Goal: Information Seeking & Learning: Find contact information

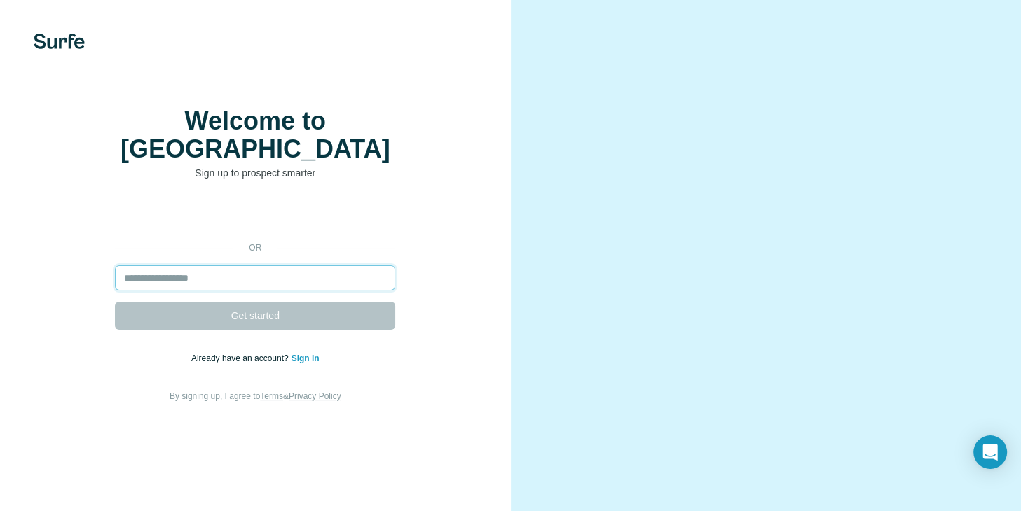
click at [263, 288] on input "email" at bounding box center [255, 277] width 280 height 25
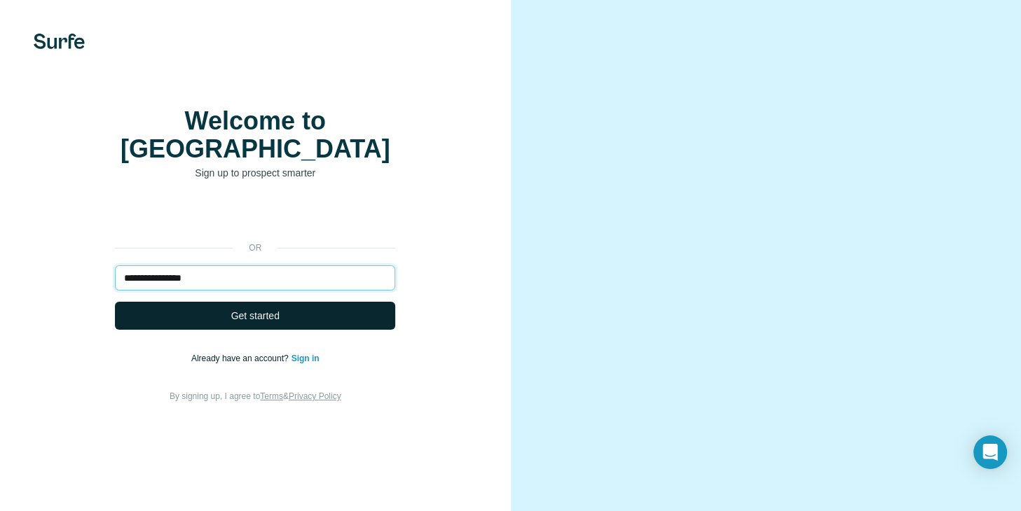
type input "**********"
click at [289, 318] on button "Get started" at bounding box center [255, 316] width 280 height 28
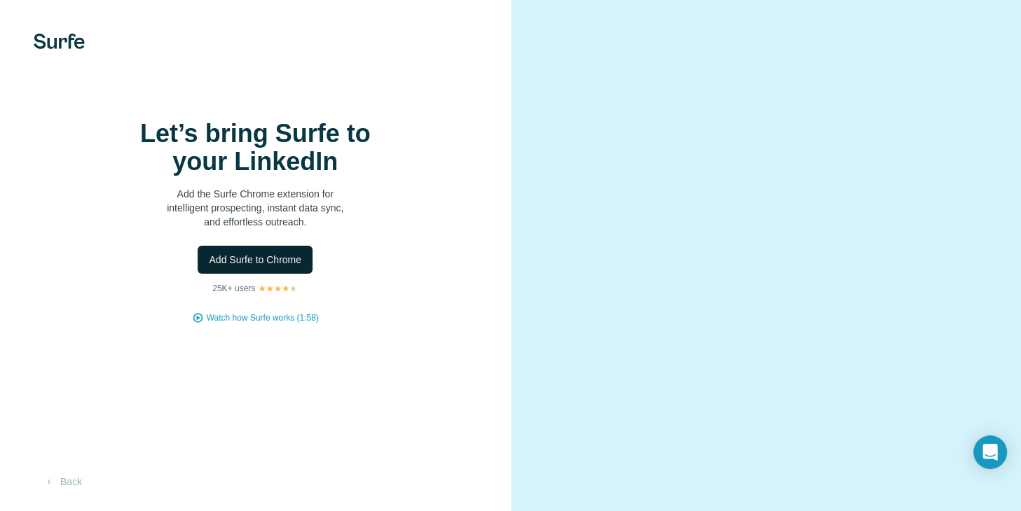
click at [289, 270] on button "Add Surfe to Chrome" at bounding box center [255, 260] width 115 height 28
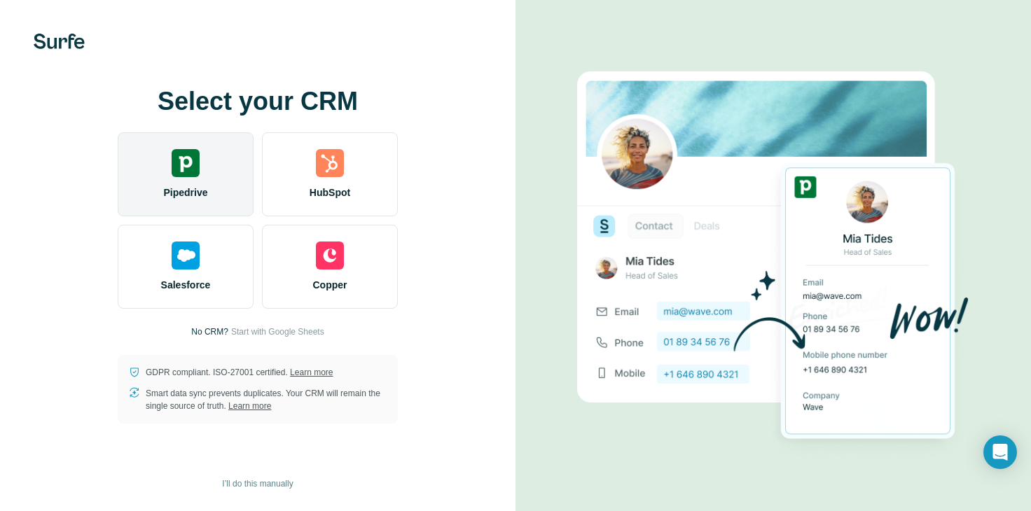
click at [177, 200] on div "Pipedrive" at bounding box center [186, 174] width 136 height 84
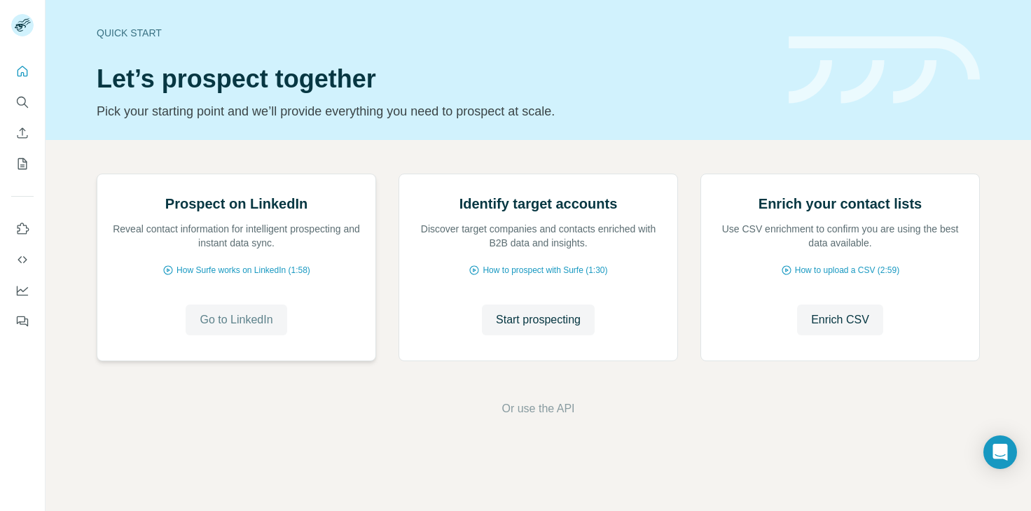
click at [207, 329] on span "Go to LinkedIn" at bounding box center [236, 320] width 73 height 17
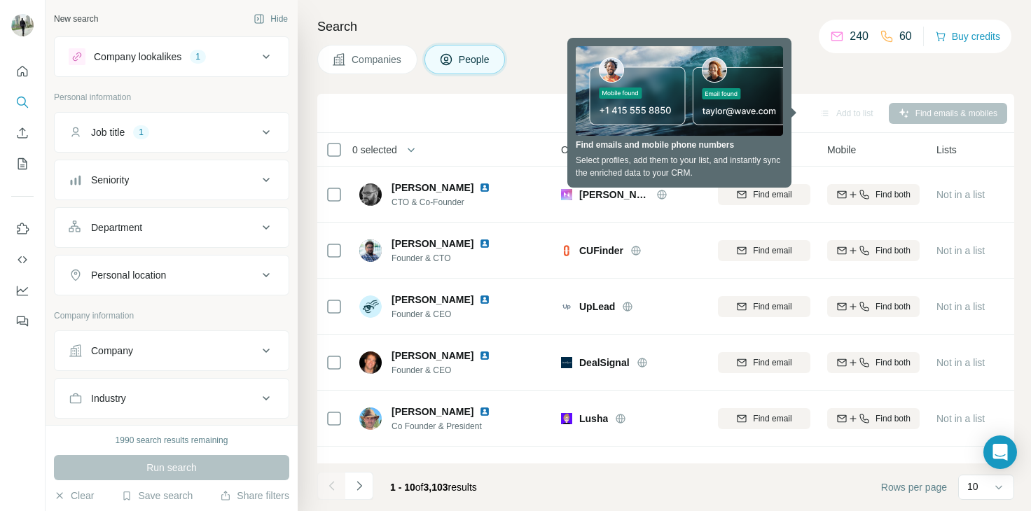
click at [258, 275] on icon at bounding box center [266, 275] width 17 height 17
click at [209, 305] on input "text" at bounding box center [172, 310] width 206 height 25
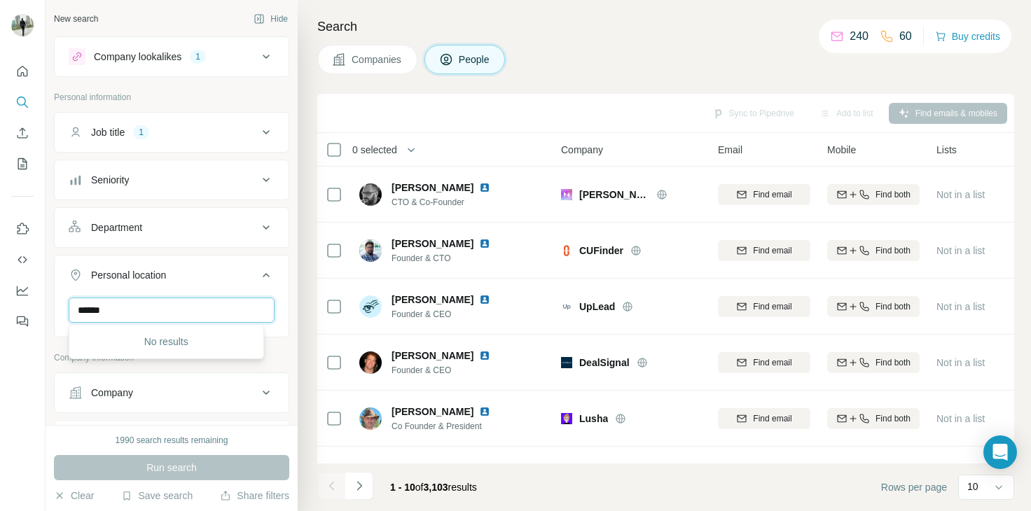
type input "*****"
click at [280, 357] on div "New search Hide Company lookalikes 1 Personal information Job title 1 Seniority…" at bounding box center [172, 212] width 252 height 425
click at [230, 312] on input "text" at bounding box center [172, 310] width 206 height 25
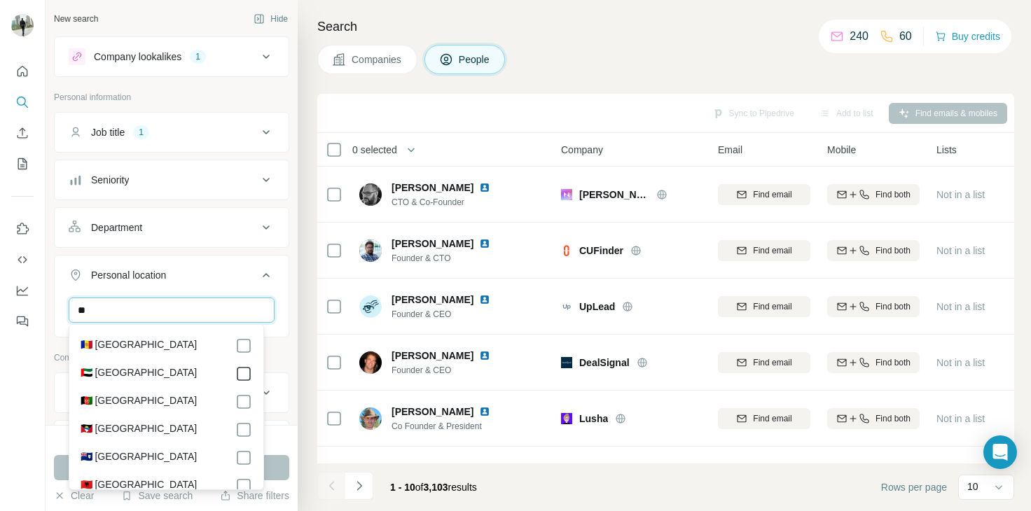
type input "**"
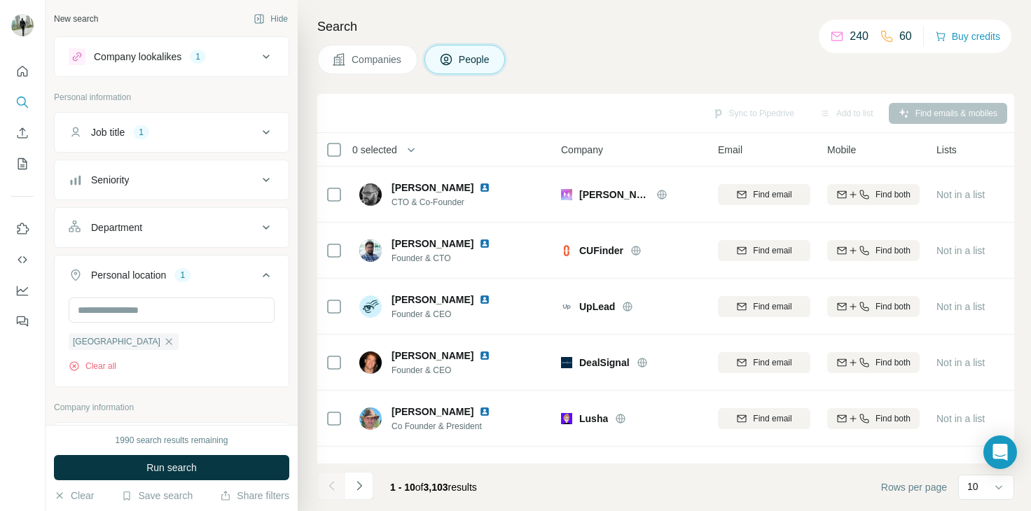
click at [258, 129] on icon at bounding box center [266, 132] width 17 height 17
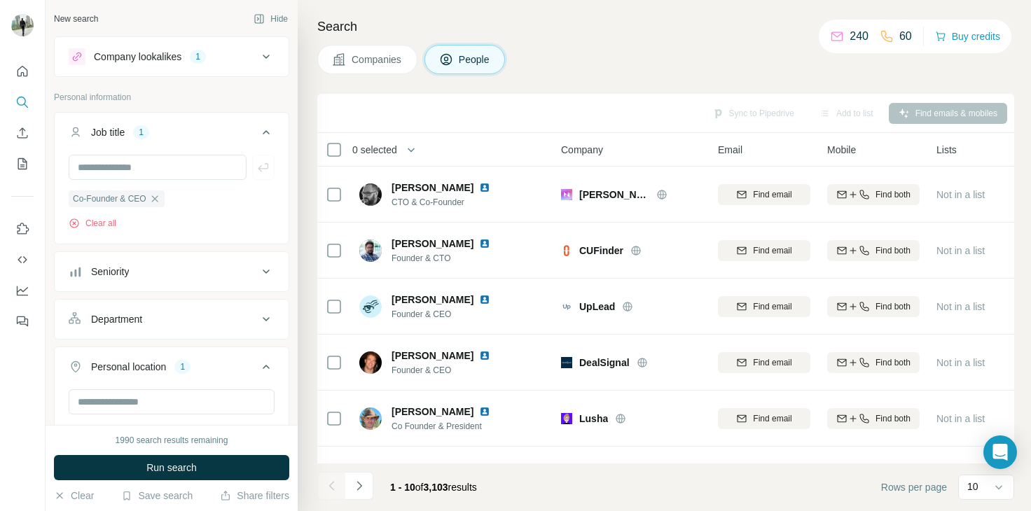
click at [258, 319] on icon at bounding box center [266, 319] width 17 height 17
click at [202, 355] on input at bounding box center [164, 354] width 173 height 15
type input "*"
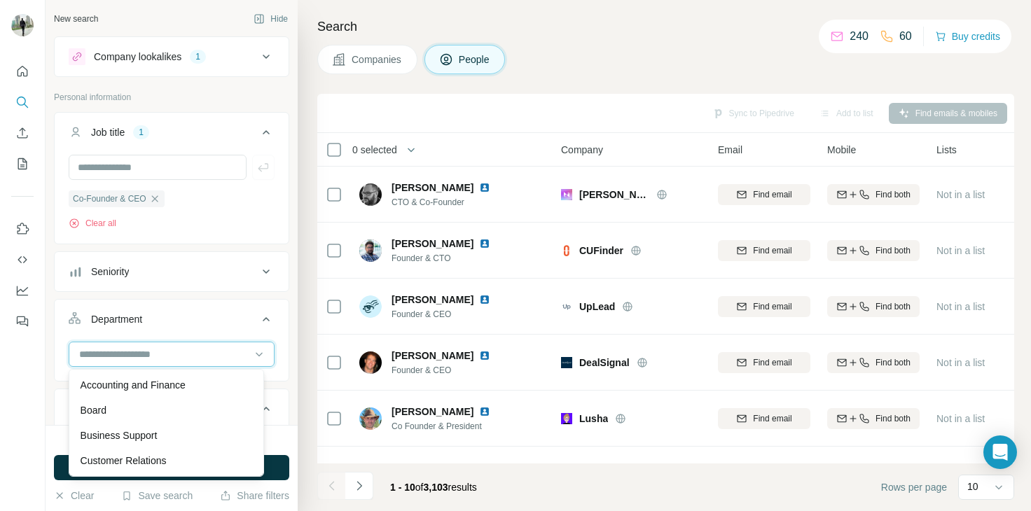
type input "*"
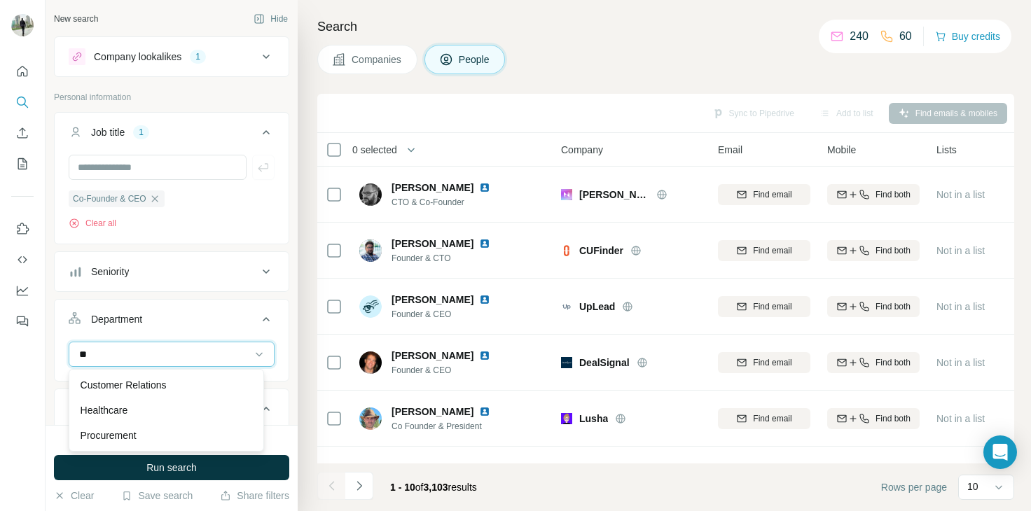
type input "*"
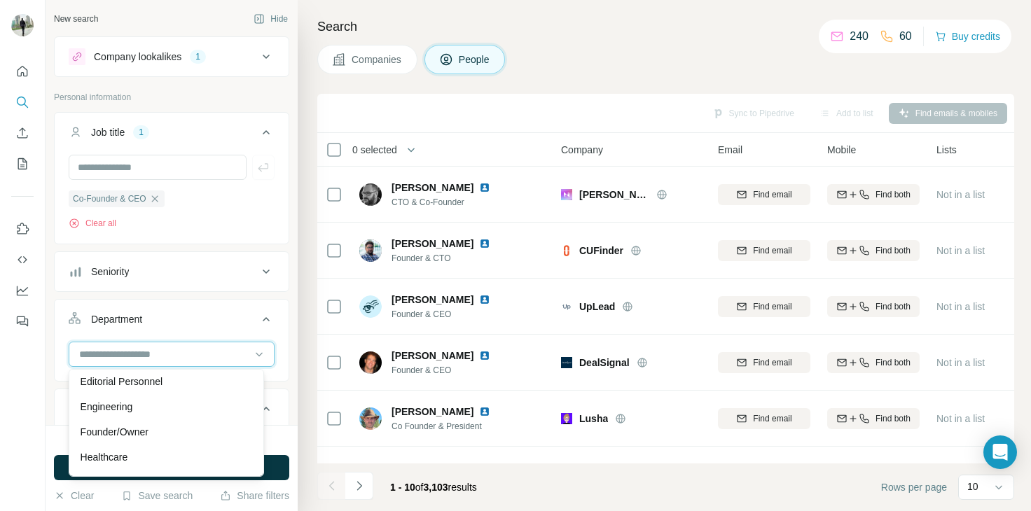
scroll to position [140, 0]
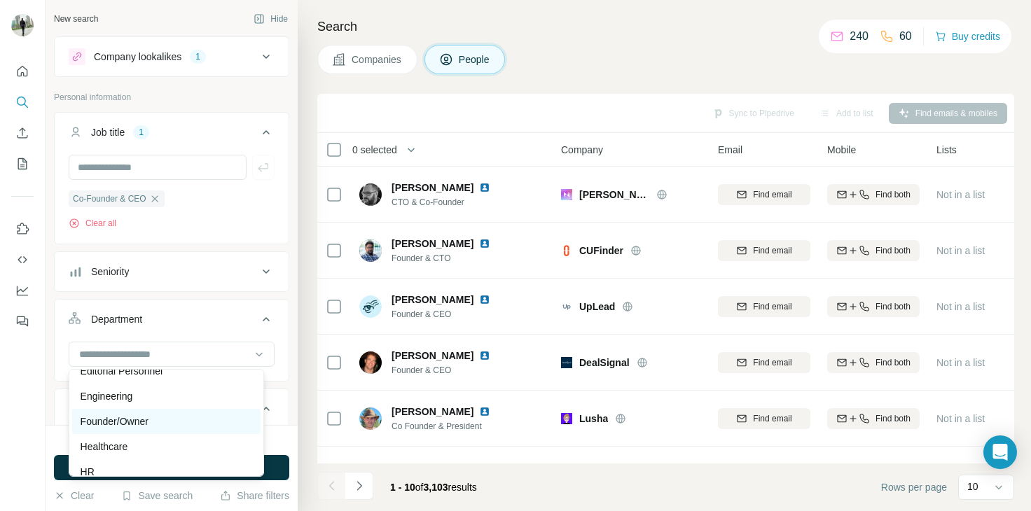
click at [158, 427] on div "Founder/Owner" at bounding box center [167, 422] width 172 height 14
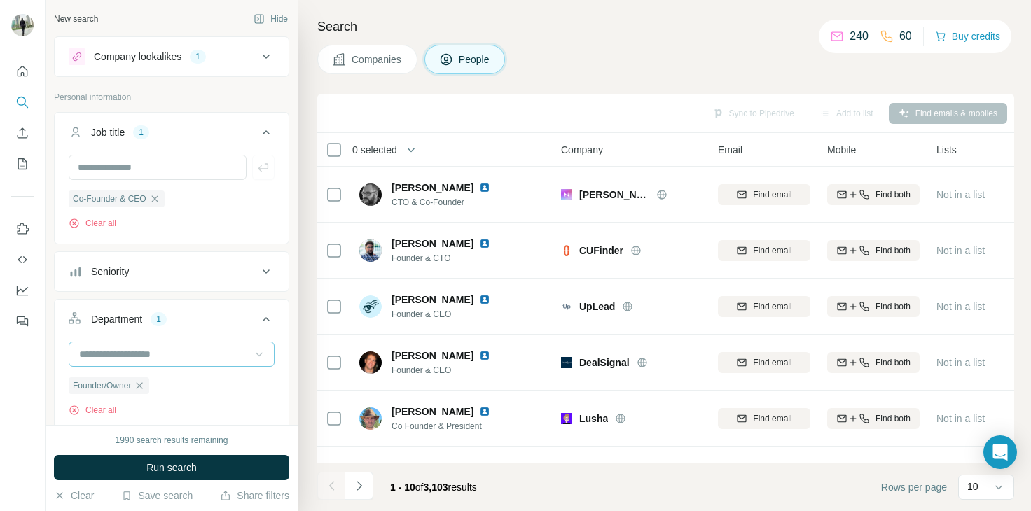
click at [252, 354] on icon at bounding box center [259, 354] width 14 height 14
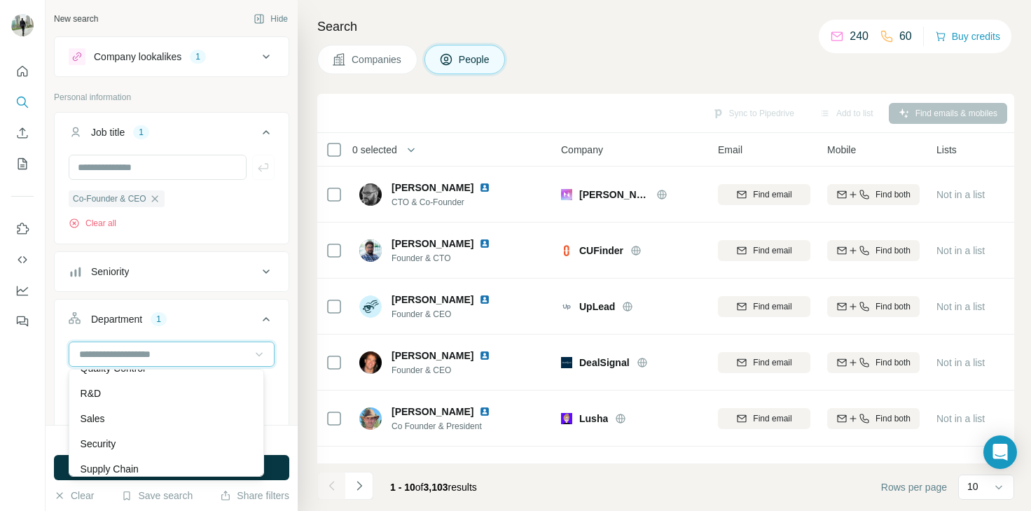
scroll to position [504, 0]
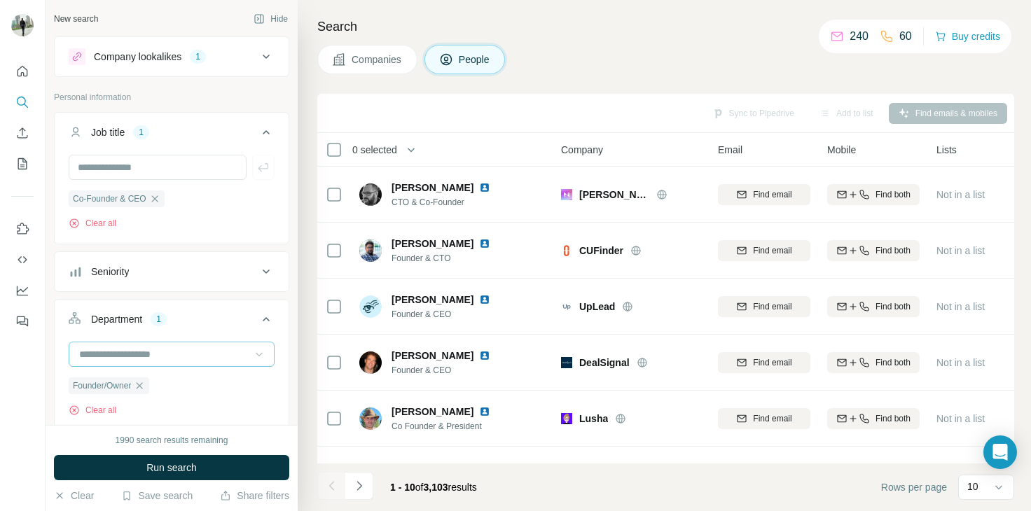
click at [297, 446] on div "1990 search results remaining Run search Clear Save search Share filters" at bounding box center [172, 468] width 252 height 86
click at [242, 464] on button "Run search" at bounding box center [171, 467] width 235 height 25
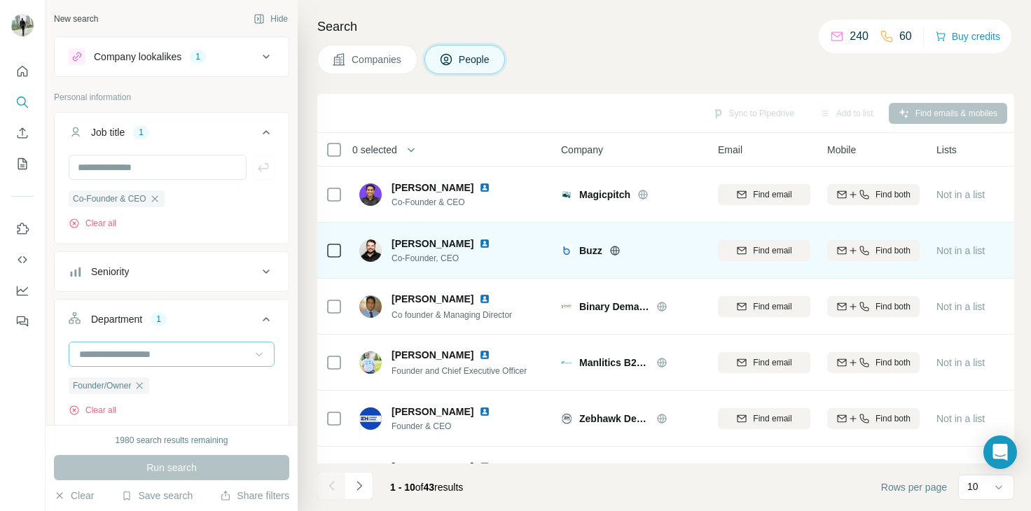
click at [434, 241] on span "Mitchell Conery" at bounding box center [433, 244] width 82 height 14
click at [448, 242] on span "Mitchell Conery" at bounding box center [433, 244] width 82 height 14
click at [513, 249] on div "Mitchell Conery Co-Founder, CEO" at bounding box center [452, 250] width 186 height 39
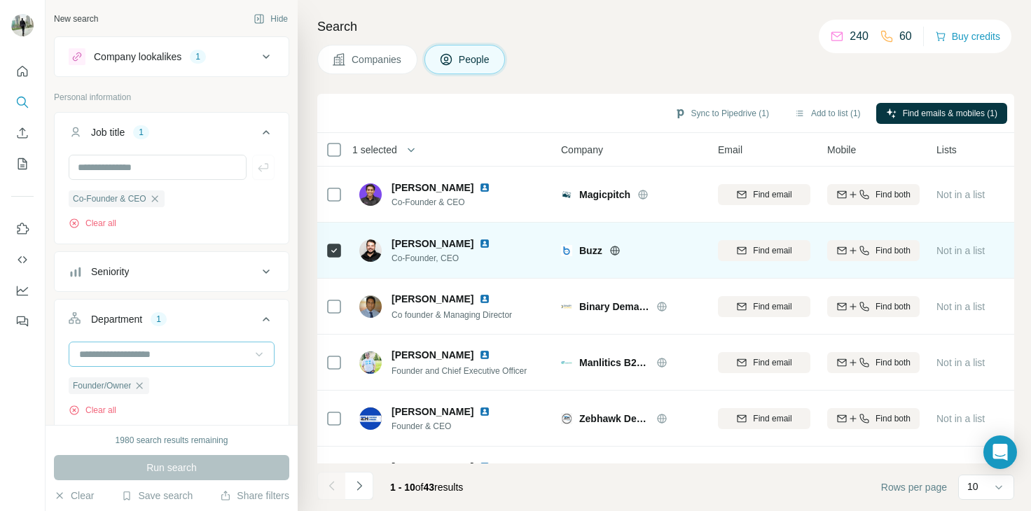
click at [513, 249] on div "Mitchell Conery Co-Founder, CEO" at bounding box center [452, 250] width 186 height 39
click at [597, 257] on div "Buzz" at bounding box center [631, 250] width 140 height 39
click at [595, 254] on span "Buzz" at bounding box center [590, 251] width 23 height 14
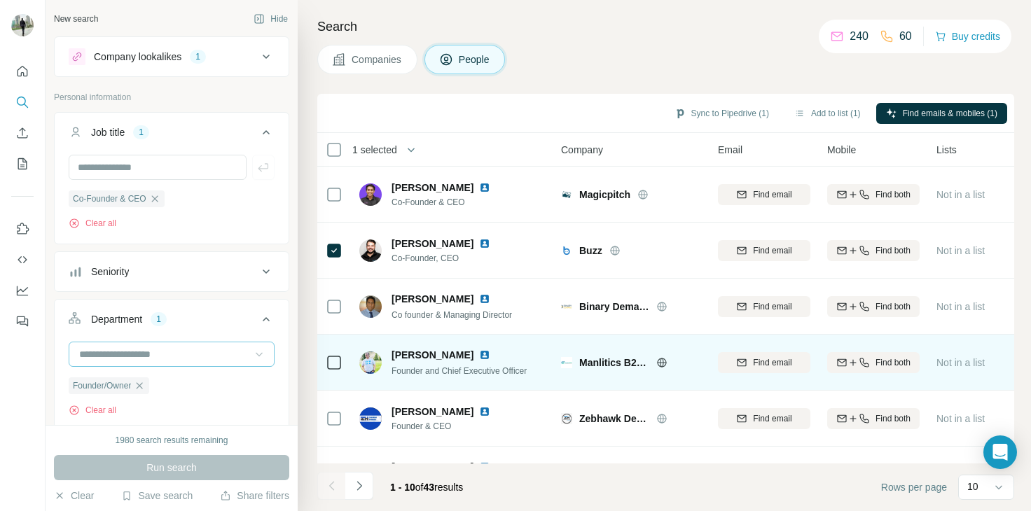
click at [656, 361] on icon at bounding box center [661, 362] width 11 height 11
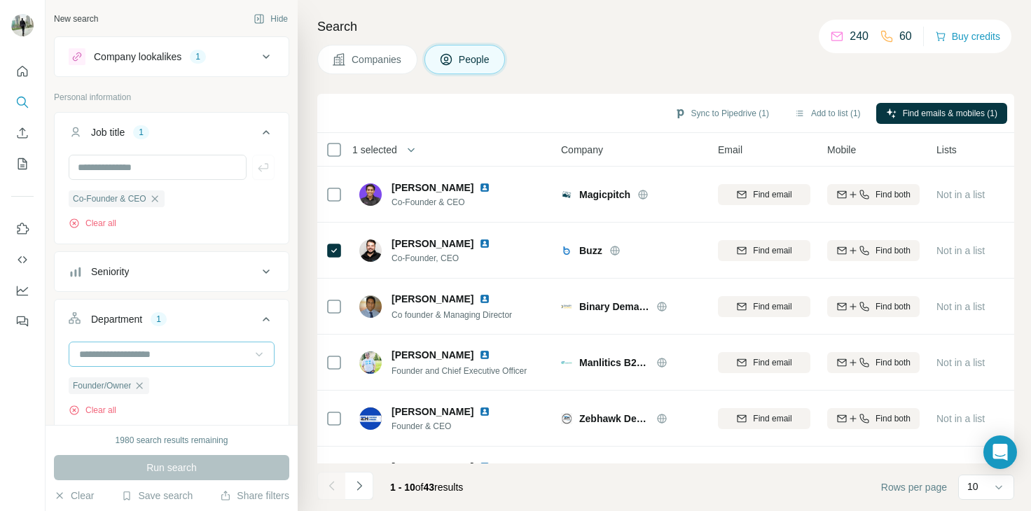
scroll to position [270, 0]
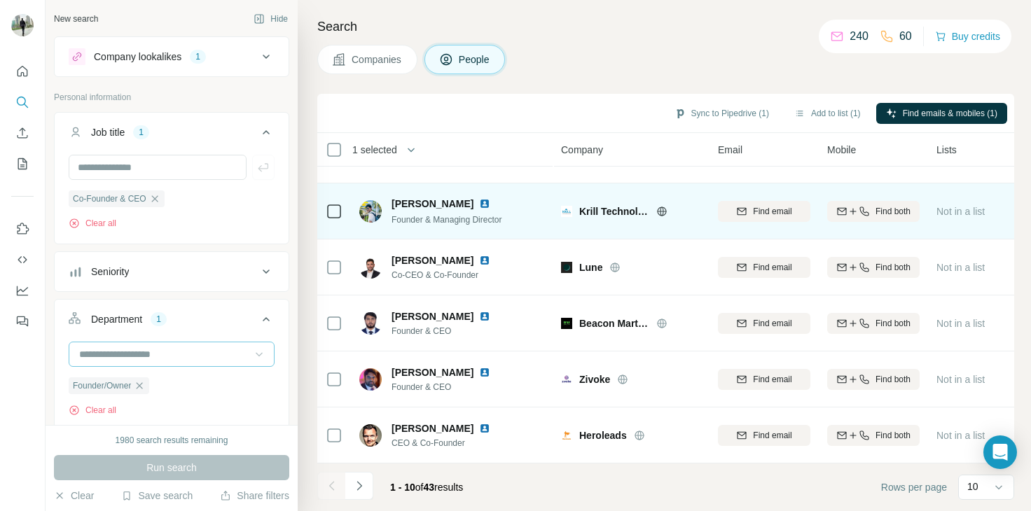
click at [615, 205] on span "Krill Technologies" at bounding box center [614, 212] width 70 height 14
click at [663, 207] on icon at bounding box center [662, 211] width 4 height 9
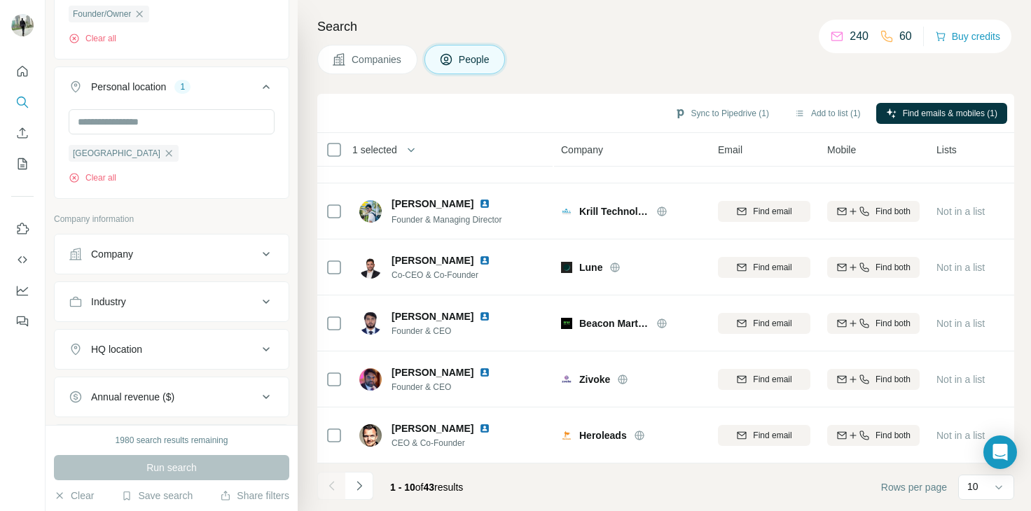
scroll to position [0, 0]
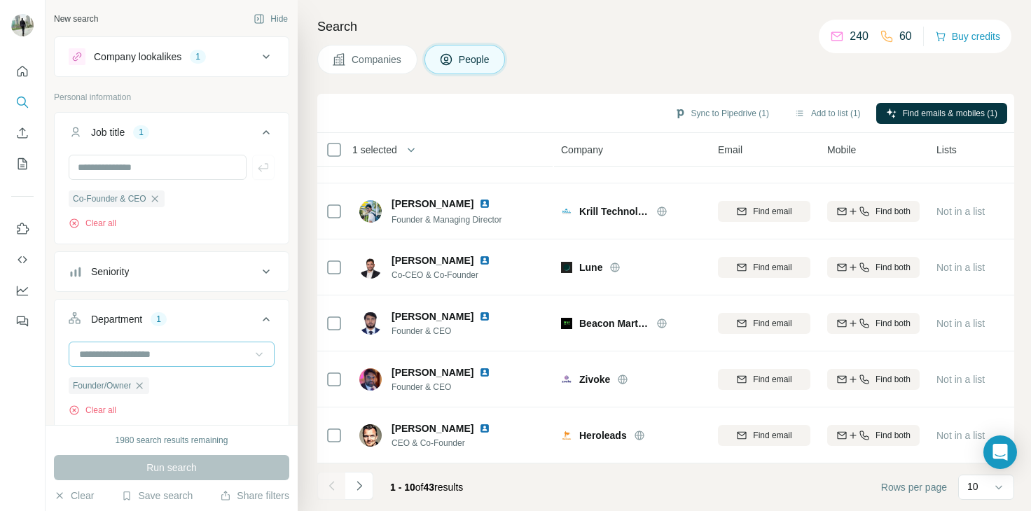
click at [258, 50] on icon at bounding box center [266, 56] width 17 height 17
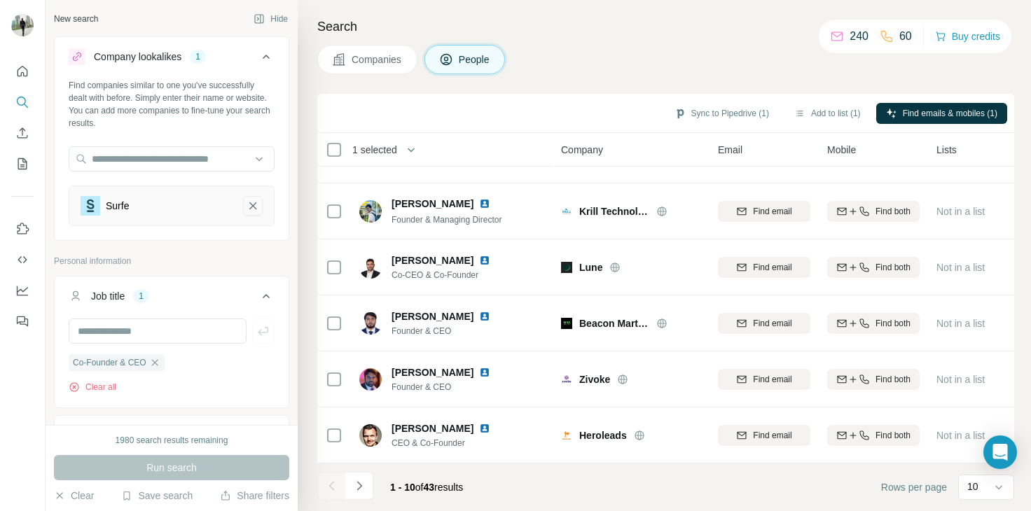
click at [247, 203] on icon "Surfe-remove-button" at bounding box center [253, 206] width 13 height 14
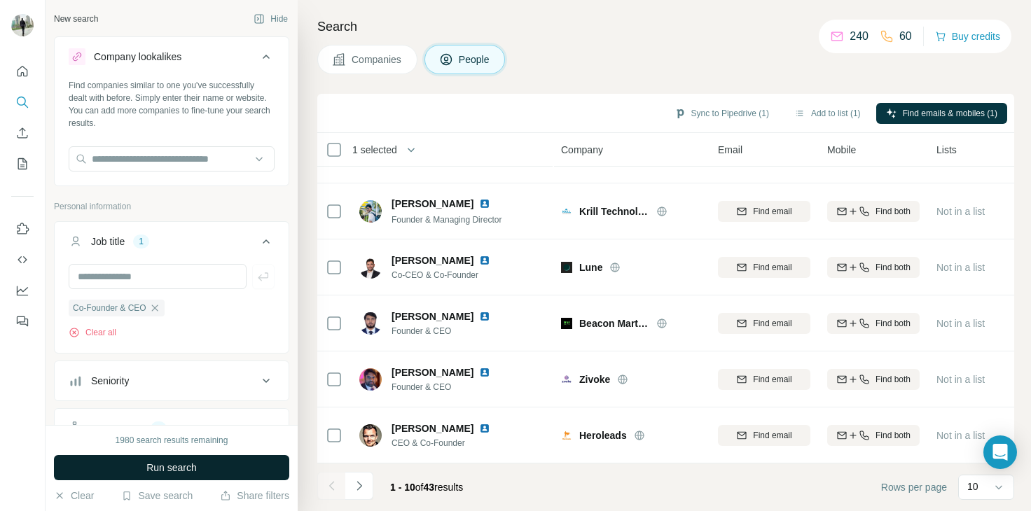
click at [261, 460] on button "Run search" at bounding box center [171, 467] width 235 height 25
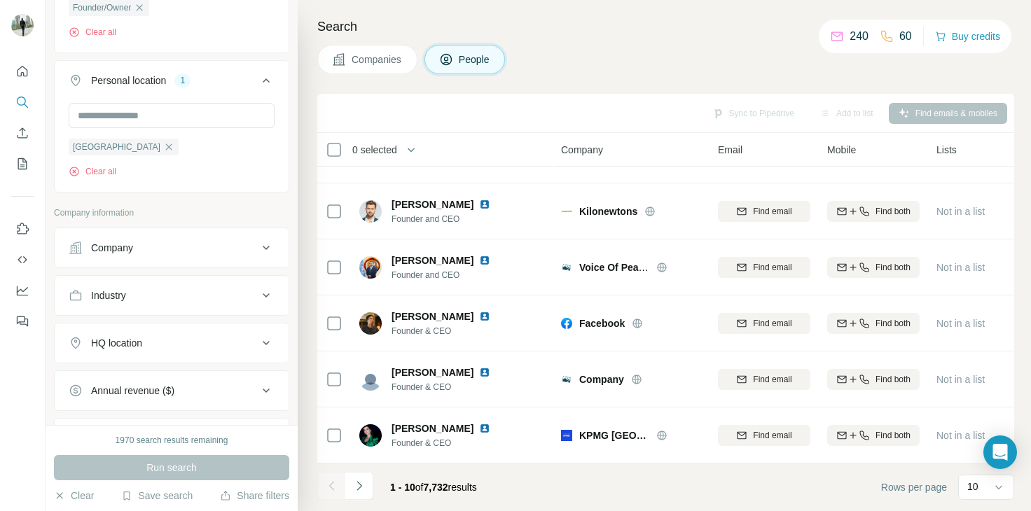
scroll to position [504, 0]
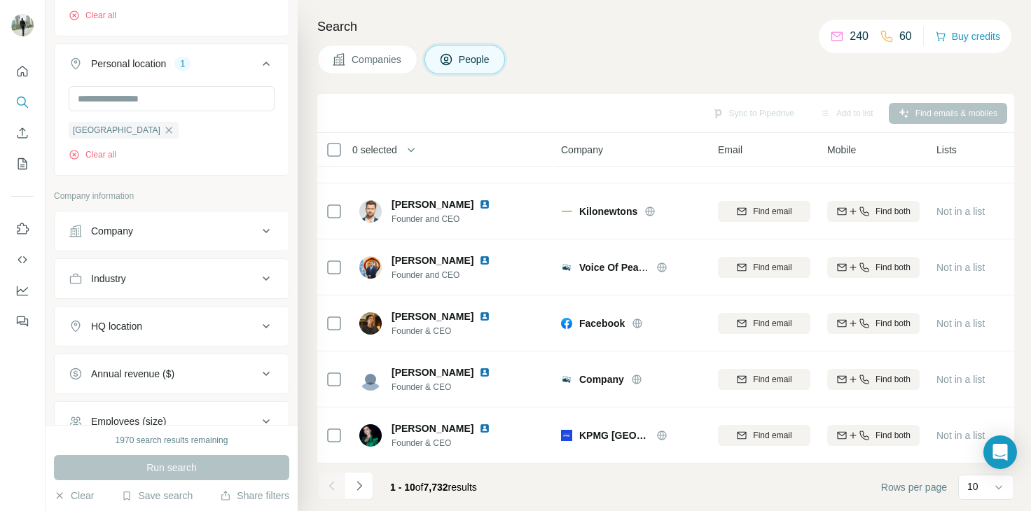
click at [247, 272] on div "Industry" at bounding box center [163, 279] width 189 height 14
click at [177, 304] on div at bounding box center [164, 314] width 173 height 24
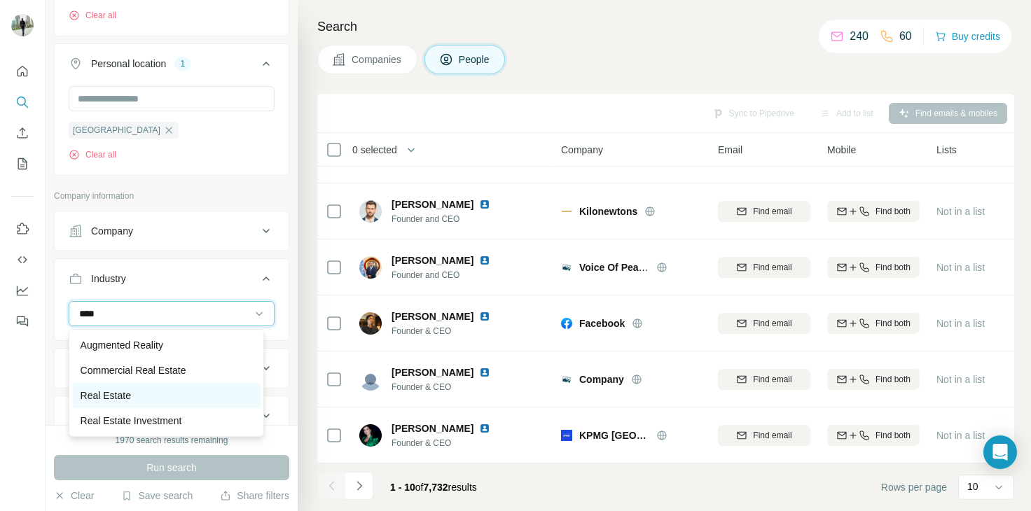
type input "****"
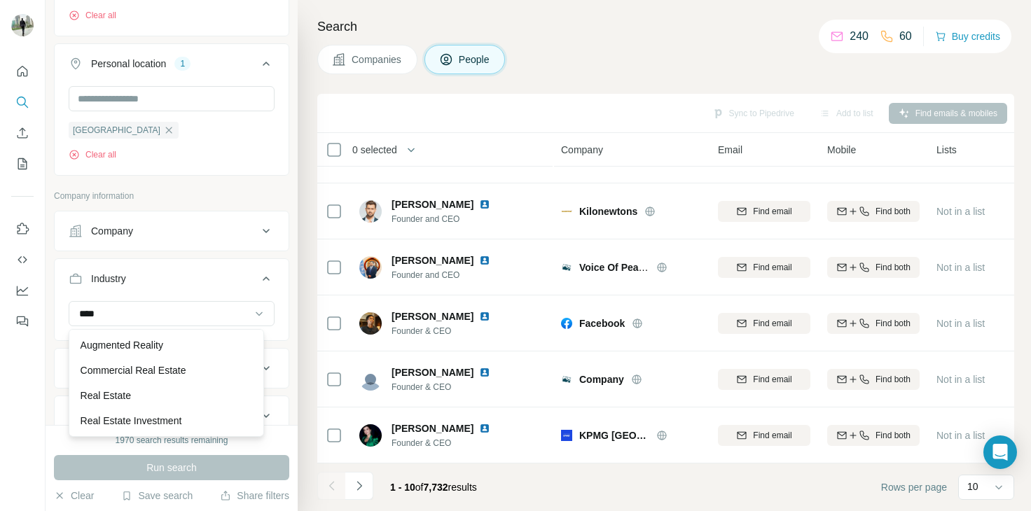
drag, startPoint x: 146, startPoint y: 401, endPoint x: 146, endPoint y: 423, distance: 21.7
click at [146, 423] on div "Augmented Reality Commercial Real Estate Real Estate Real Estate Investment Rea…" at bounding box center [166, 383] width 195 height 108
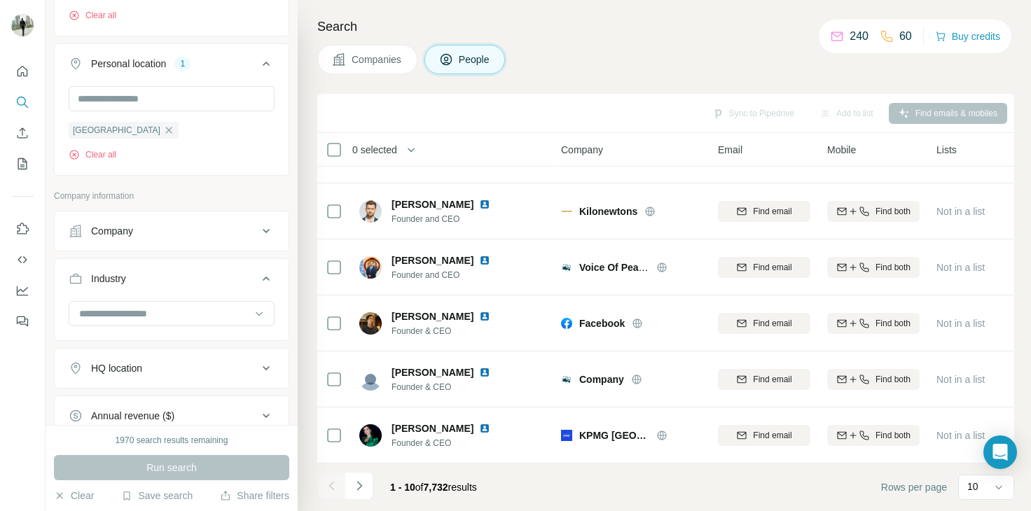
click at [146, 423] on button "Annual revenue ($)" at bounding box center [172, 416] width 234 height 34
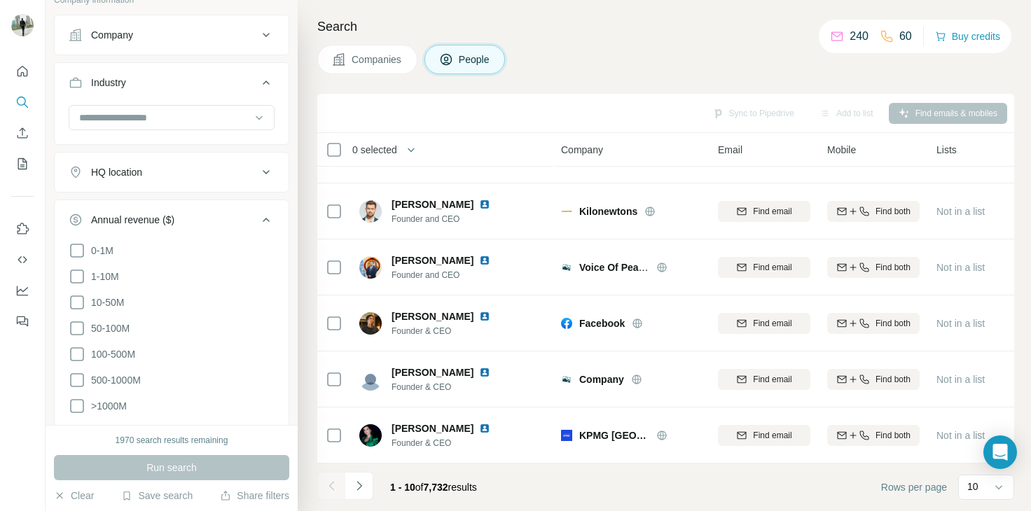
scroll to position [729, 0]
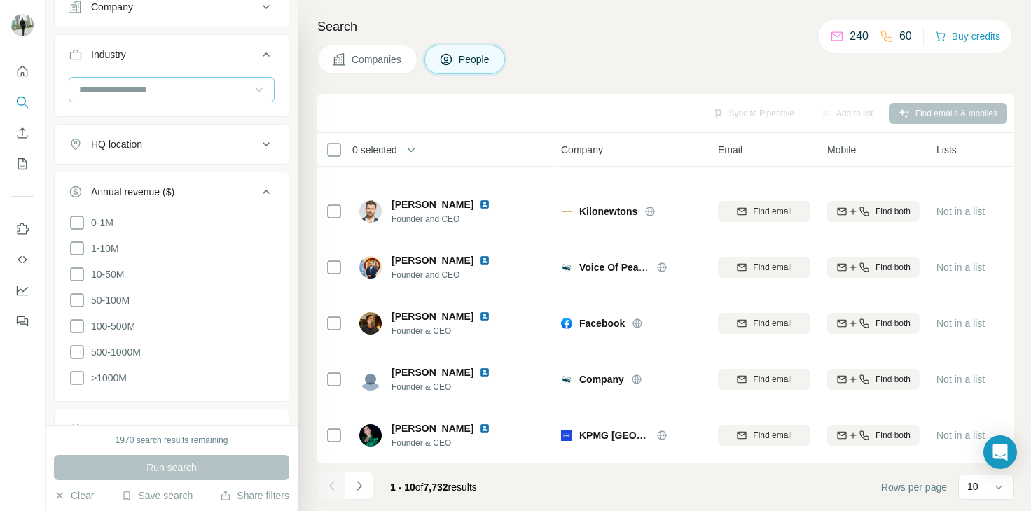
click at [252, 92] on icon at bounding box center [259, 90] width 14 height 14
click at [207, 88] on input at bounding box center [164, 89] width 173 height 15
click at [171, 92] on input at bounding box center [164, 89] width 173 height 15
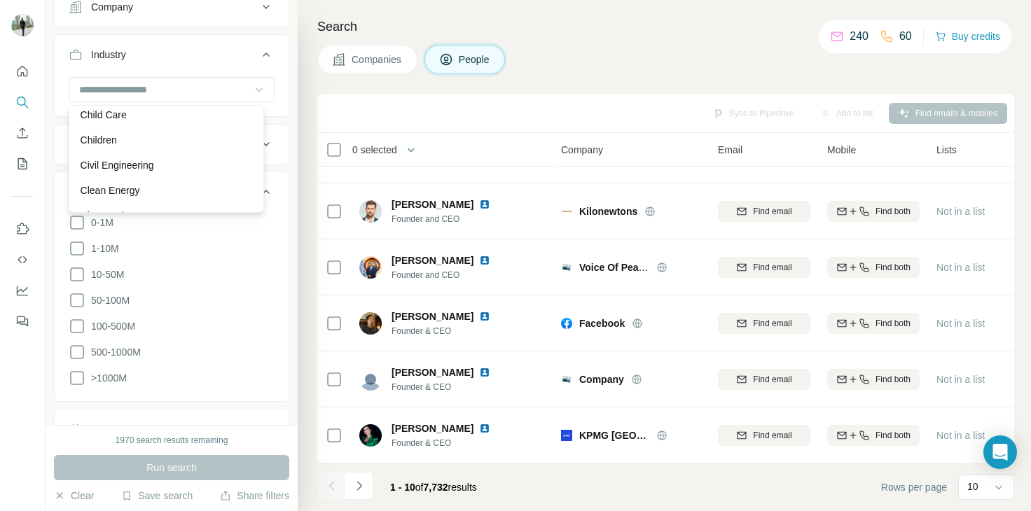
scroll to position [2102, 0]
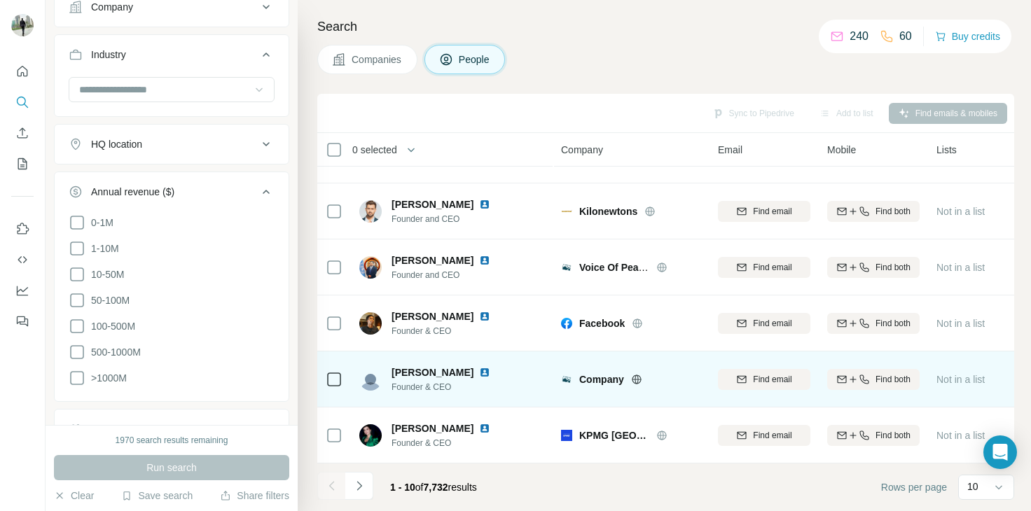
drag, startPoint x: 633, startPoint y: 364, endPoint x: 638, endPoint y: 371, distance: 9.1
click at [638, 371] on div "Company" at bounding box center [631, 379] width 140 height 39
click at [638, 375] on icon at bounding box center [637, 379] width 4 height 9
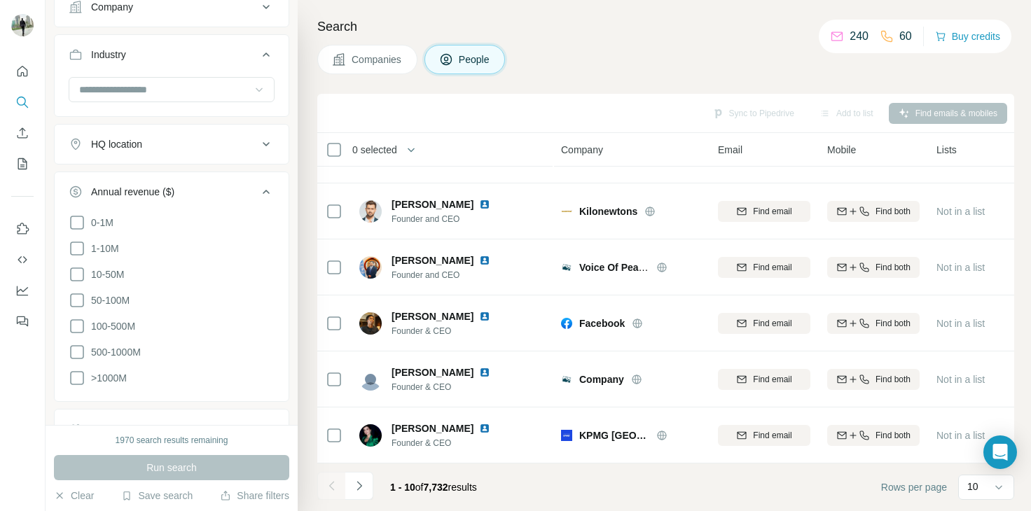
click at [647, 39] on div "Search Companies People Sync to Pipedrive Add to list Find emails & mobiles 0 s…" at bounding box center [664, 255] width 733 height 511
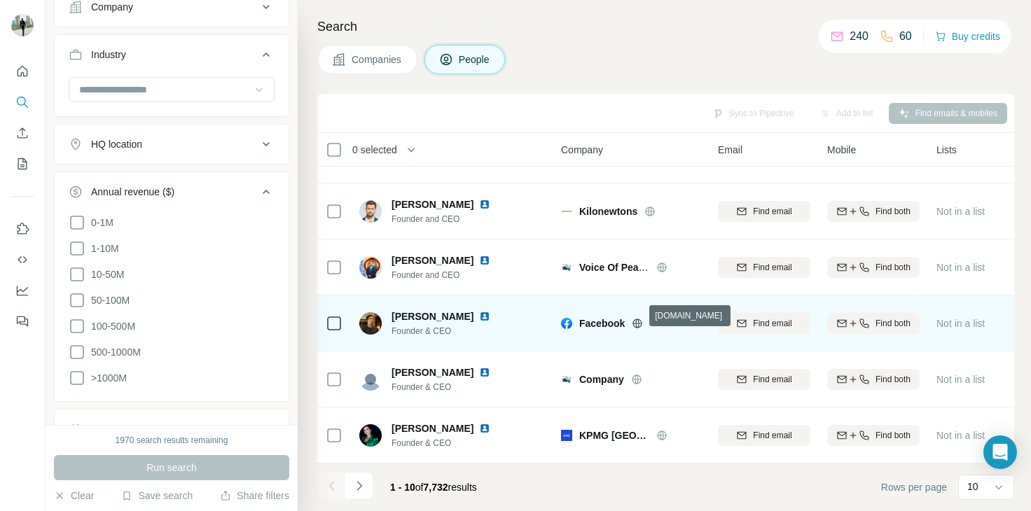
click at [639, 319] on icon at bounding box center [638, 323] width 4 height 9
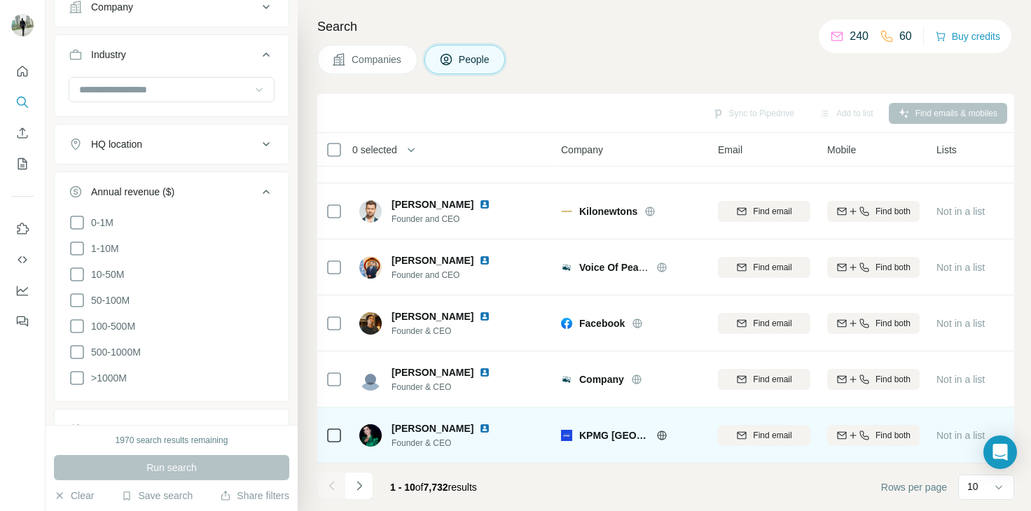
click at [616, 429] on span "KPMG Saudi Arabia" at bounding box center [614, 436] width 70 height 14
click at [667, 430] on icon at bounding box center [661, 435] width 11 height 11
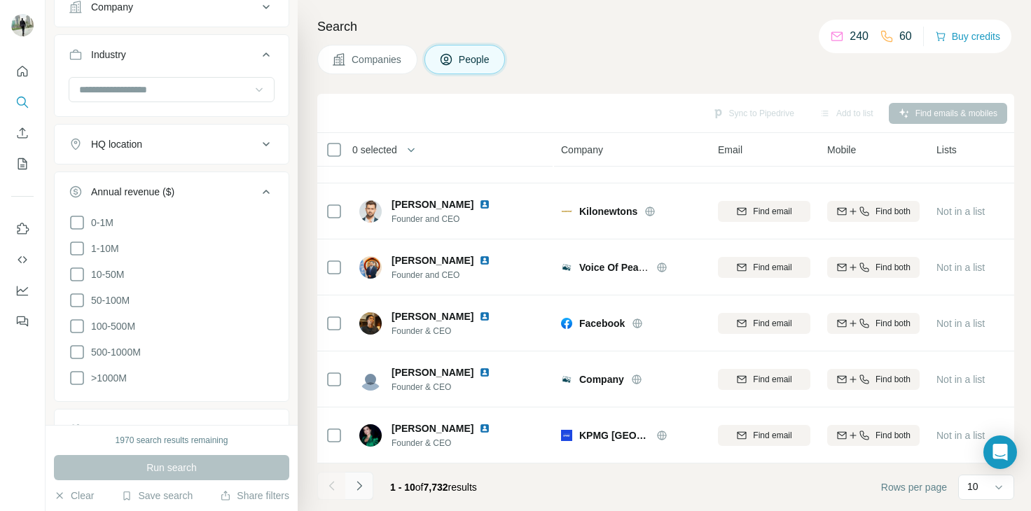
click at [364, 483] on icon "Navigate to next page" at bounding box center [359, 486] width 14 height 14
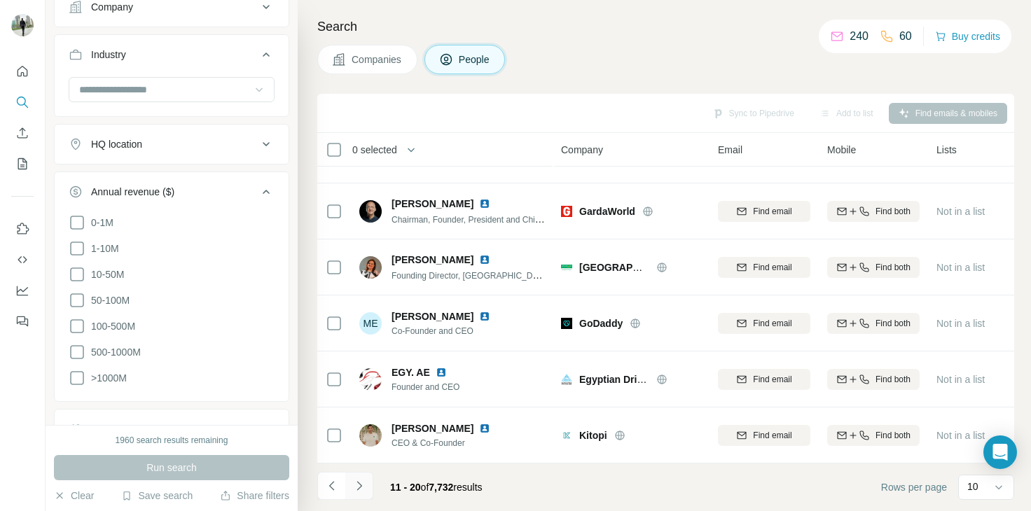
click at [357, 480] on icon "Navigate to next page" at bounding box center [359, 486] width 14 height 14
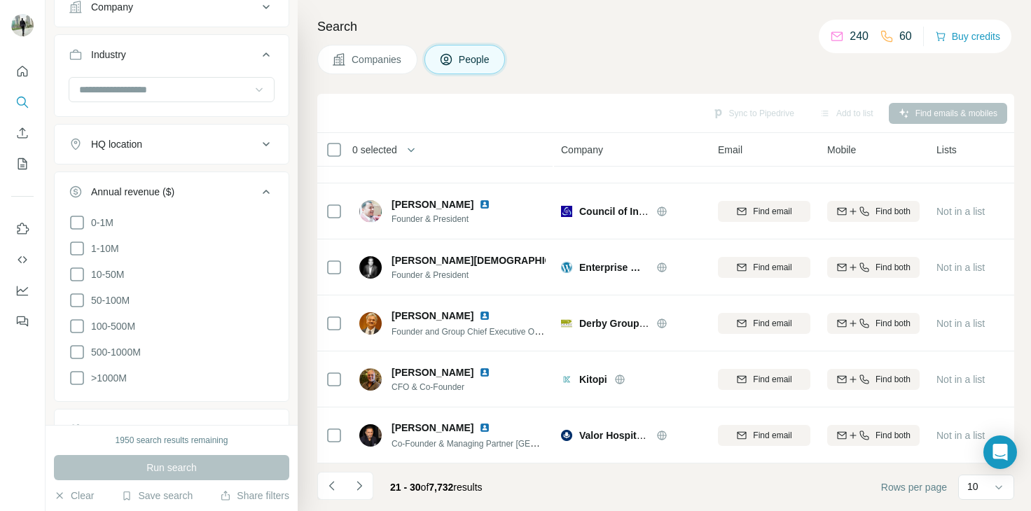
click at [258, 139] on icon at bounding box center [266, 144] width 17 height 17
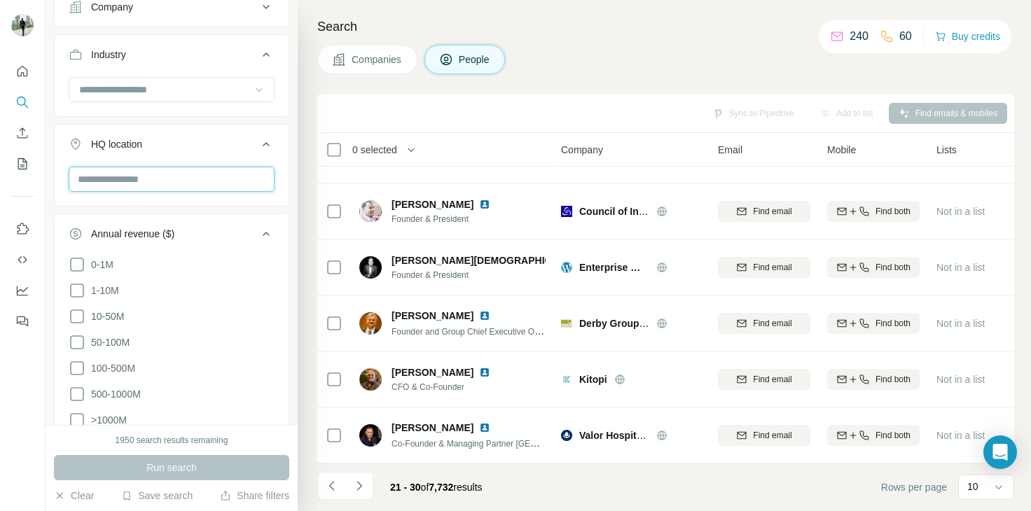
click at [205, 177] on input "text" at bounding box center [172, 179] width 206 height 25
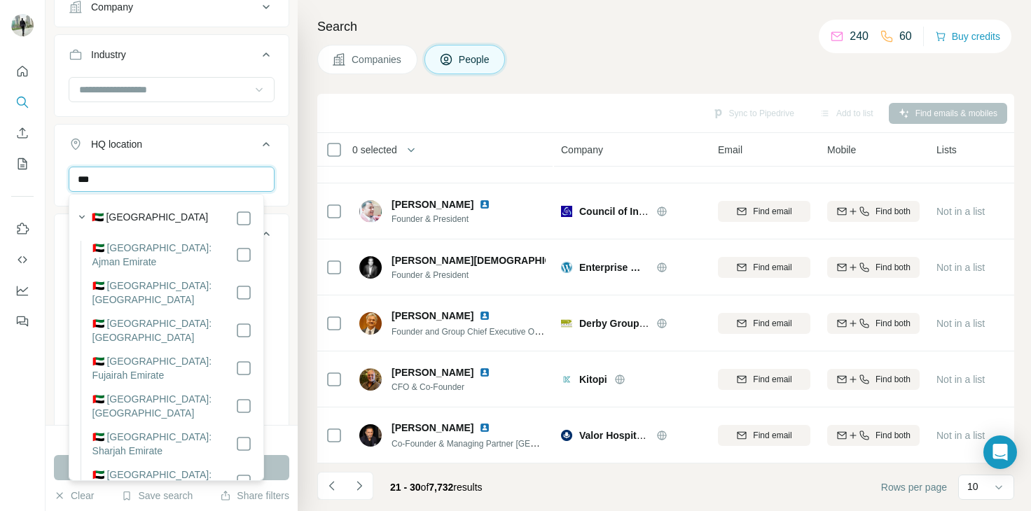
type input "***"
click at [273, 258] on ul "Company Industry HQ location 1 *** Dubai Clear all Annual revenue ($) 0-1M 1-10…" at bounding box center [171, 312] width 235 height 650
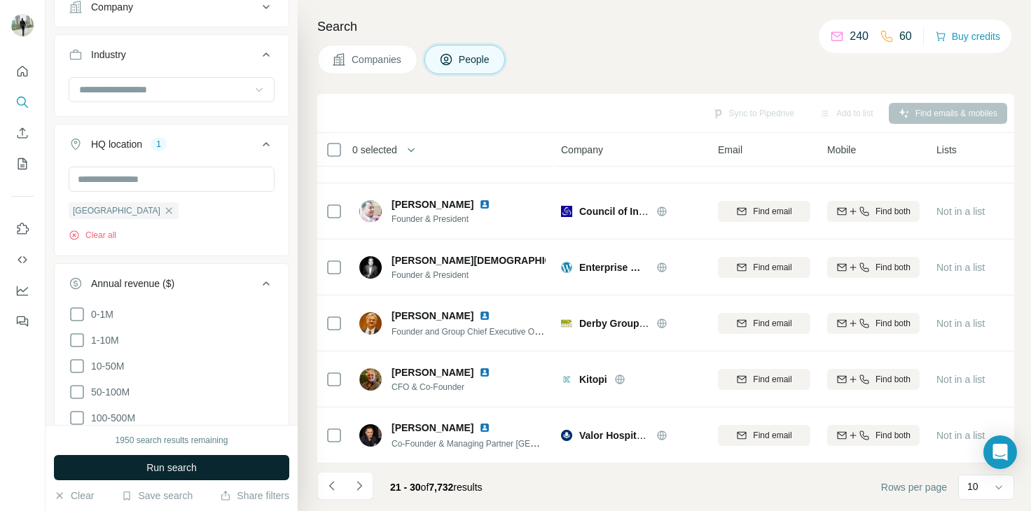
click at [228, 469] on button "Run search" at bounding box center [171, 467] width 235 height 25
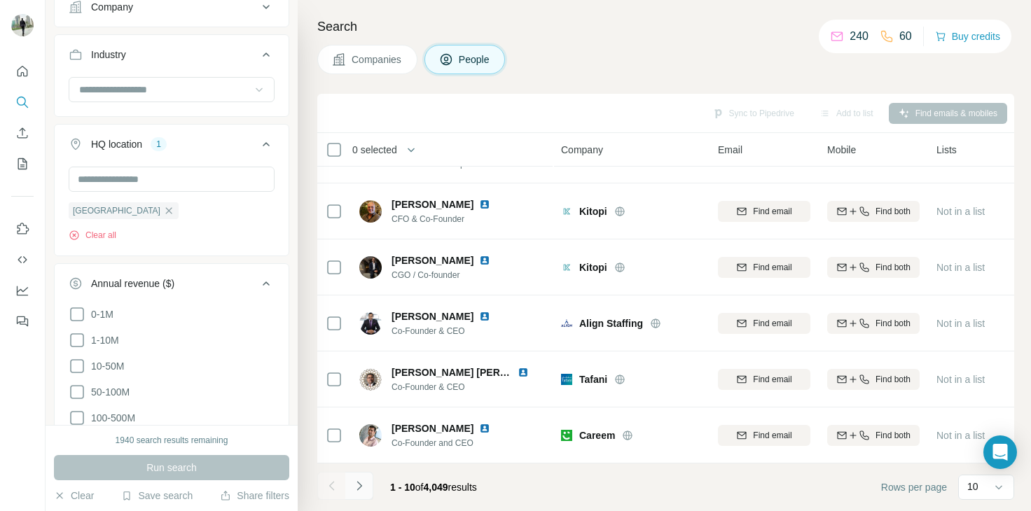
click at [364, 486] on icon "Navigate to next page" at bounding box center [359, 486] width 14 height 14
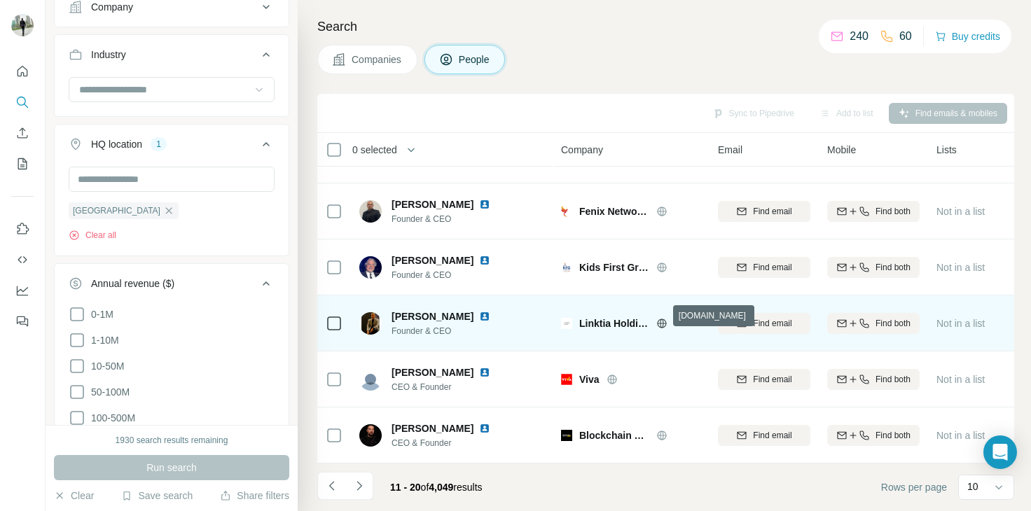
click at [659, 318] on icon at bounding box center [661, 323] width 11 height 11
click at [783, 317] on span "Find email" at bounding box center [772, 323] width 39 height 13
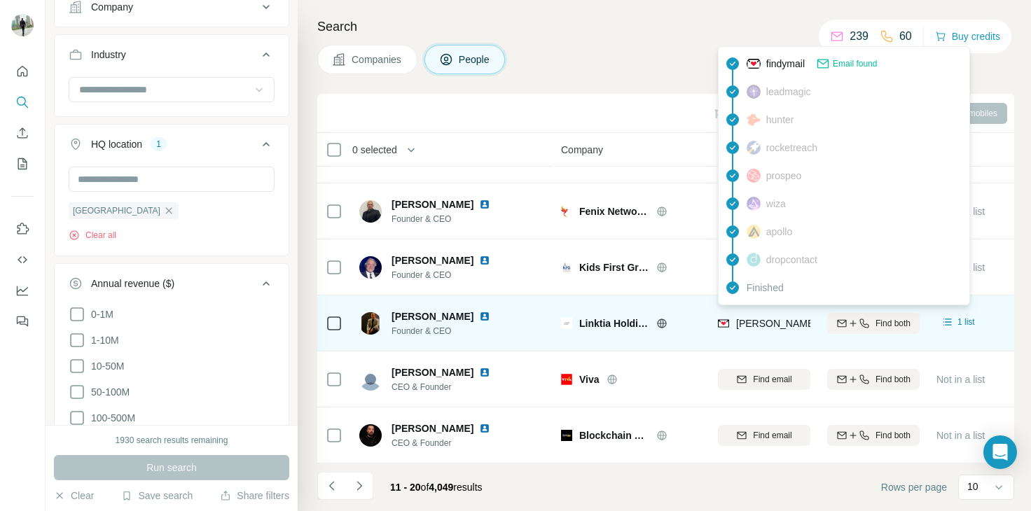
click at [779, 318] on span "jesus@linktia.com" at bounding box center [859, 323] width 247 height 11
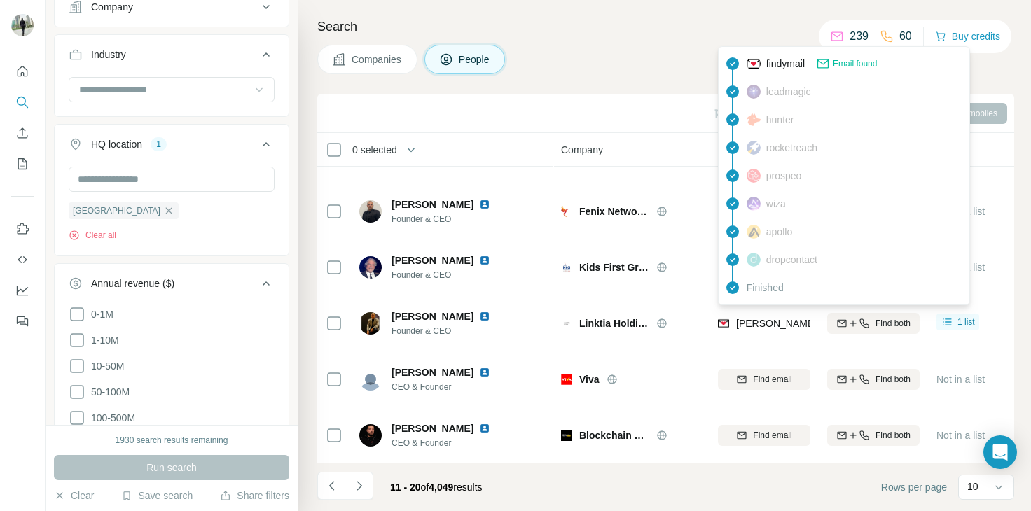
click at [835, 61] on div "Email found" at bounding box center [846, 64] width 61 height 14
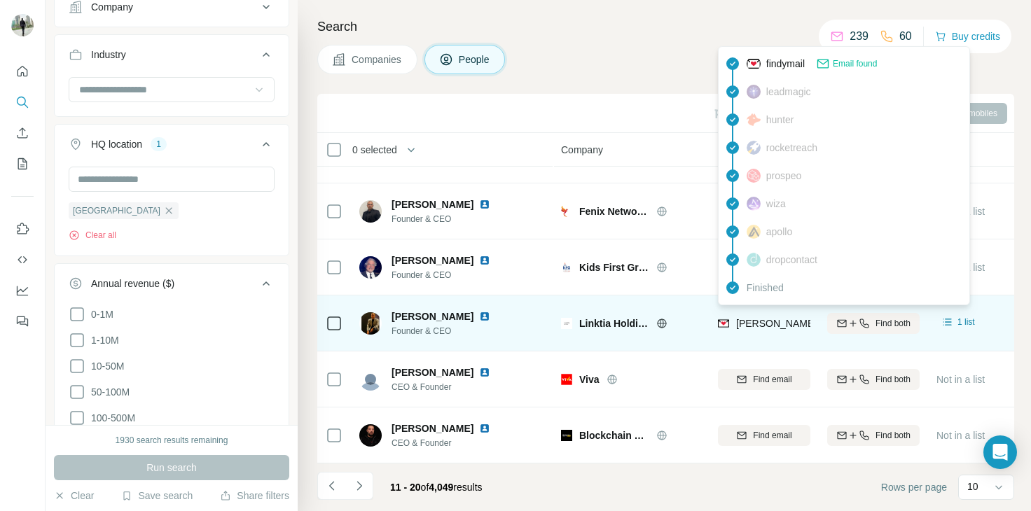
click at [768, 318] on span "jesus@linktia.com" at bounding box center [859, 323] width 247 height 11
click at [745, 318] on span "jesus@linktia.com" at bounding box center [859, 323] width 247 height 11
click at [793, 318] on span "jesus@linktia.com" at bounding box center [859, 323] width 247 height 11
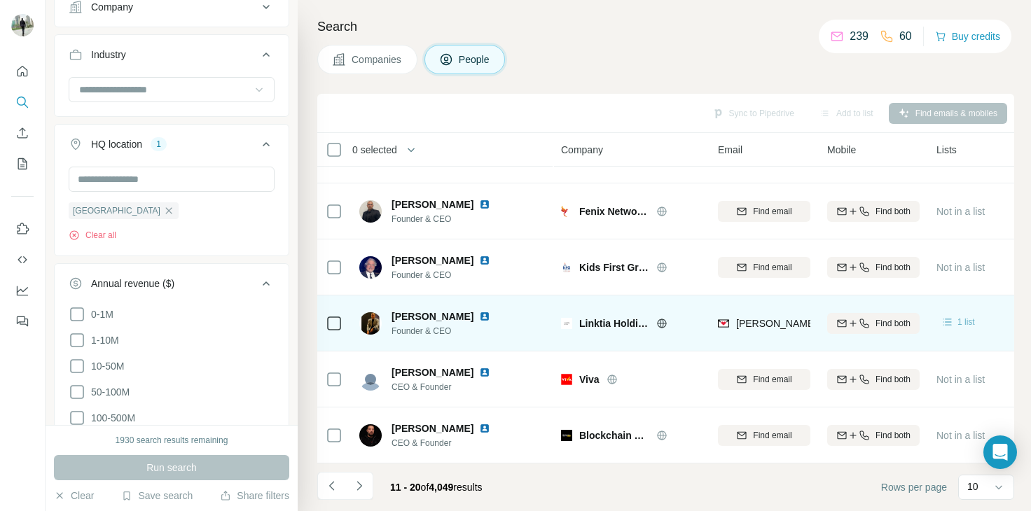
click at [947, 315] on icon at bounding box center [948, 322] width 14 height 14
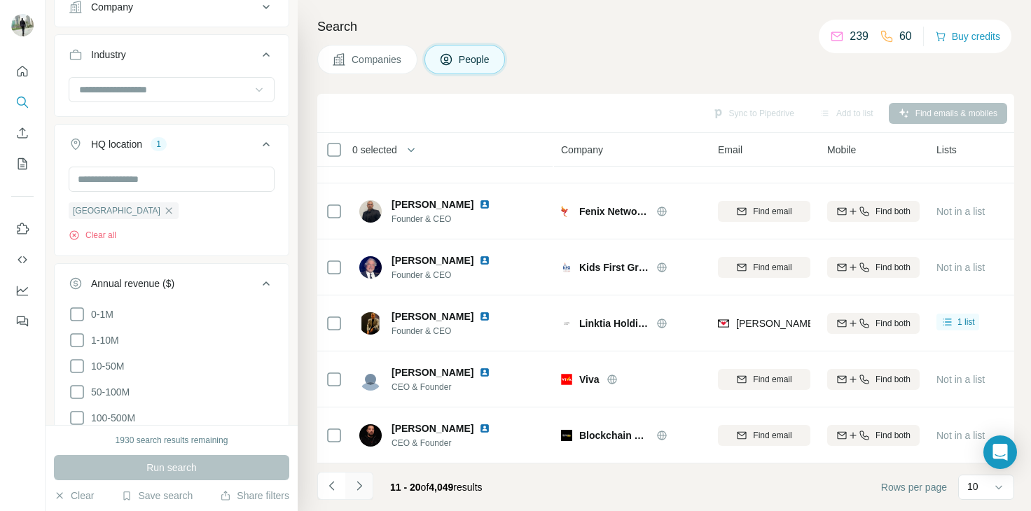
click at [352, 489] on icon "Navigate to next page" at bounding box center [359, 486] width 14 height 14
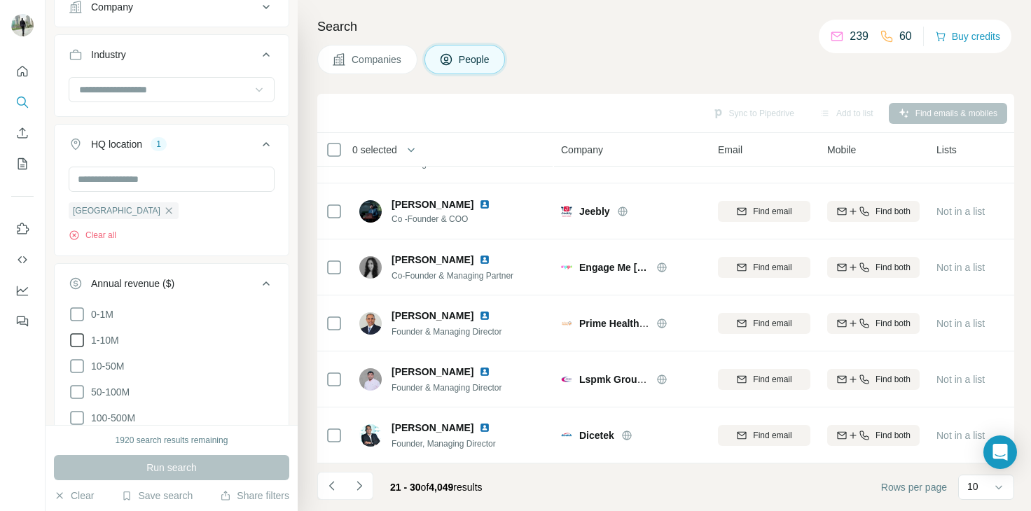
click at [83, 336] on icon at bounding box center [77, 340] width 14 height 14
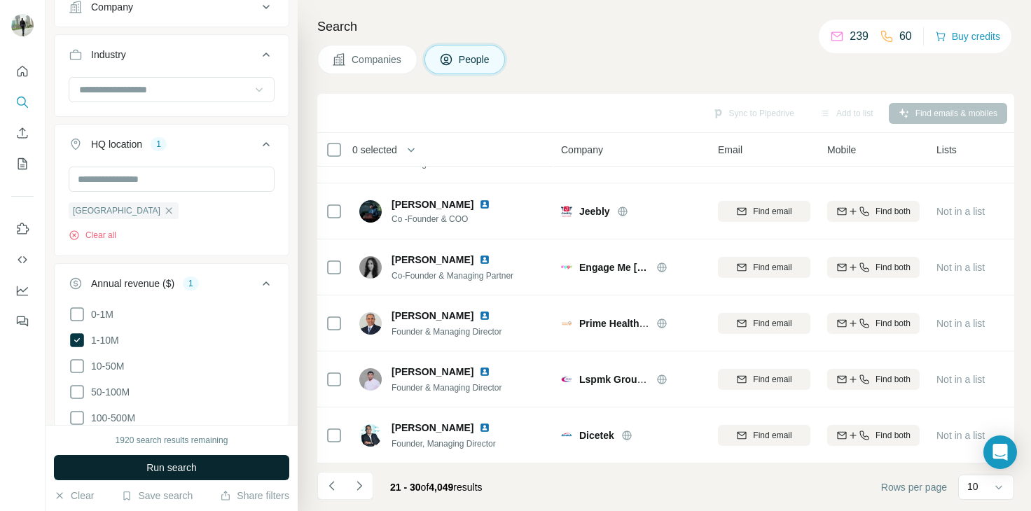
click at [159, 464] on span "Run search" at bounding box center [171, 468] width 50 height 14
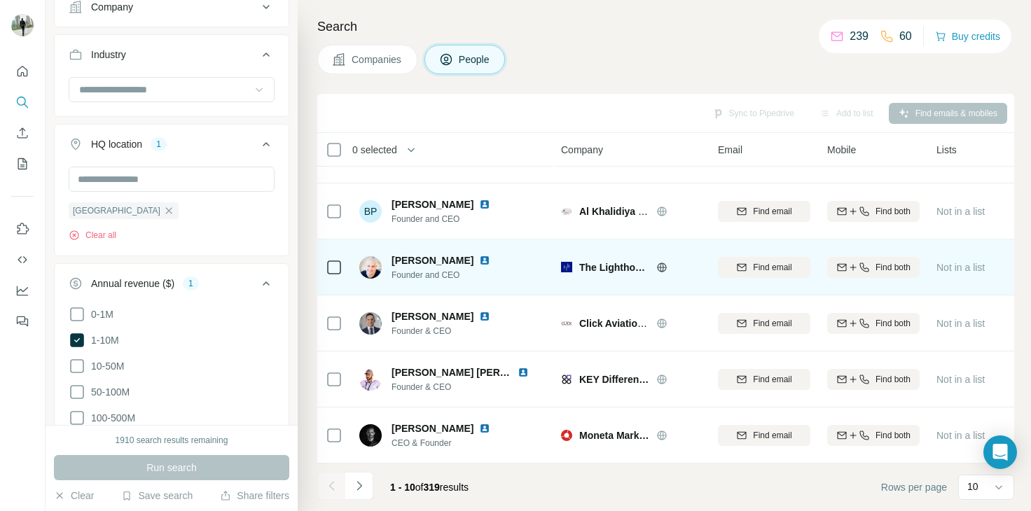
click at [660, 262] on icon at bounding box center [661, 267] width 11 height 11
click at [771, 261] on span "Find email" at bounding box center [772, 267] width 39 height 13
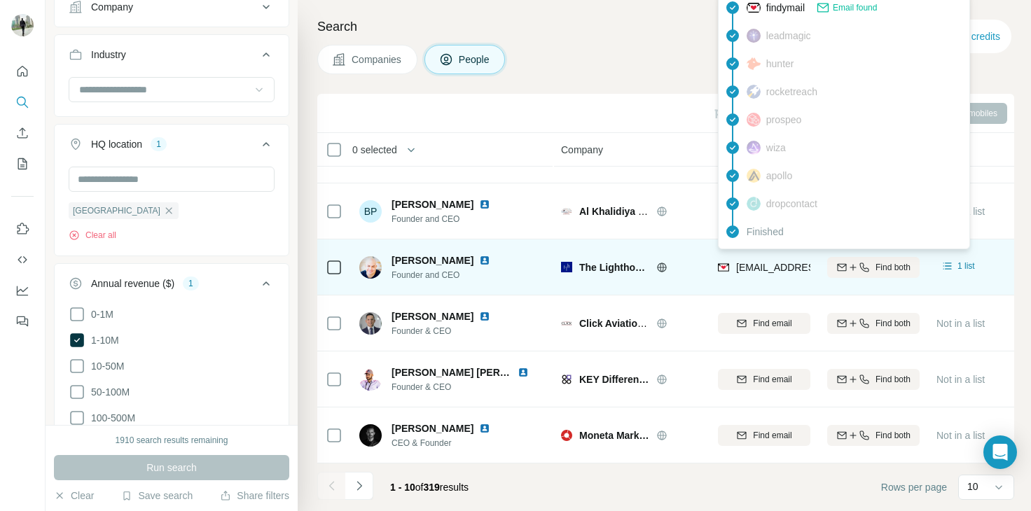
click at [765, 265] on span "hashem@thelighthouse.ae" at bounding box center [813, 268] width 155 height 14
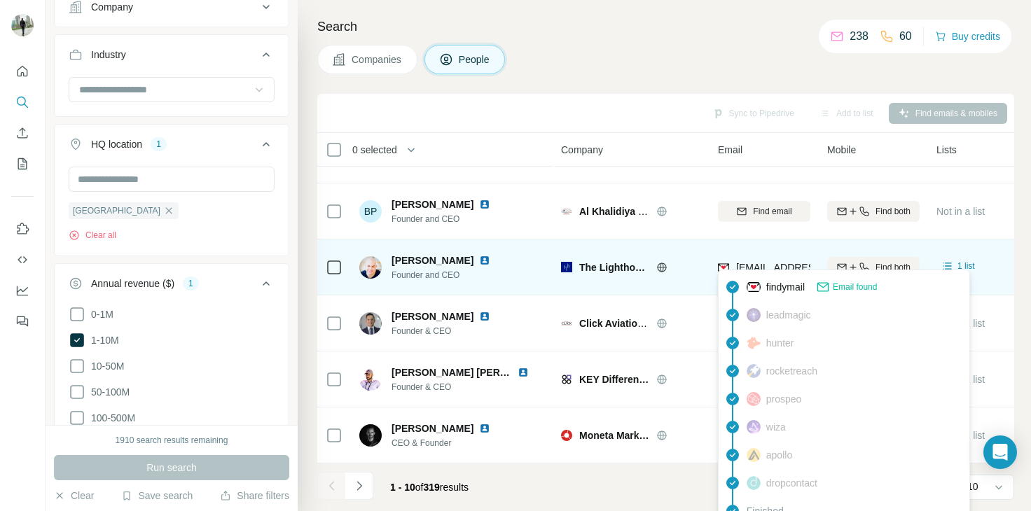
click at [773, 263] on span "hashem@thelighthouse.ae" at bounding box center [819, 267] width 166 height 11
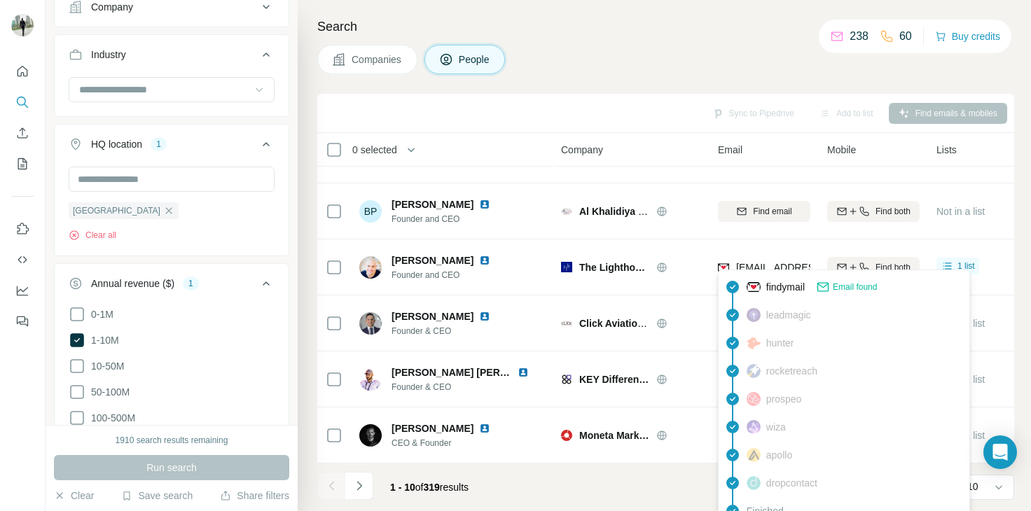
click at [775, 291] on span "findymail" at bounding box center [785, 287] width 39 height 14
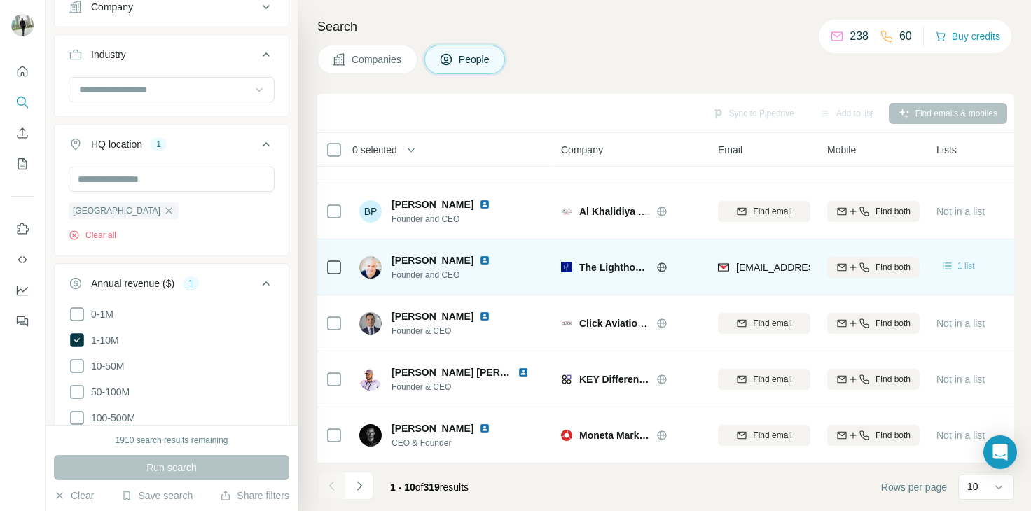
click at [966, 260] on span "1 list" at bounding box center [967, 266] width 18 height 13
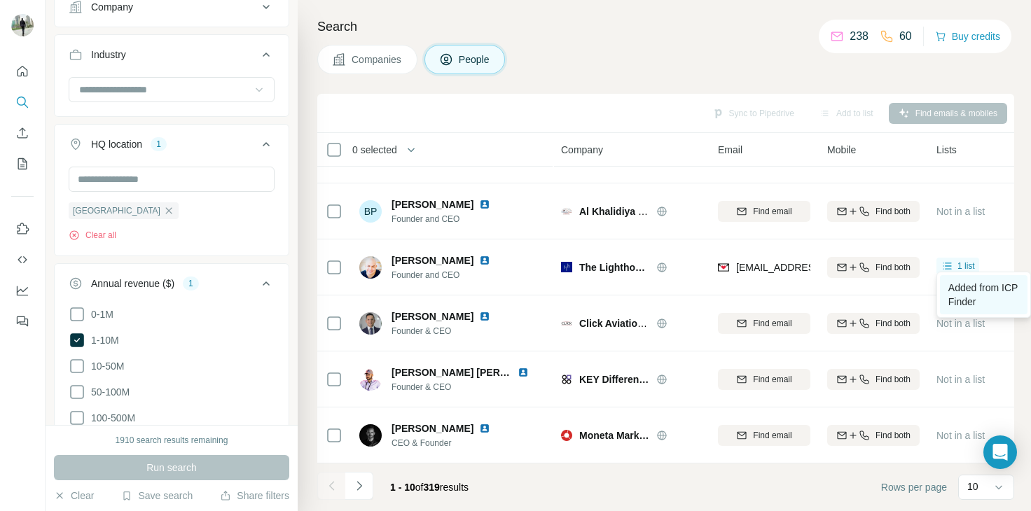
click at [975, 291] on span "Added from ICP Finder" at bounding box center [983, 294] width 69 height 25
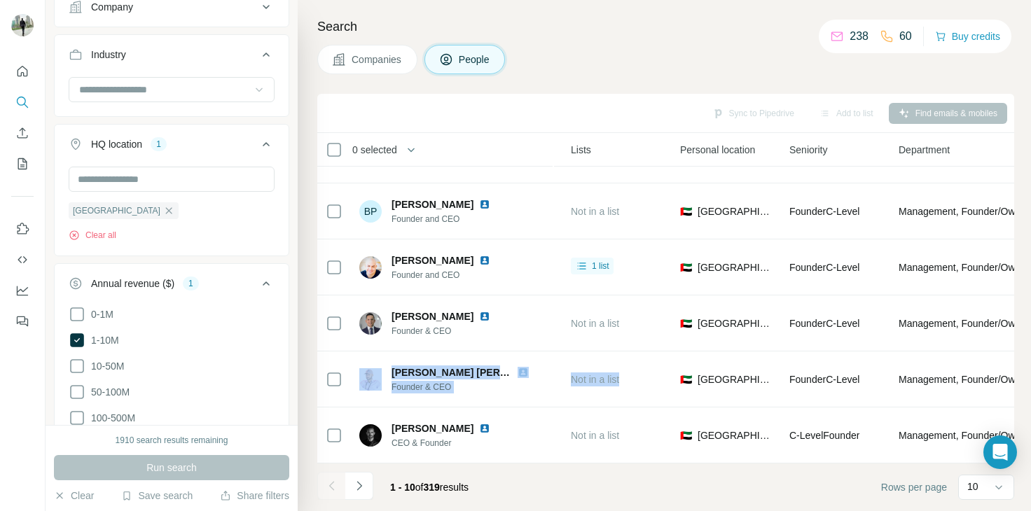
scroll to position [270, 515]
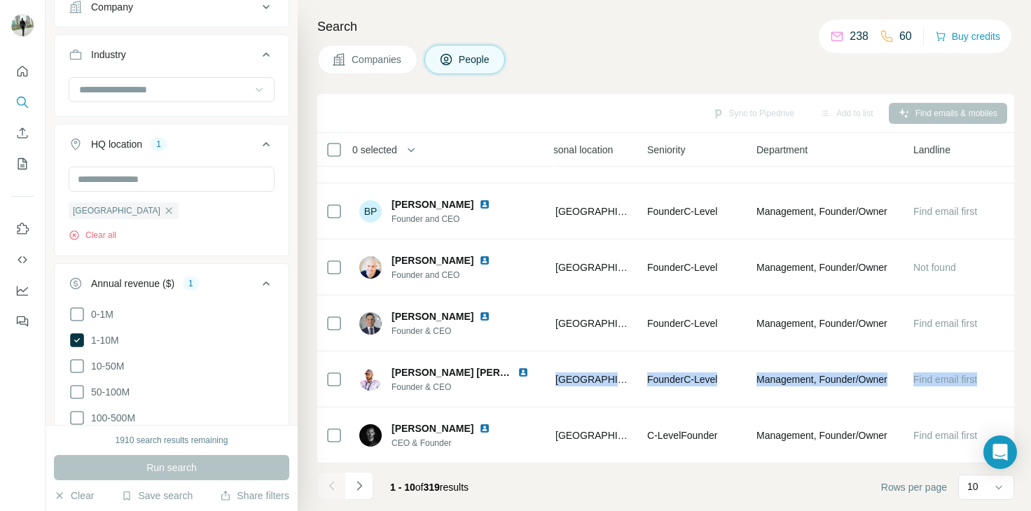
drag, startPoint x: 1014, startPoint y: 380, endPoint x: 1017, endPoint y: 351, distance: 28.9
click at [1017, 351] on div "Search Companies People Sync to Pipedrive Add to list Find emails & mobiles 0 s…" at bounding box center [664, 255] width 733 height 511
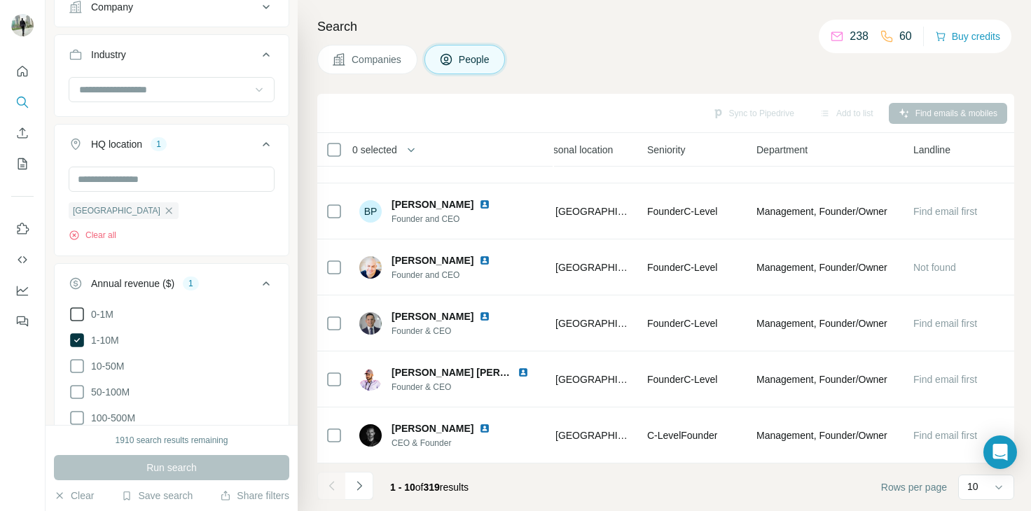
click at [76, 314] on icon at bounding box center [77, 314] width 17 height 17
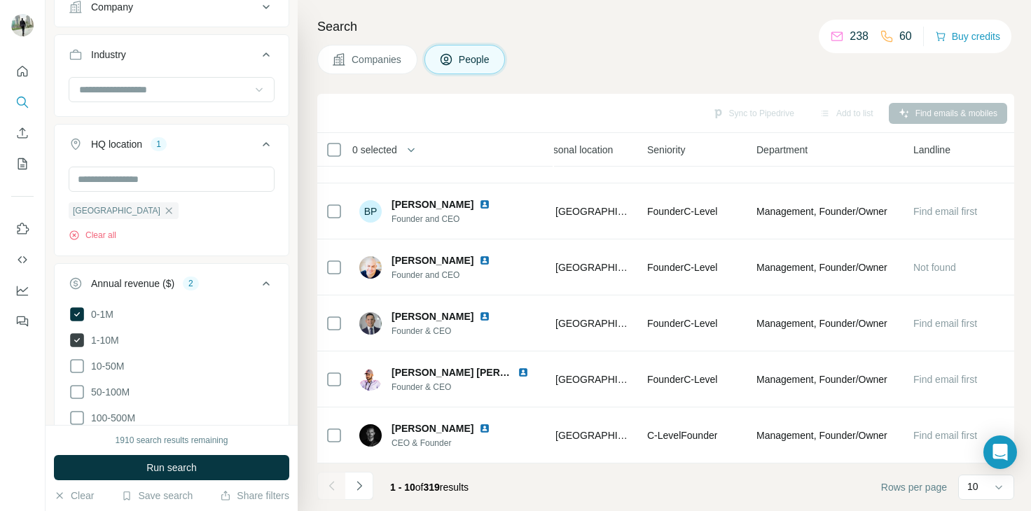
click at [76, 340] on icon at bounding box center [77, 340] width 14 height 14
click at [134, 465] on button "Run search" at bounding box center [171, 467] width 235 height 25
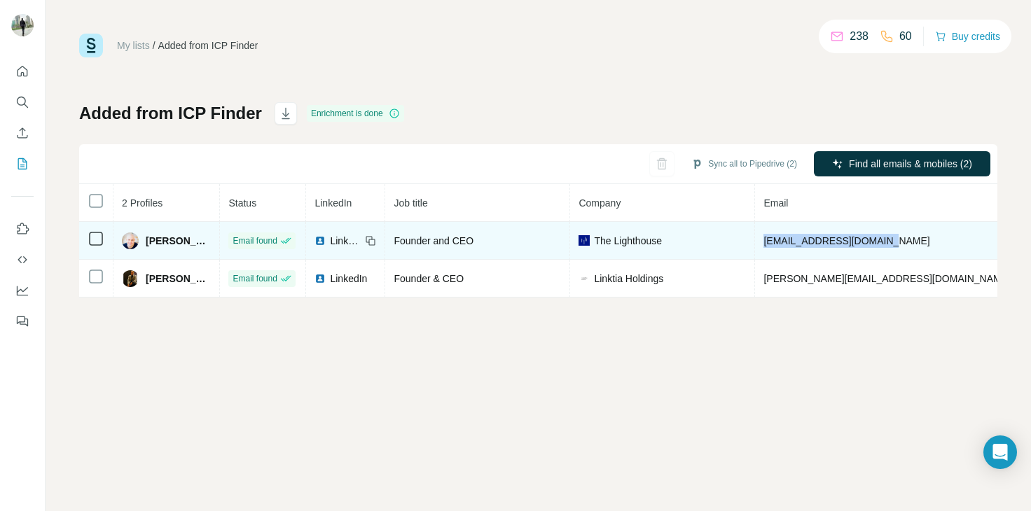
drag, startPoint x: 894, startPoint y: 239, endPoint x: 771, endPoint y: 236, distance: 122.6
click at [771, 236] on td "[EMAIL_ADDRESS][DOMAIN_NAME]" at bounding box center [887, 241] width 264 height 38
copy span "[EMAIL_ADDRESS][DOMAIN_NAME]"
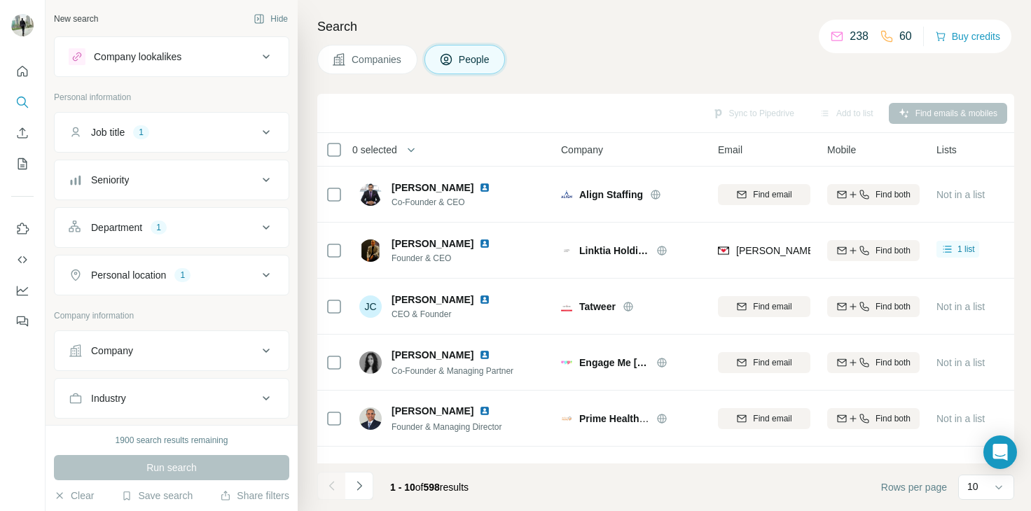
scroll to position [270, 0]
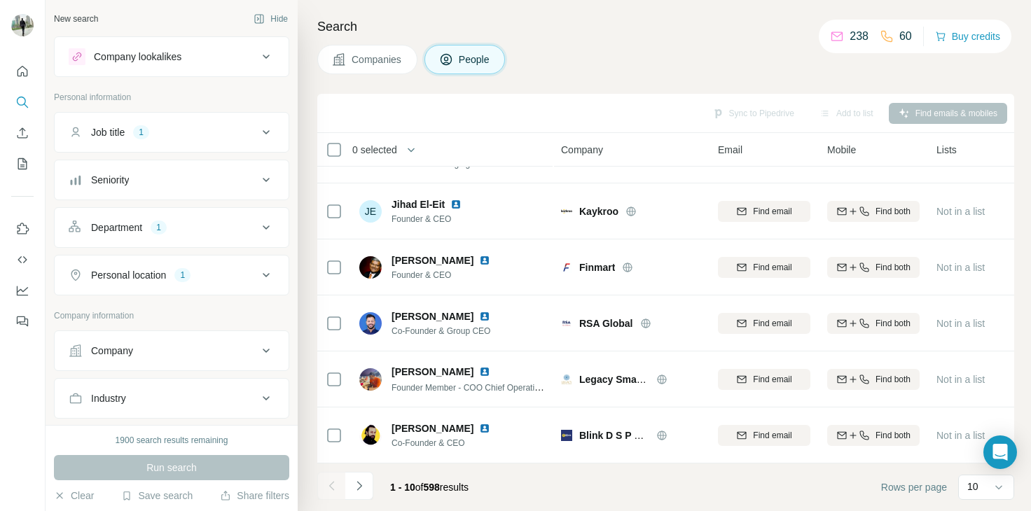
click at [381, 51] on button "Companies" at bounding box center [367, 59] width 100 height 29
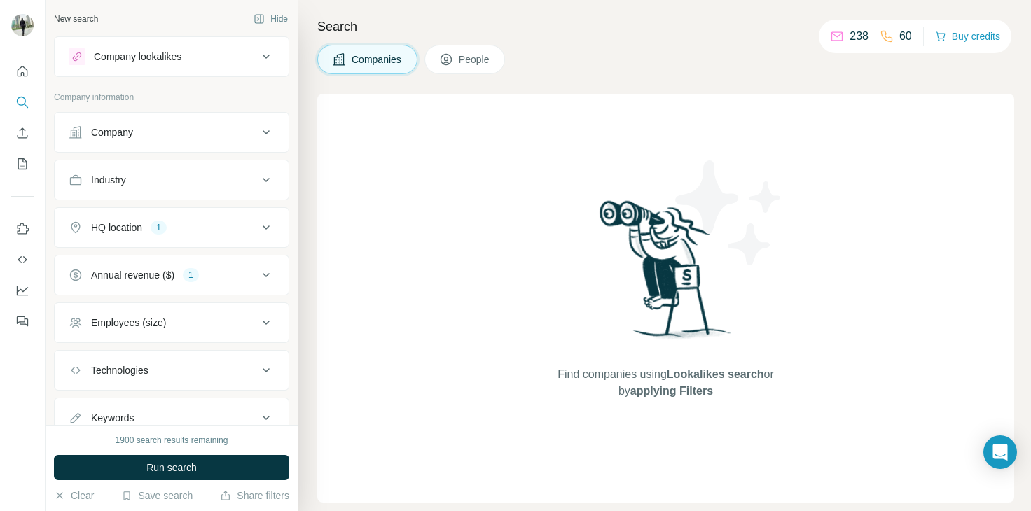
click at [470, 65] on span "People" at bounding box center [475, 60] width 32 height 14
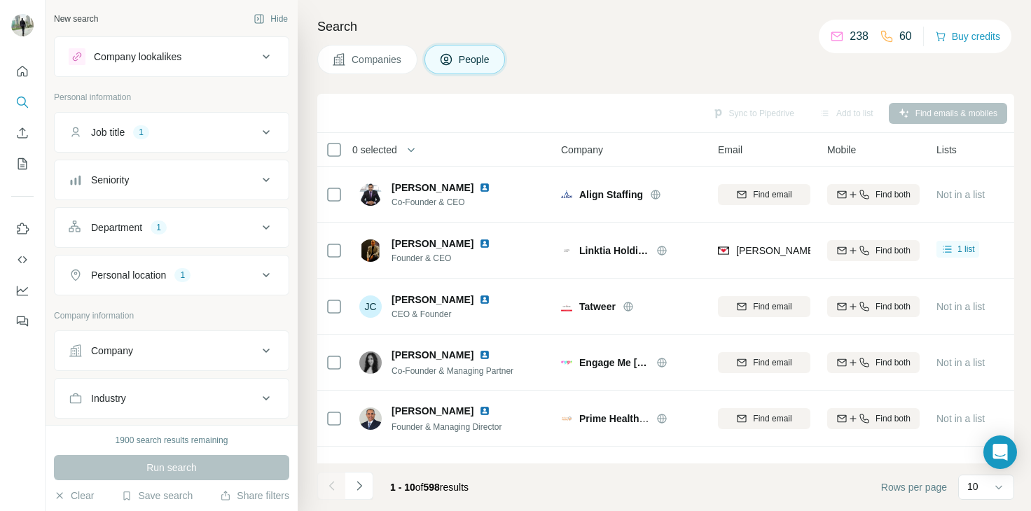
scroll to position [270, 0]
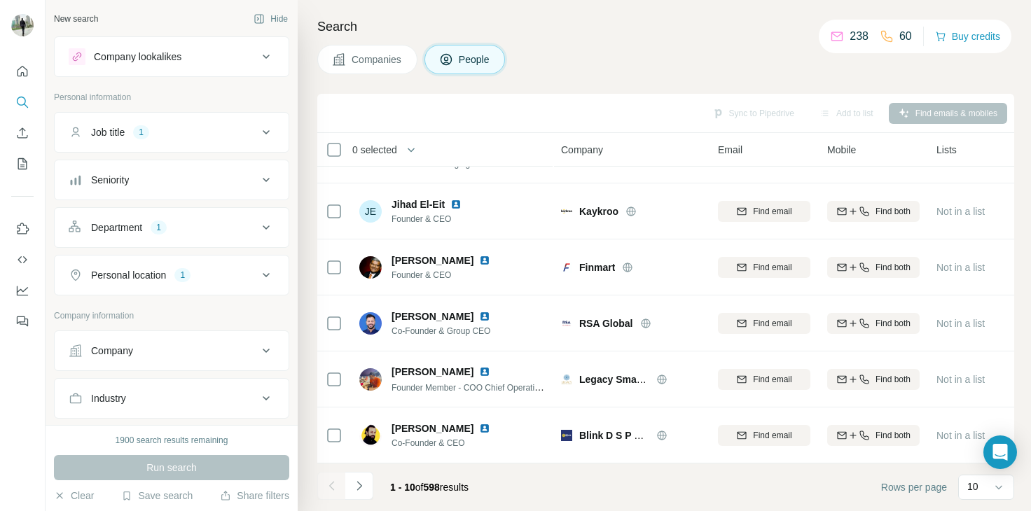
click at [263, 397] on icon at bounding box center [266, 398] width 7 height 4
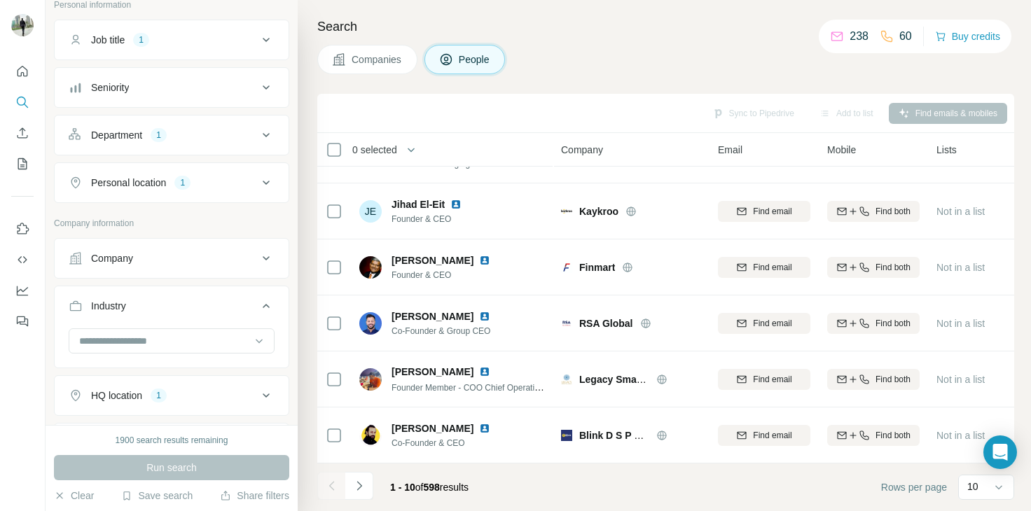
scroll to position [112, 0]
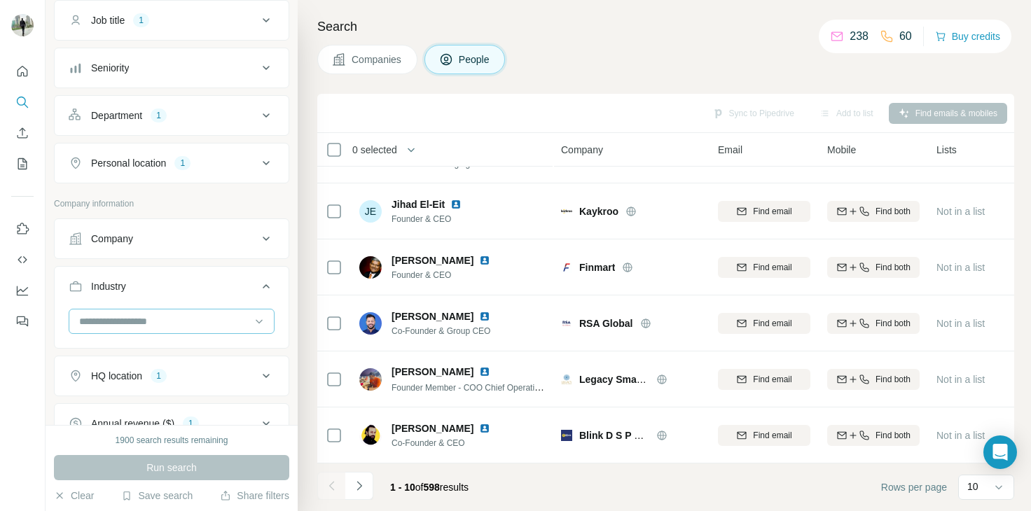
click at [181, 310] on div at bounding box center [164, 322] width 173 height 24
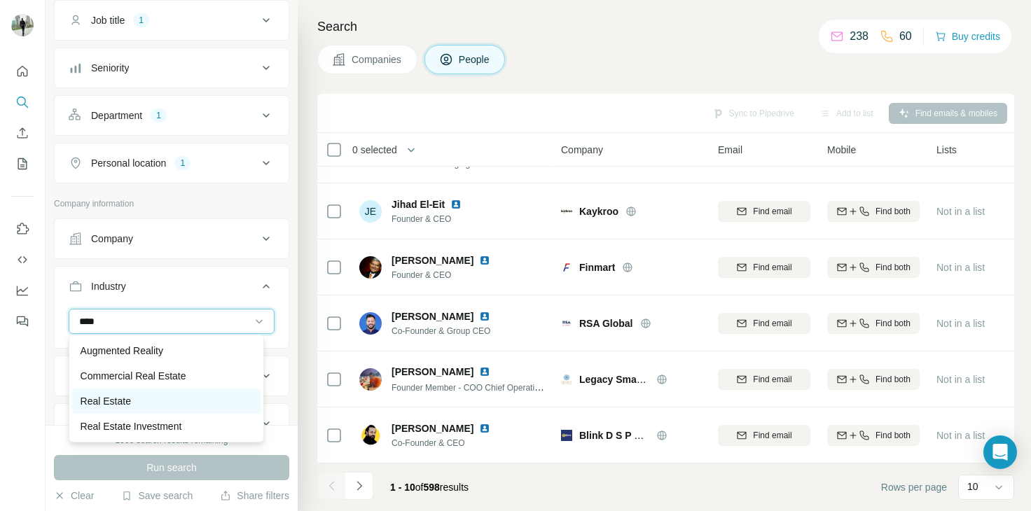
type input "****"
click at [115, 400] on p "Real Estate" at bounding box center [106, 401] width 50 height 14
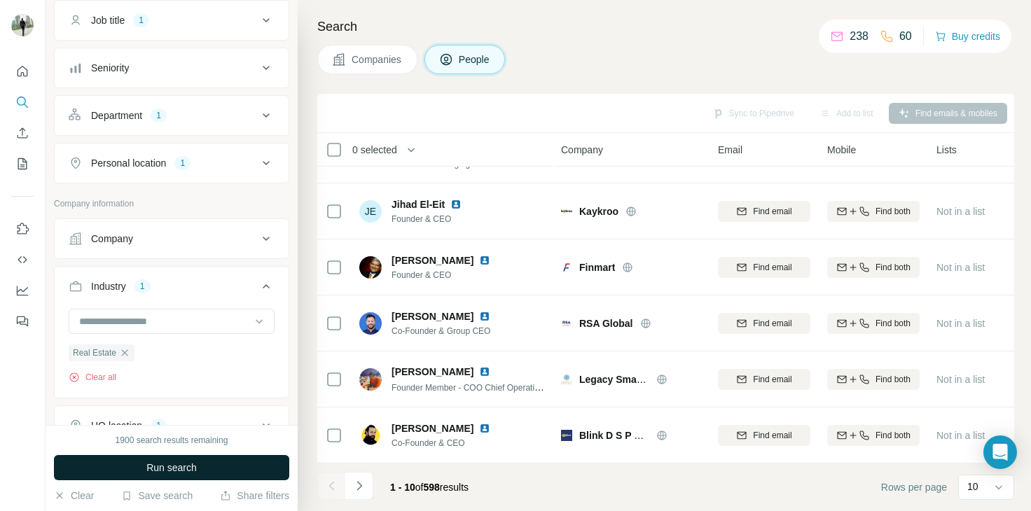
click at [149, 469] on span "Run search" at bounding box center [171, 468] width 50 height 14
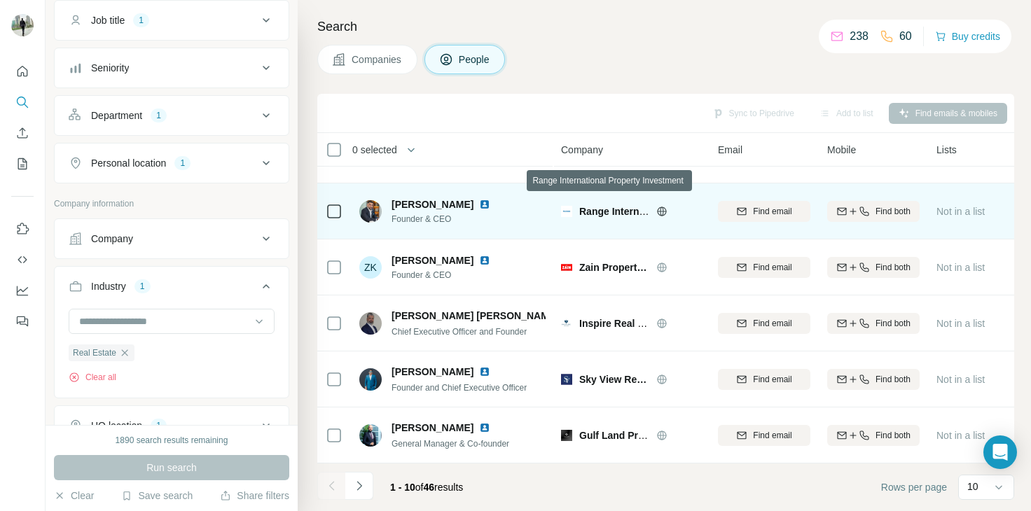
click at [604, 206] on span "Range International Property Investment" at bounding box center [673, 211] width 189 height 11
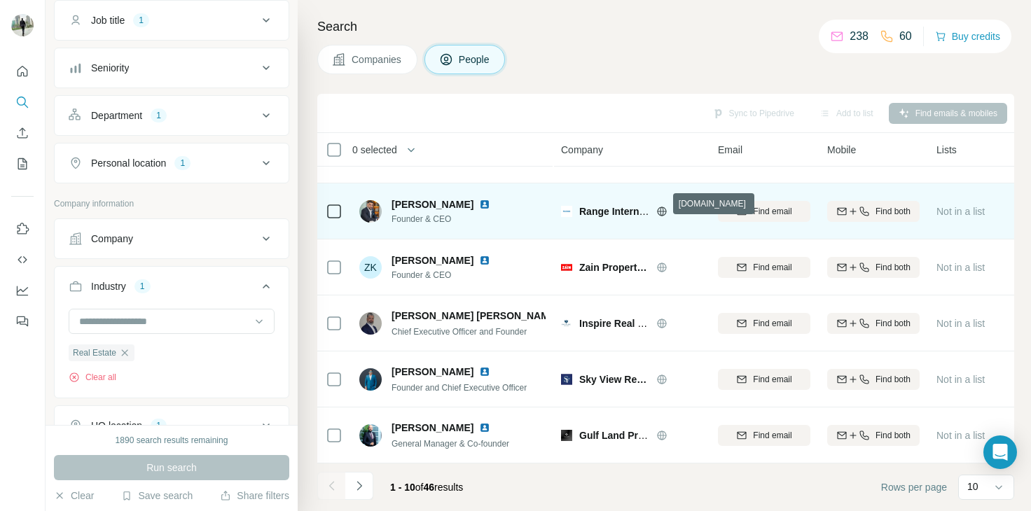
click at [663, 207] on icon at bounding box center [661, 211] width 9 height 9
click at [762, 205] on span "Find email" at bounding box center [772, 211] width 39 height 13
click at [963, 208] on span "1 list" at bounding box center [967, 210] width 18 height 13
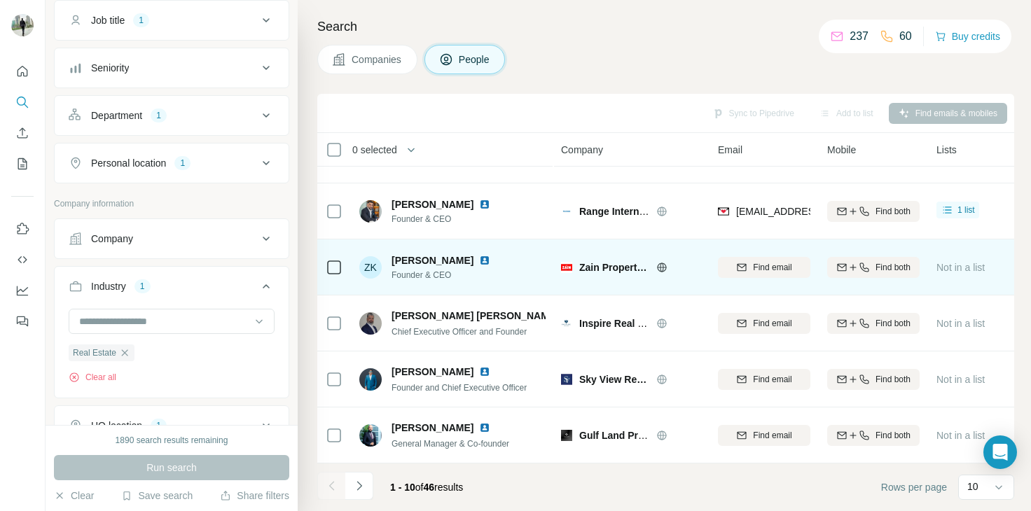
click at [659, 264] on icon at bounding box center [661, 267] width 11 height 11
click at [766, 261] on span "Find email" at bounding box center [772, 267] width 39 height 13
click at [840, 464] on footer "1 - 10 of 46 results Rows per page 10" at bounding box center [665, 488] width 697 height 48
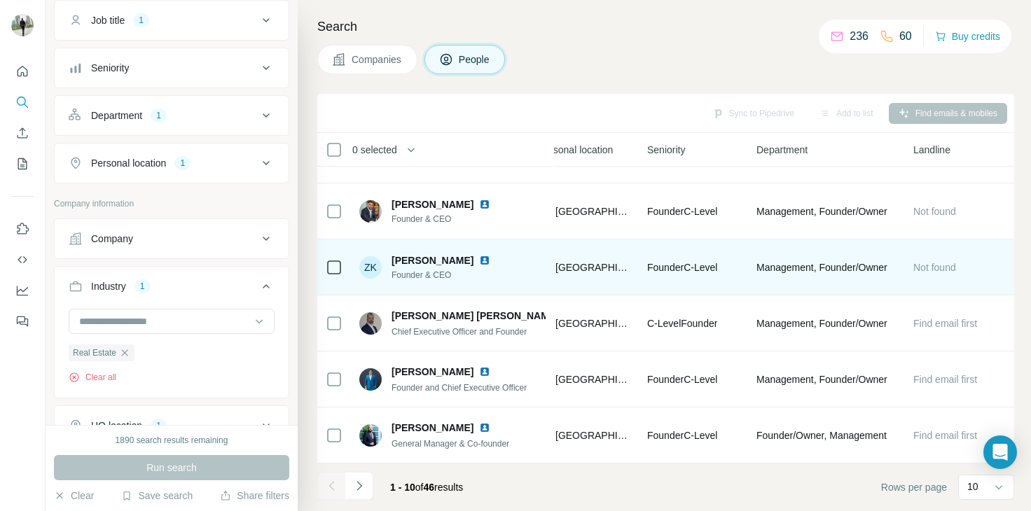
scroll to position [270, 0]
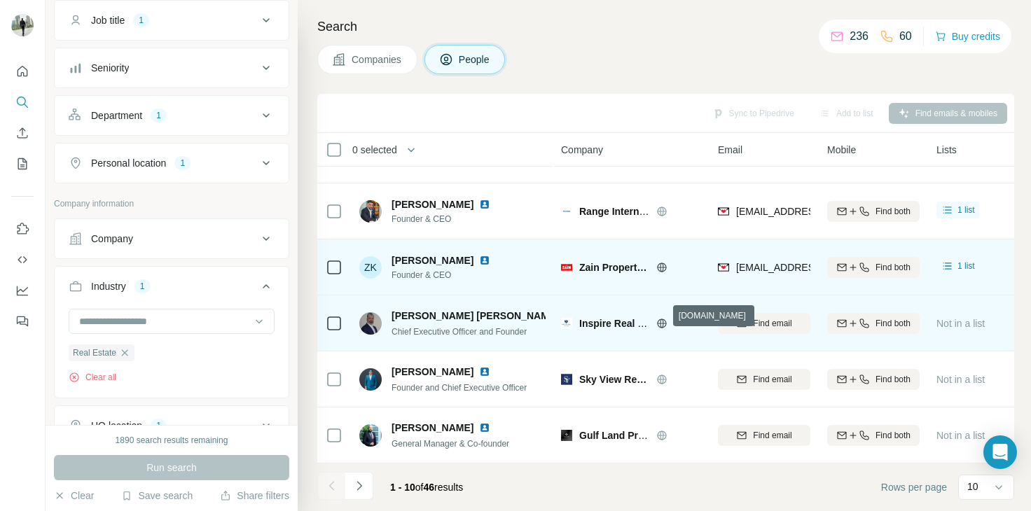
click at [660, 318] on icon at bounding box center [661, 323] width 11 height 11
click at [755, 317] on span "Find email" at bounding box center [772, 323] width 39 height 13
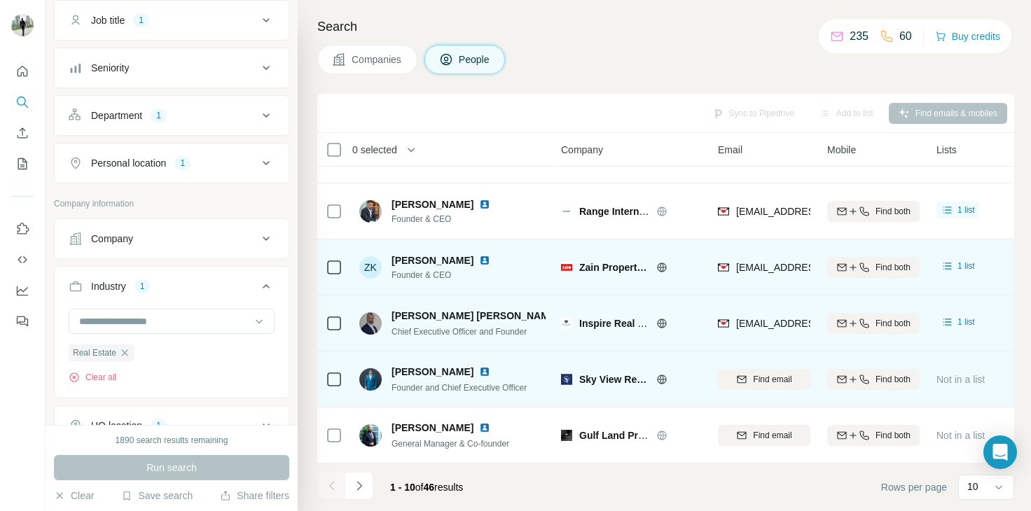
click at [658, 375] on icon at bounding box center [661, 379] width 9 height 9
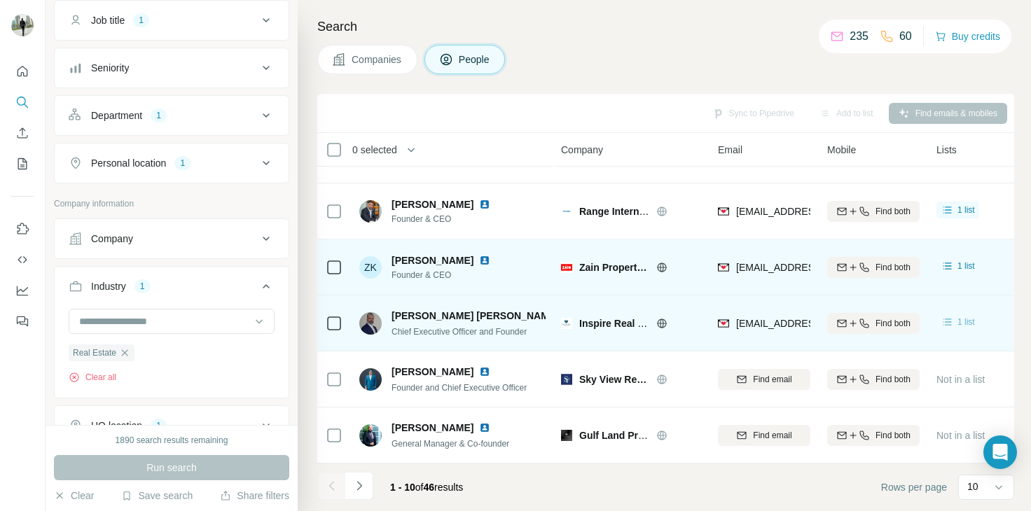
click at [947, 319] on icon at bounding box center [948, 322] width 8 height 7
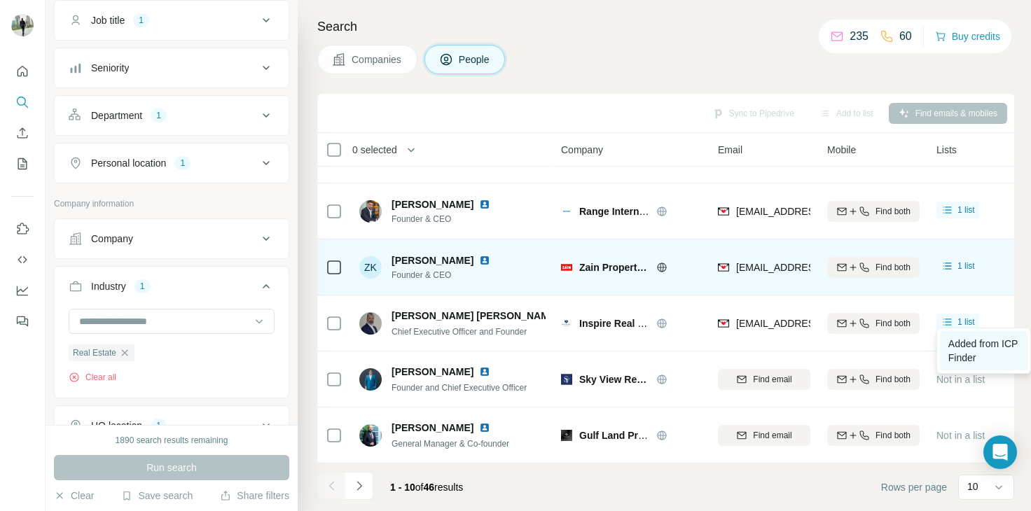
click at [984, 354] on span "Added from ICP Finder" at bounding box center [983, 350] width 69 height 25
click at [359, 490] on icon "Navigate to next page" at bounding box center [359, 486] width 14 height 14
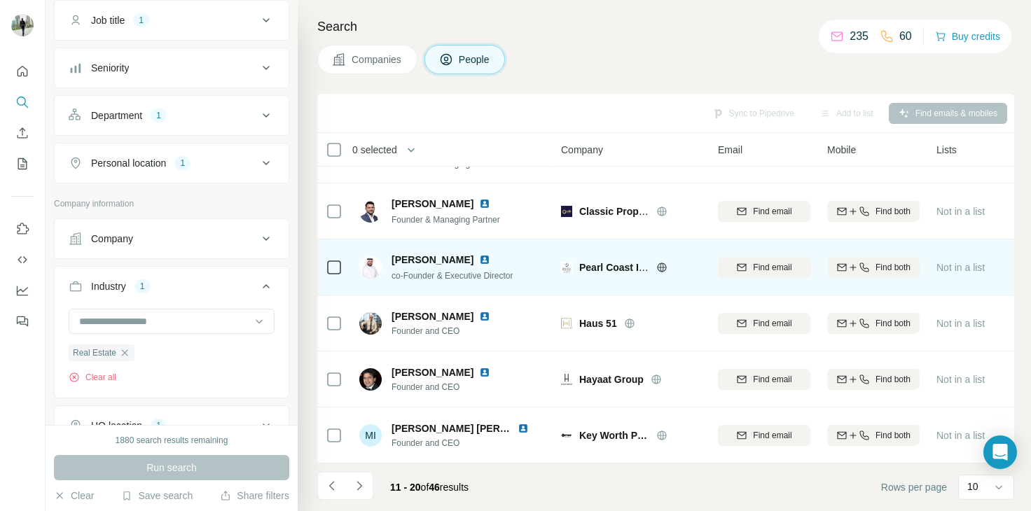
click at [657, 262] on icon at bounding box center [661, 267] width 11 height 11
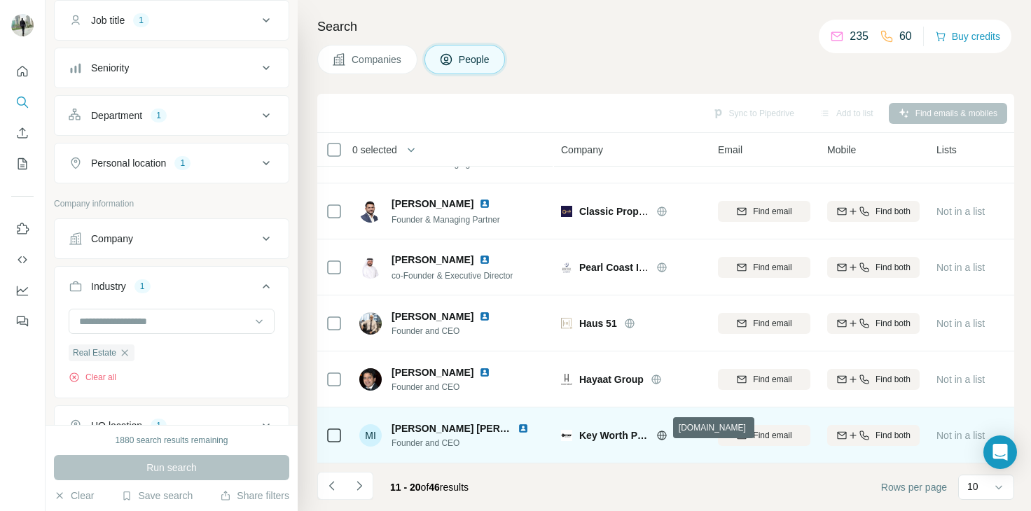
click at [666, 431] on icon at bounding box center [661, 435] width 9 height 9
click at [759, 436] on button "Find email" at bounding box center [764, 435] width 92 height 21
click at [963, 428] on span "1 list" at bounding box center [967, 434] width 18 height 13
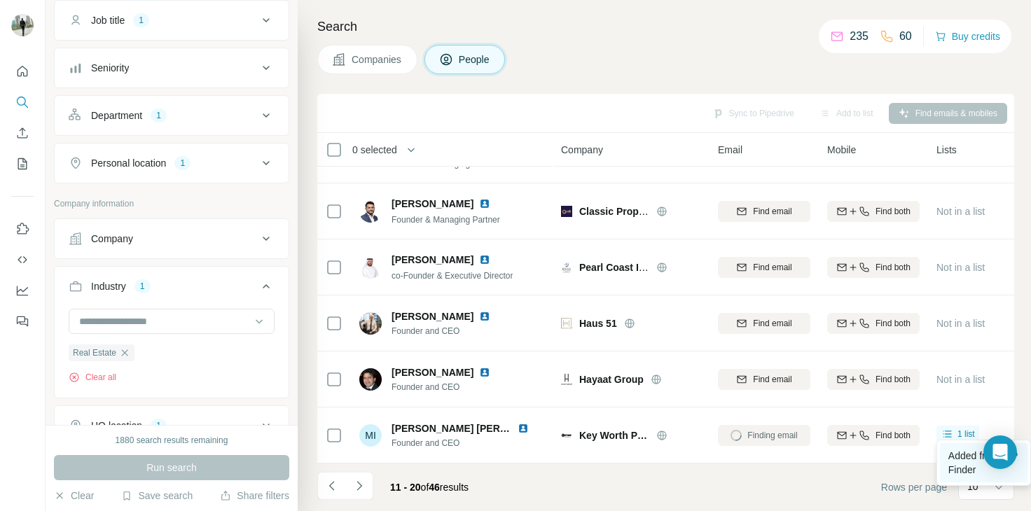
click at [970, 462] on link "Added from ICP Finder" at bounding box center [984, 462] width 88 height 39
click at [362, 484] on icon "Navigate to next page" at bounding box center [359, 486] width 14 height 14
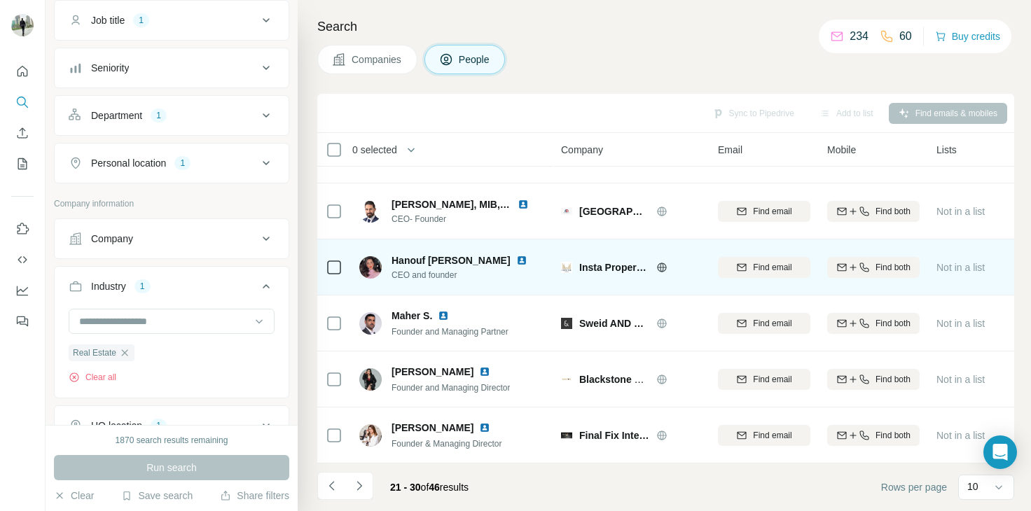
click at [661, 262] on icon at bounding box center [661, 267] width 11 height 11
click at [766, 261] on span "Find email" at bounding box center [772, 267] width 39 height 13
click at [956, 259] on div "1 list" at bounding box center [958, 266] width 34 height 14
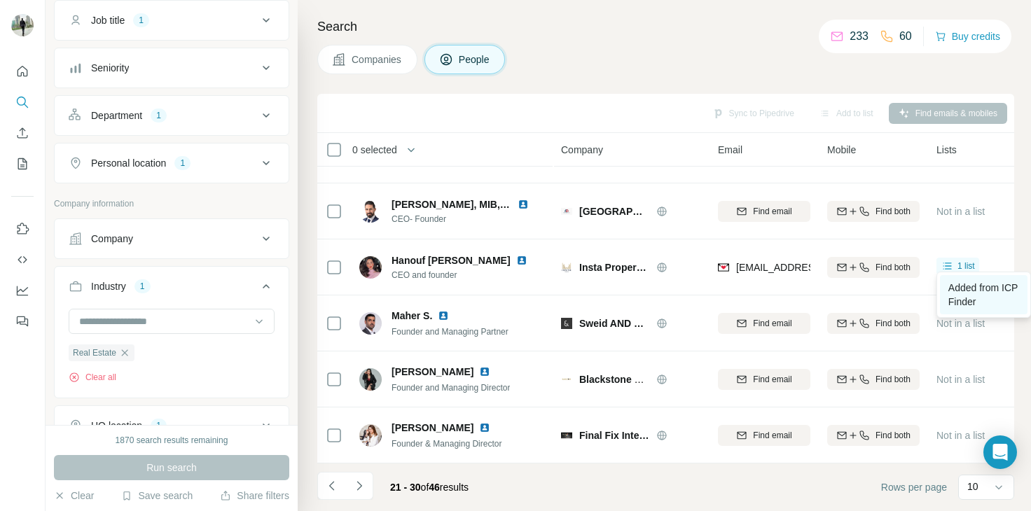
click at [970, 285] on span "Added from ICP Finder" at bounding box center [983, 294] width 69 height 25
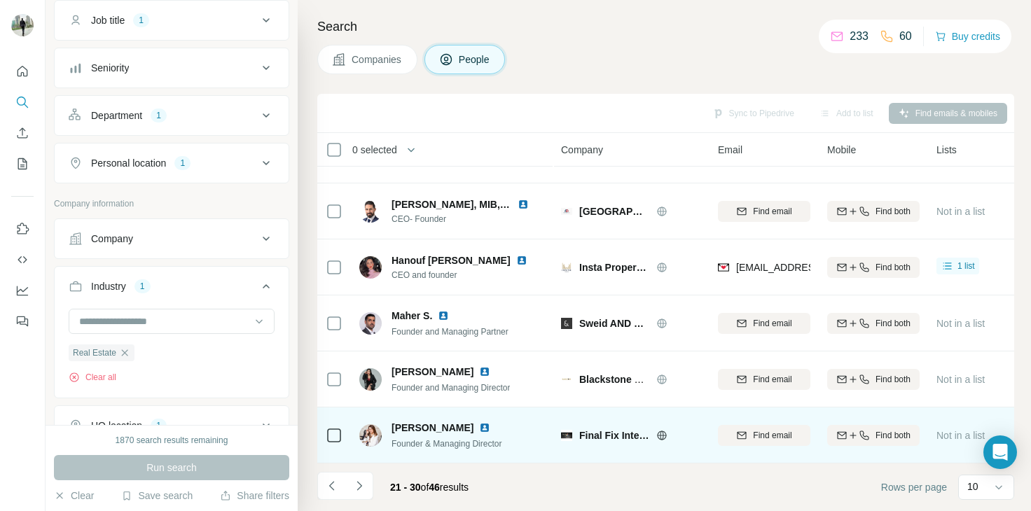
click at [658, 432] on icon at bounding box center [661, 435] width 11 height 11
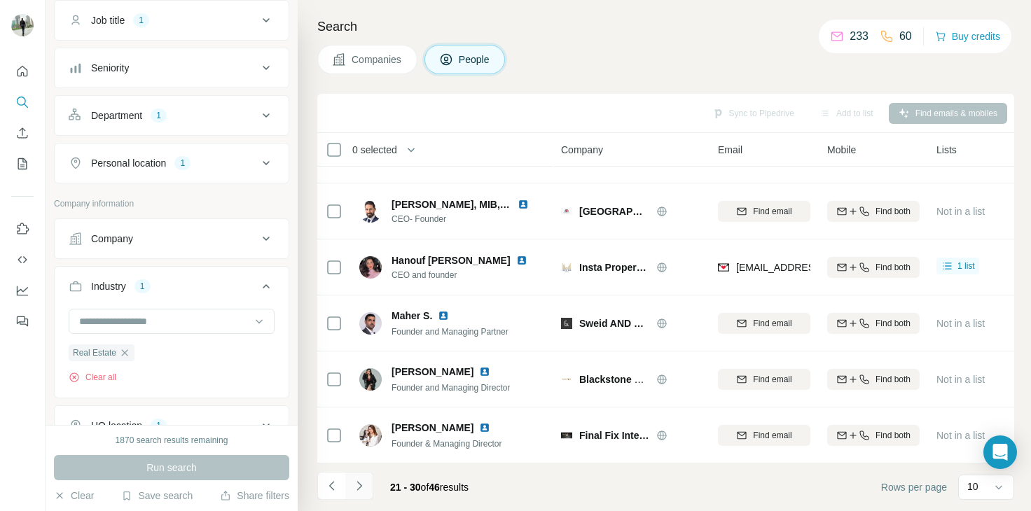
click at [359, 482] on icon "Navigate to next page" at bounding box center [359, 486] width 14 height 14
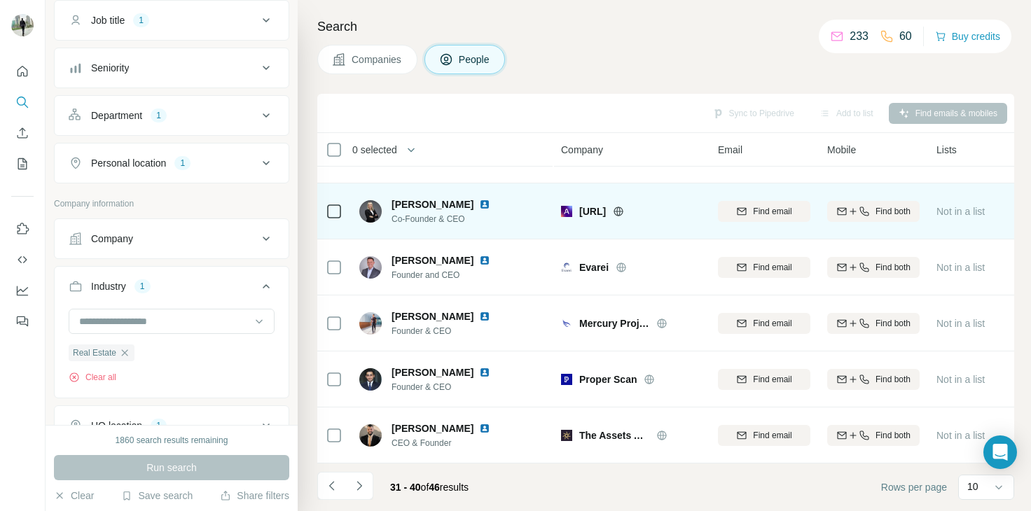
click at [604, 205] on span "asette.ai" at bounding box center [592, 212] width 27 height 14
click at [624, 206] on icon at bounding box center [618, 211] width 11 height 11
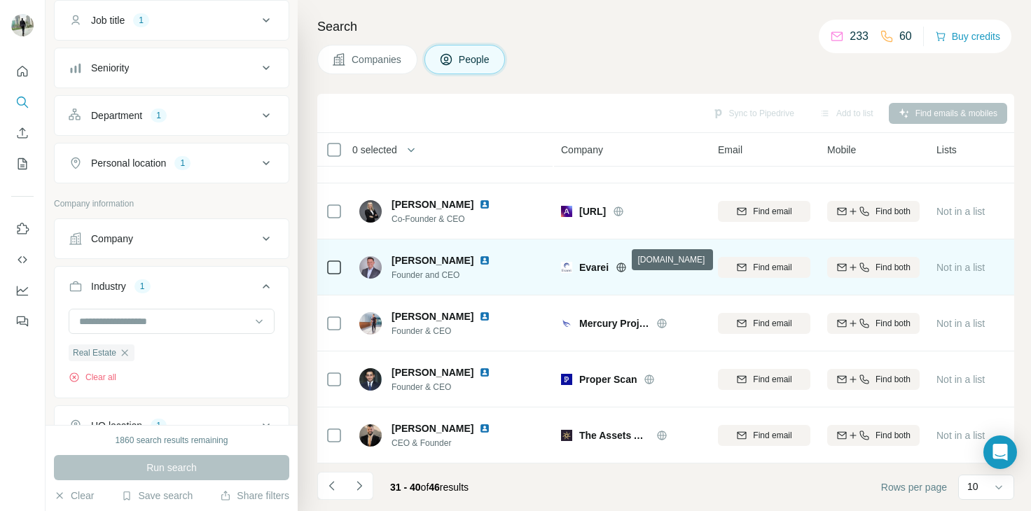
click at [621, 262] on icon at bounding box center [621, 267] width 11 height 11
click at [766, 261] on span "Find email" at bounding box center [772, 267] width 39 height 13
click at [956, 261] on div "1 list" at bounding box center [958, 266] width 34 height 14
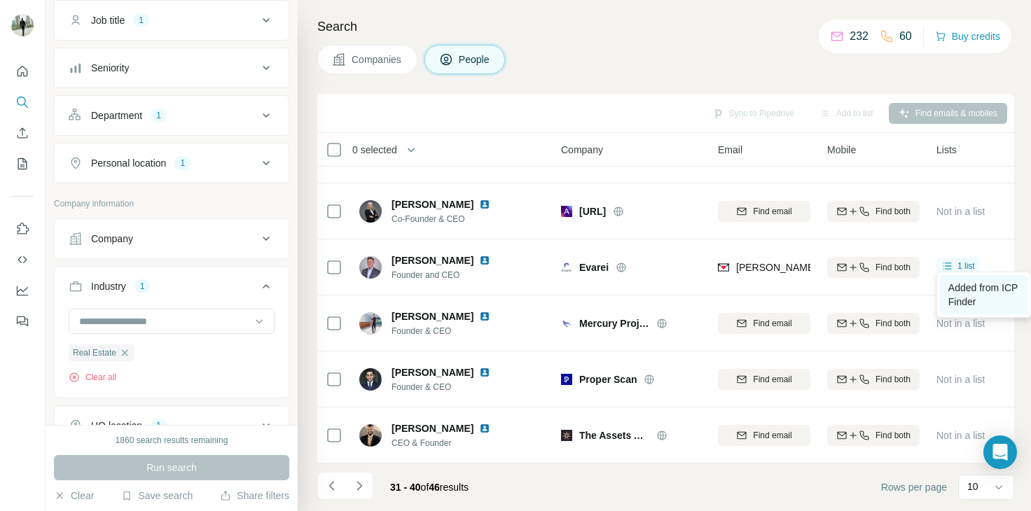
click at [960, 292] on span "Added from ICP Finder" at bounding box center [983, 294] width 69 height 25
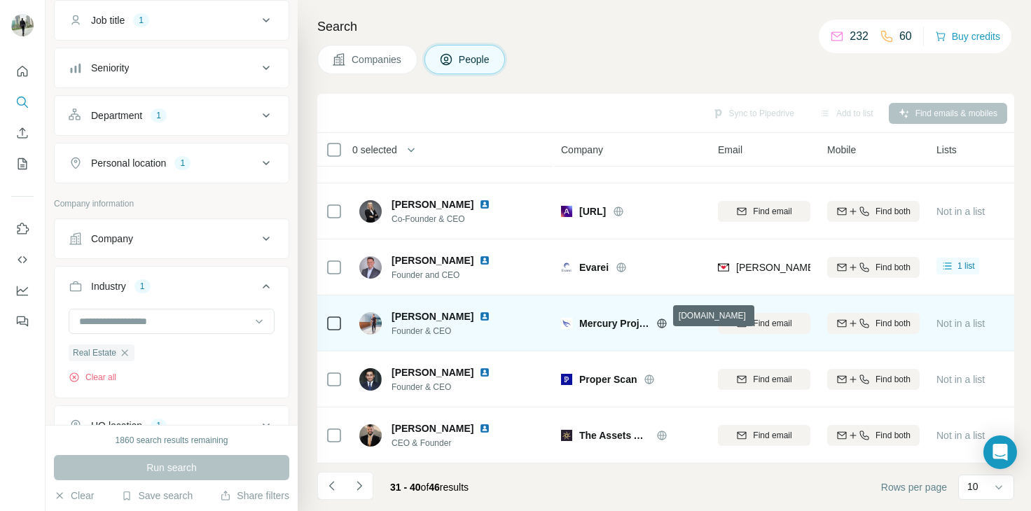
click at [663, 318] on icon at bounding box center [661, 323] width 11 height 11
click at [757, 317] on span "Find email" at bounding box center [772, 323] width 39 height 13
click at [944, 323] on div "1 list" at bounding box center [958, 322] width 43 height 17
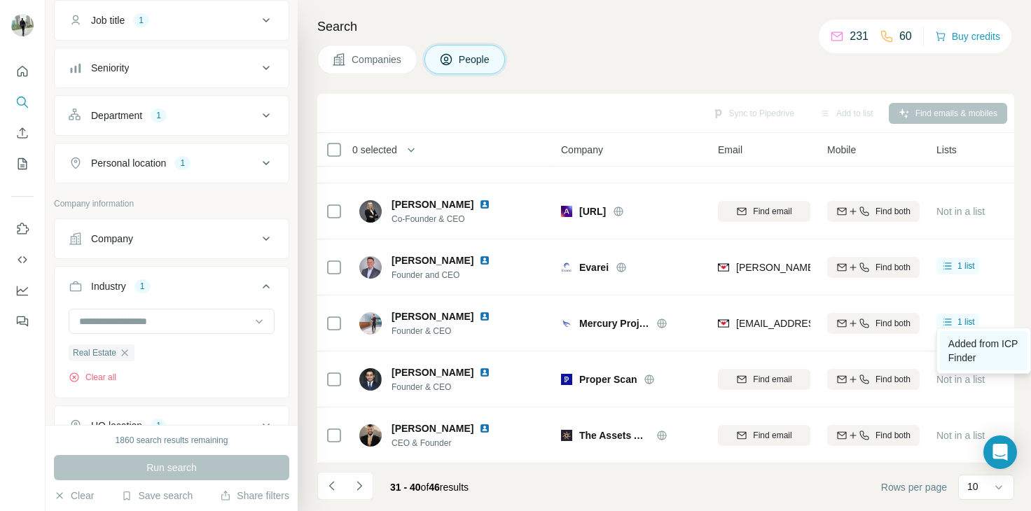
click at [970, 347] on span "Added from ICP Finder" at bounding box center [983, 350] width 69 height 25
click at [733, 77] on div "Search Companies People Sync to Pipedrive Add to list Find emails & mobiles 0 s…" at bounding box center [664, 255] width 733 height 511
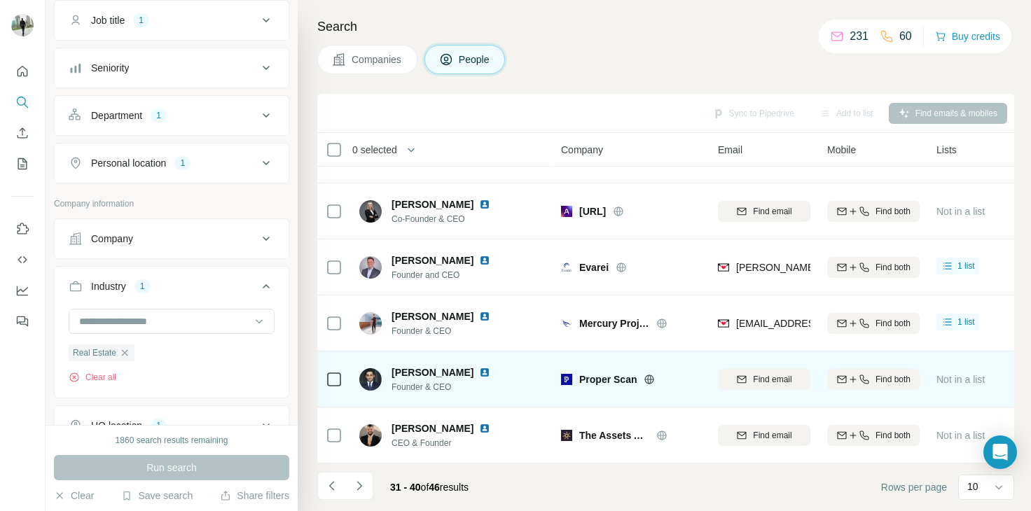
click at [646, 374] on icon at bounding box center [649, 379] width 11 height 11
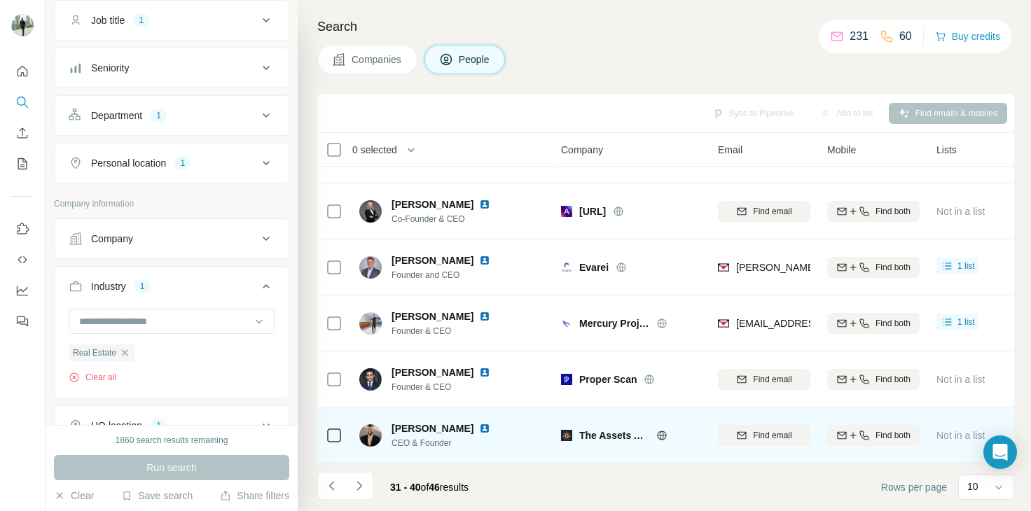
click at [651, 431] on div "The Assets Advisors" at bounding box center [640, 436] width 122 height 14
click at [663, 430] on icon at bounding box center [661, 435] width 11 height 11
click at [753, 434] on span "Find email" at bounding box center [772, 435] width 39 height 13
click at [361, 485] on icon "Navigate to next page" at bounding box center [359, 485] width 5 height 9
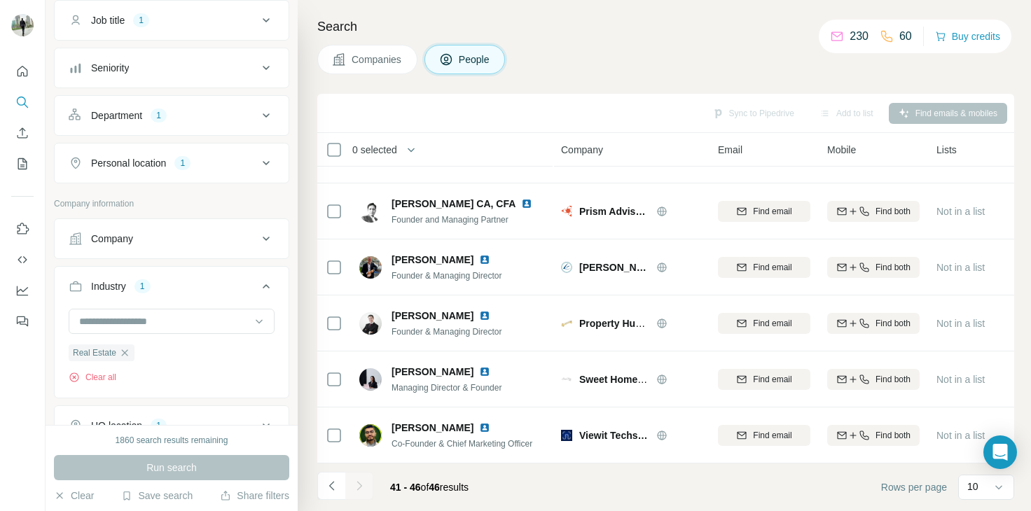
scroll to position [46, 0]
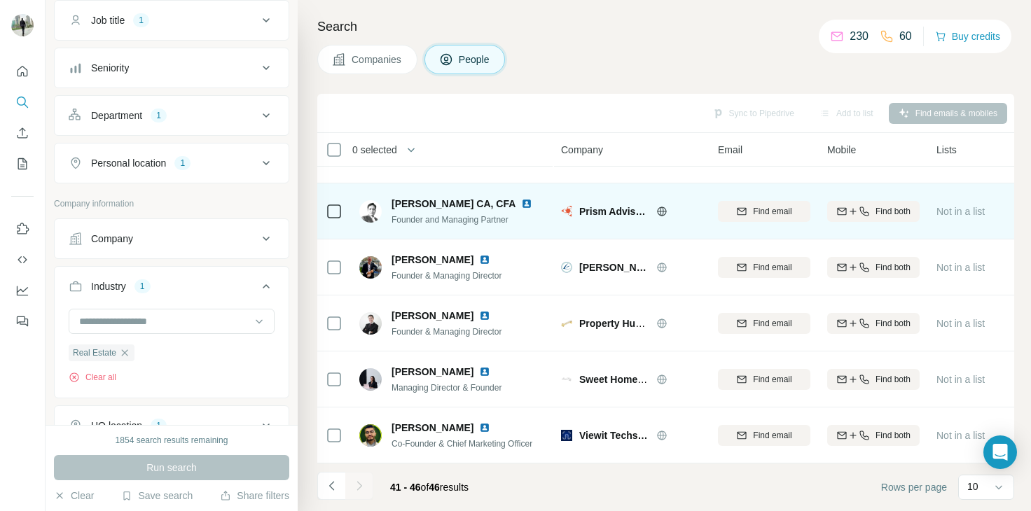
click at [661, 207] on icon at bounding box center [662, 211] width 4 height 9
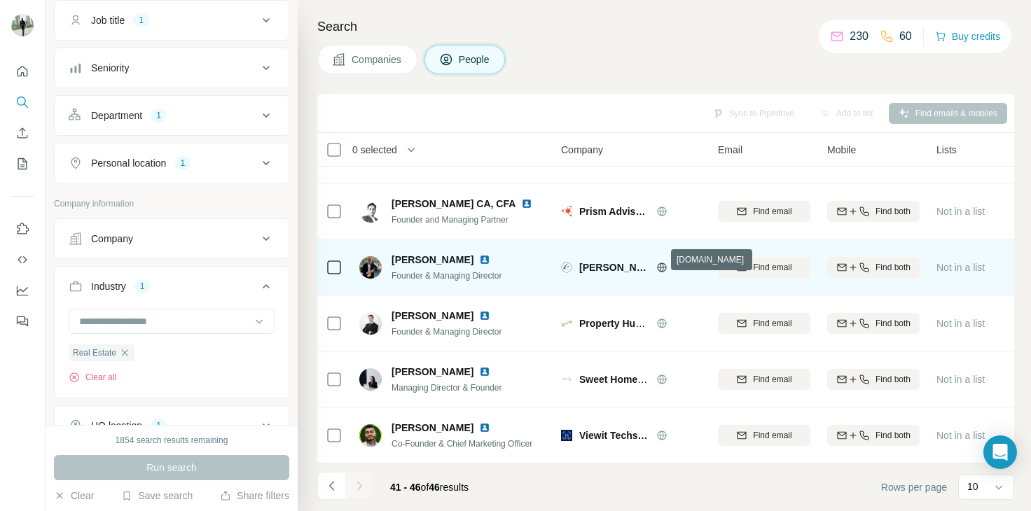
click at [662, 263] on icon at bounding box center [661, 267] width 9 height 9
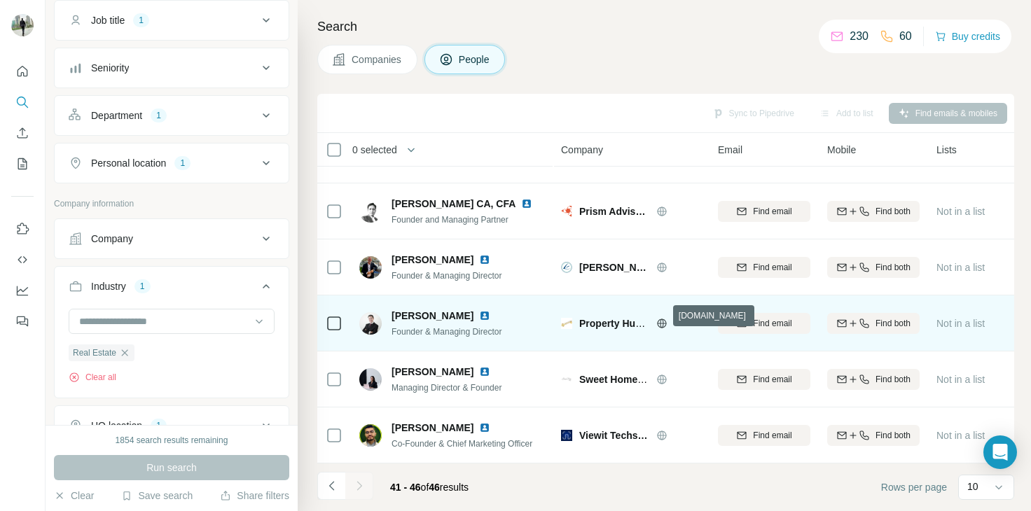
click at [661, 319] on icon at bounding box center [661, 323] width 11 height 11
click at [758, 322] on span "Find email" at bounding box center [772, 323] width 39 height 13
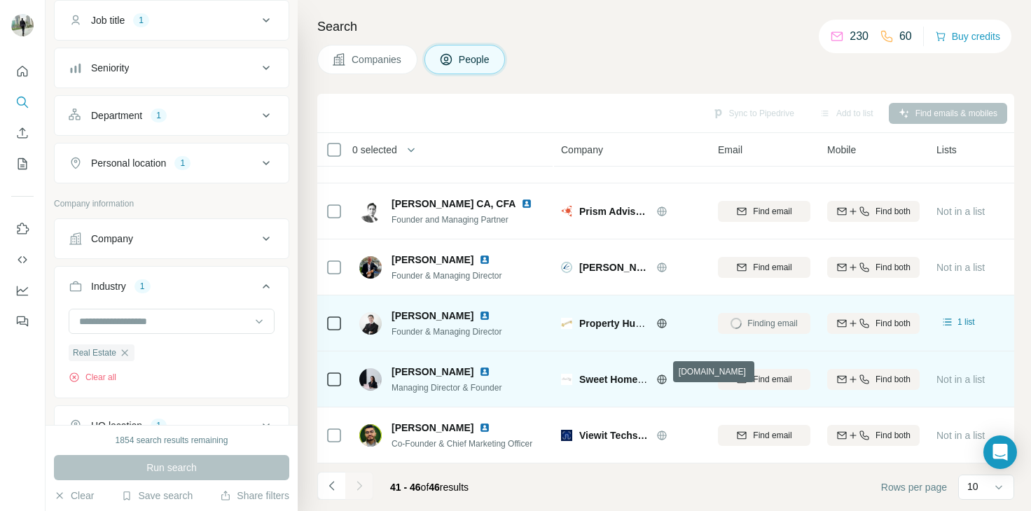
click at [658, 379] on icon at bounding box center [661, 379] width 9 height 1
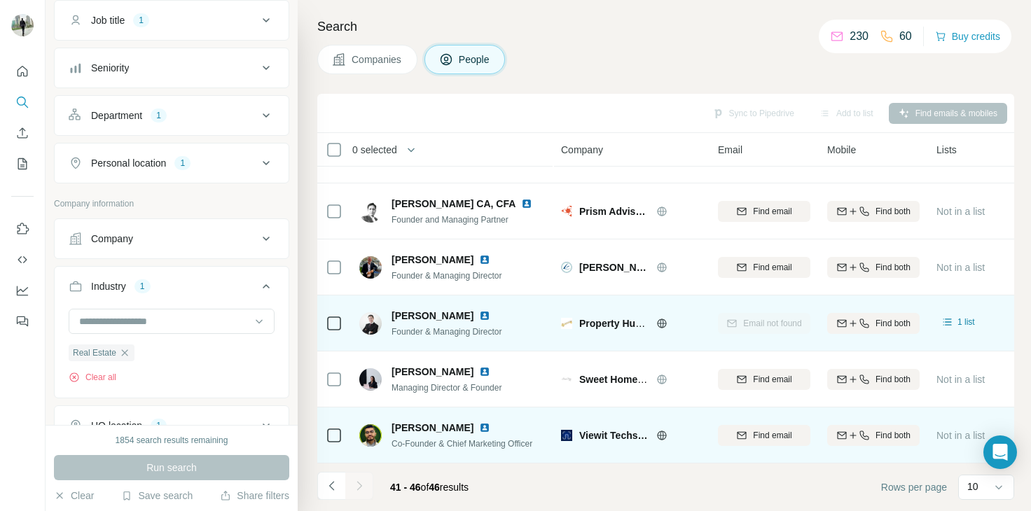
click at [670, 430] on div at bounding box center [678, 435] width 45 height 11
click at [654, 429] on div "Viewit Techstars ‘23" at bounding box center [640, 436] width 122 height 14
drag, startPoint x: 654, startPoint y: 422, endPoint x: 667, endPoint y: 438, distance: 19.9
click at [667, 438] on div "Viewit Techstars ‘23" at bounding box center [631, 435] width 140 height 39
click at [658, 431] on icon at bounding box center [661, 435] width 9 height 9
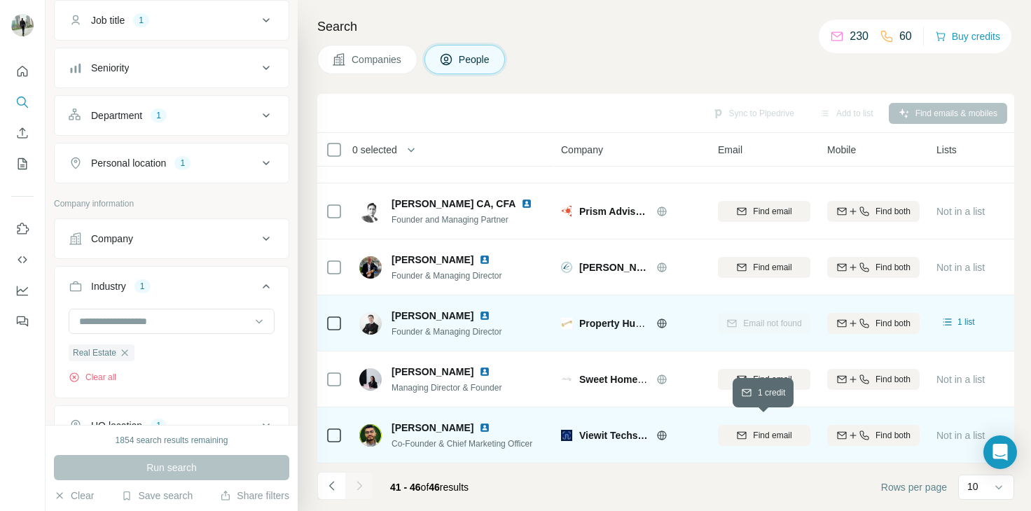
click at [768, 429] on span "Find email" at bounding box center [772, 435] width 39 height 13
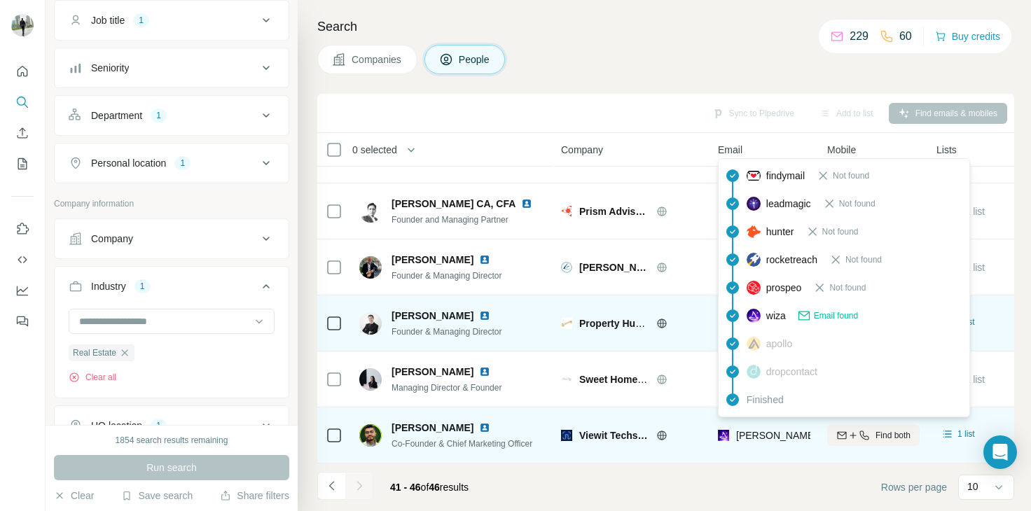
click at [806, 430] on span "[PERSON_NAME][EMAIL_ADDRESS][DOMAIN_NAME]" at bounding box center [859, 435] width 247 height 11
drag, startPoint x: 813, startPoint y: 428, endPoint x: 738, endPoint y: 427, distance: 75.0
click at [738, 427] on td "[PERSON_NAME][EMAIL_ADDRESS][DOMAIN_NAME]" at bounding box center [764, 436] width 109 height 56
copy span "ashar@viewitdub"
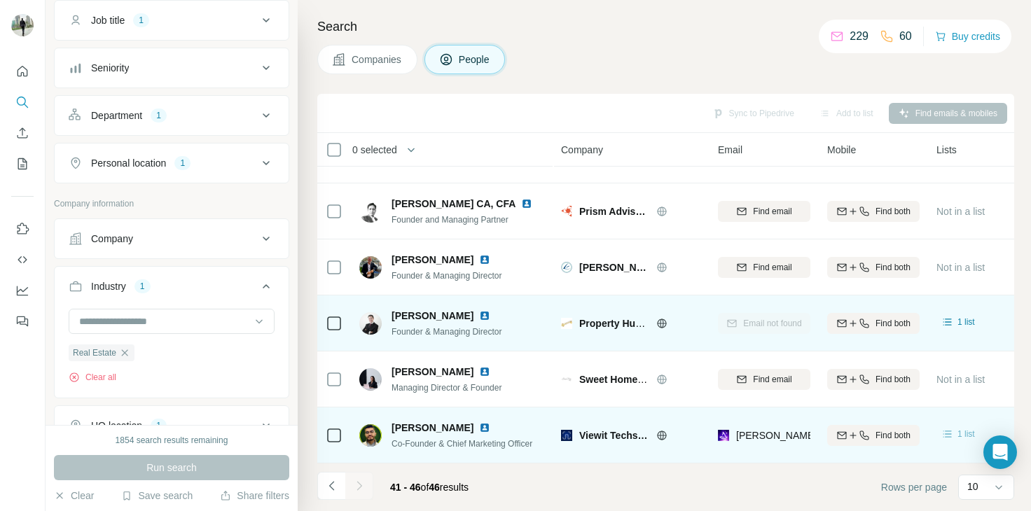
click at [958, 431] on span "1 list" at bounding box center [967, 434] width 18 height 13
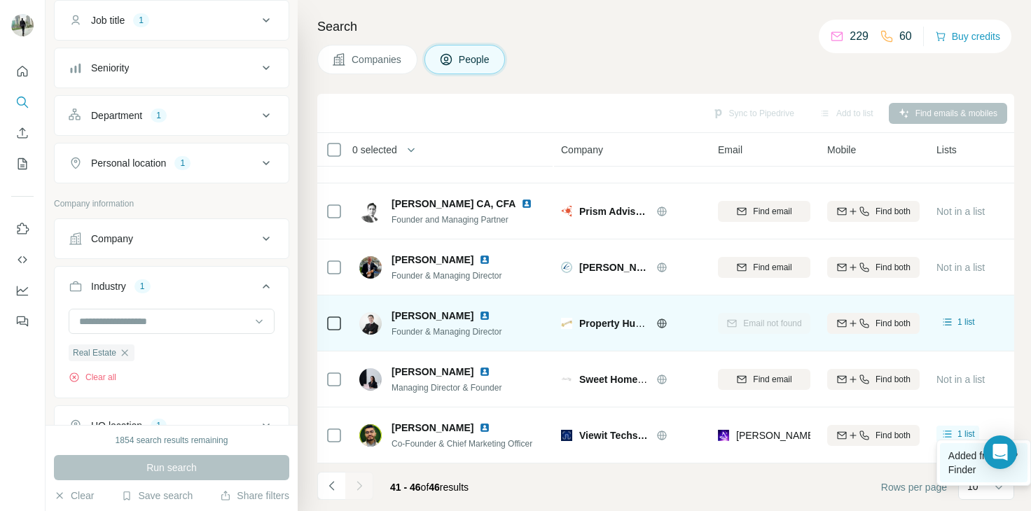
click at [972, 456] on span "Added from ICP Finder" at bounding box center [983, 462] width 69 height 25
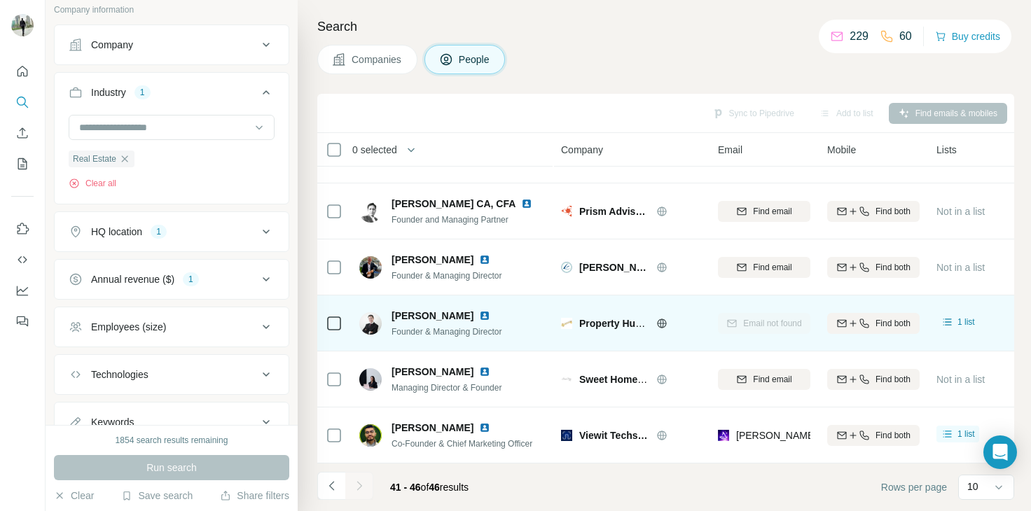
scroll to position [313, 0]
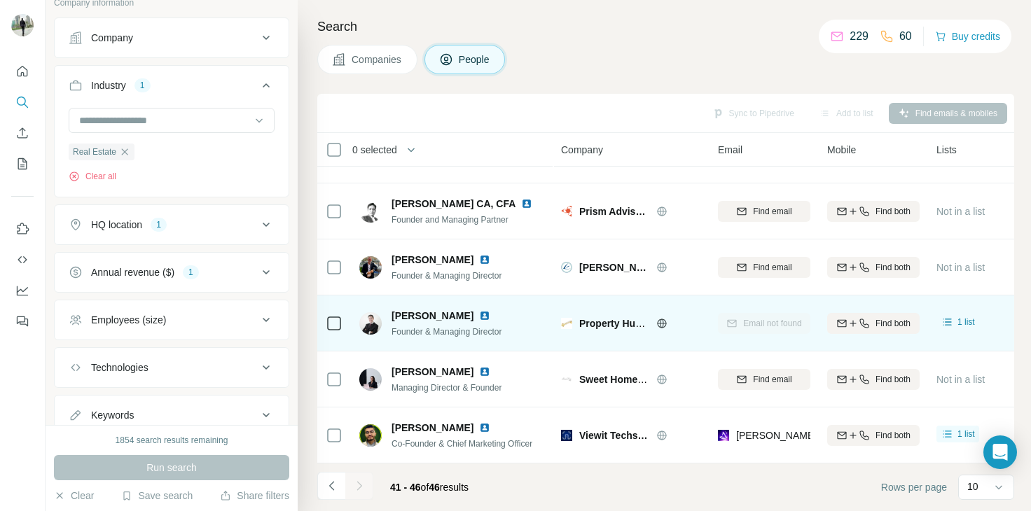
click at [258, 315] on icon at bounding box center [266, 320] width 17 height 17
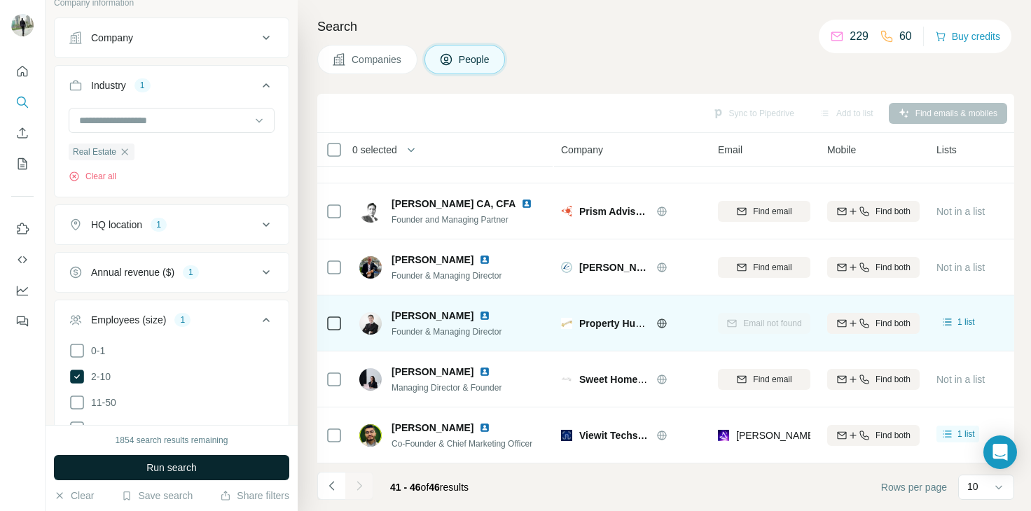
click at [165, 470] on span "Run search" at bounding box center [171, 468] width 50 height 14
click at [165, 470] on div "Run search" at bounding box center [171, 467] width 235 height 25
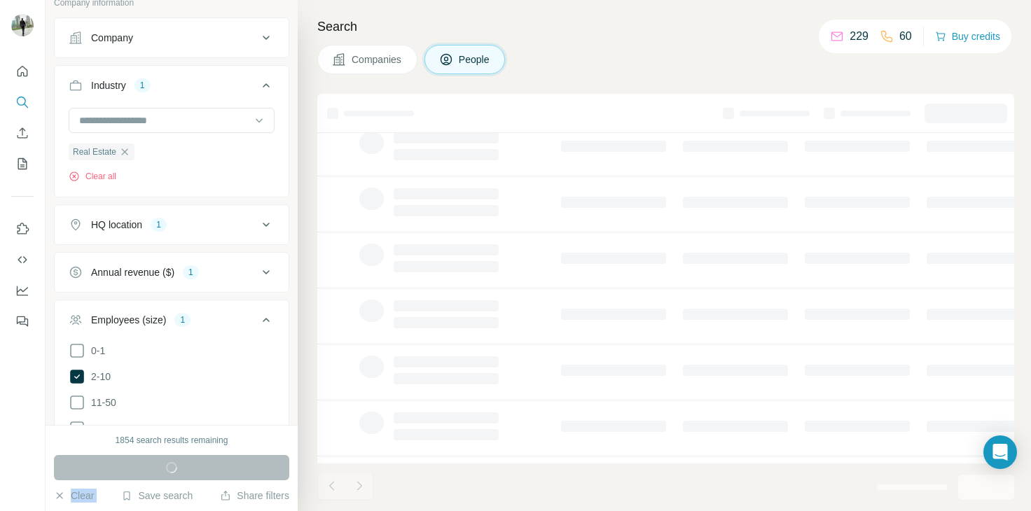
click at [165, 470] on div "Run search" at bounding box center [171, 467] width 235 height 25
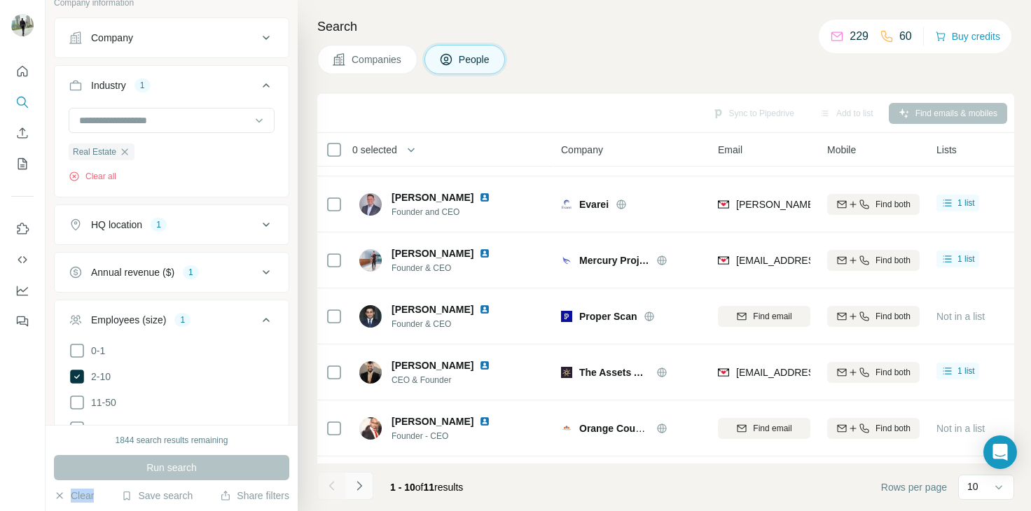
click at [356, 488] on icon "Navigate to next page" at bounding box center [359, 486] width 14 height 14
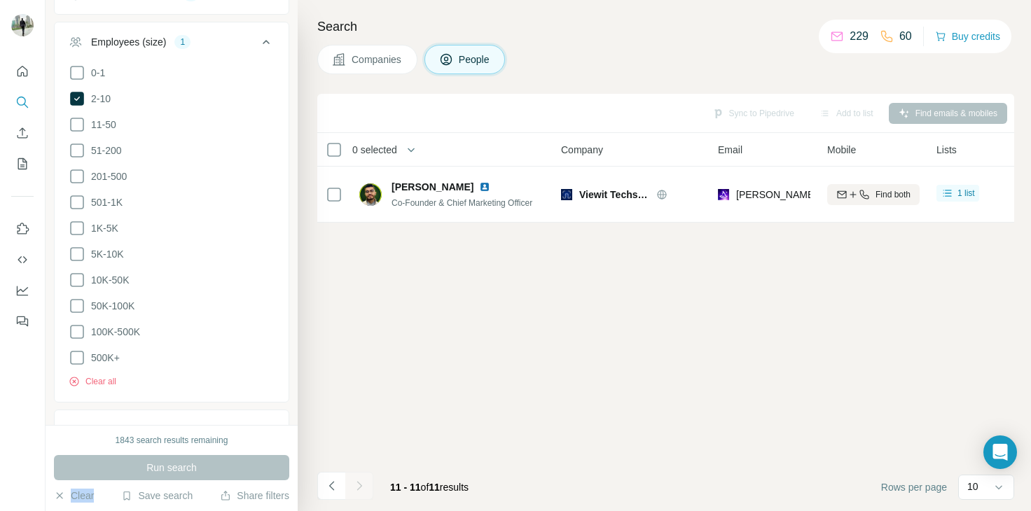
scroll to position [602, 0]
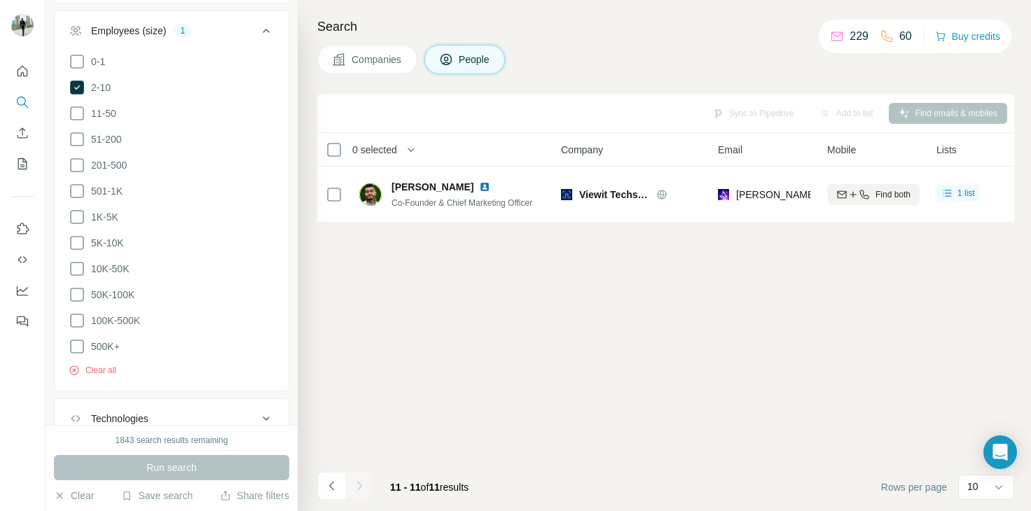
click at [456, 398] on div "Sync to Pipedrive Add to list Find emails & mobiles 0 selected People Company E…" at bounding box center [665, 303] width 697 height 418
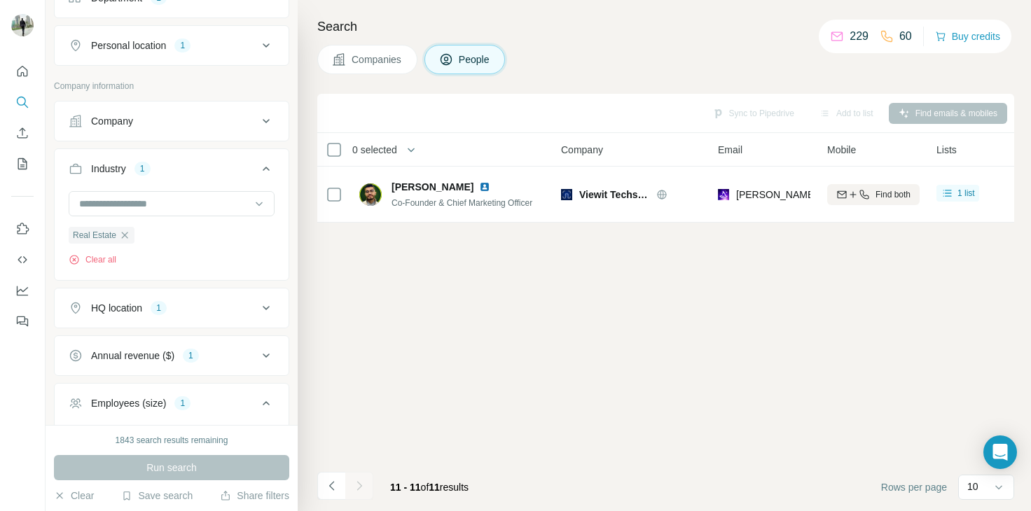
scroll to position [0, 0]
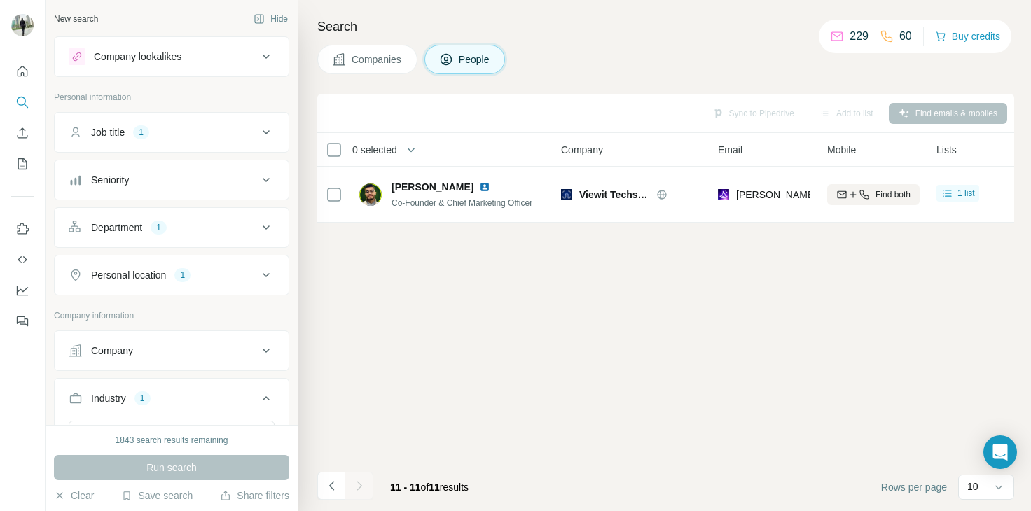
click at [258, 228] on icon at bounding box center [266, 227] width 17 height 17
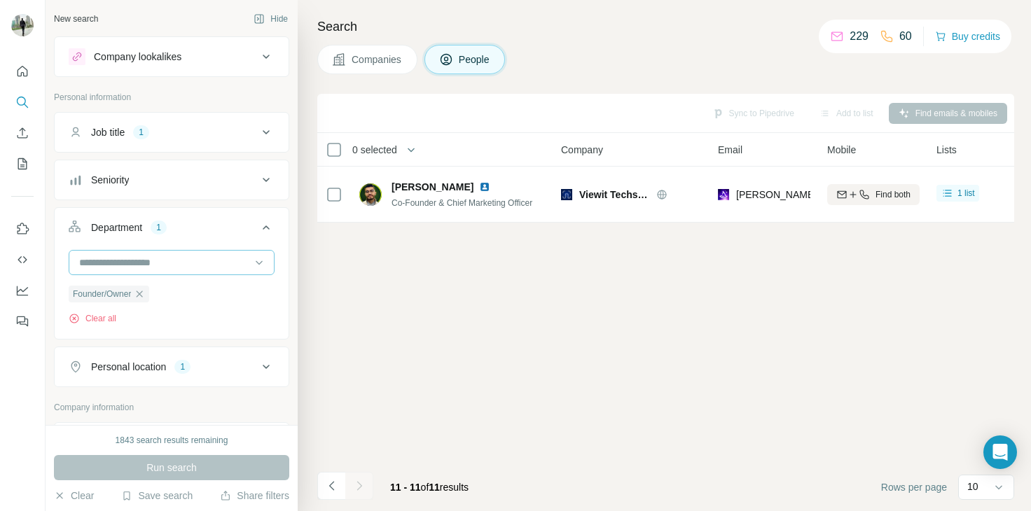
click at [193, 255] on input at bounding box center [164, 262] width 173 height 15
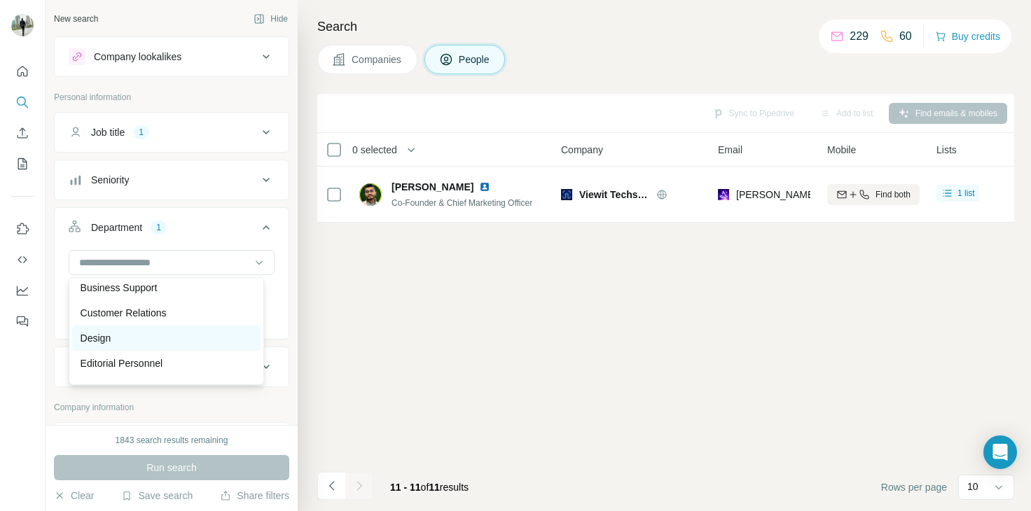
click at [115, 345] on div "Design" at bounding box center [167, 338] width 172 height 14
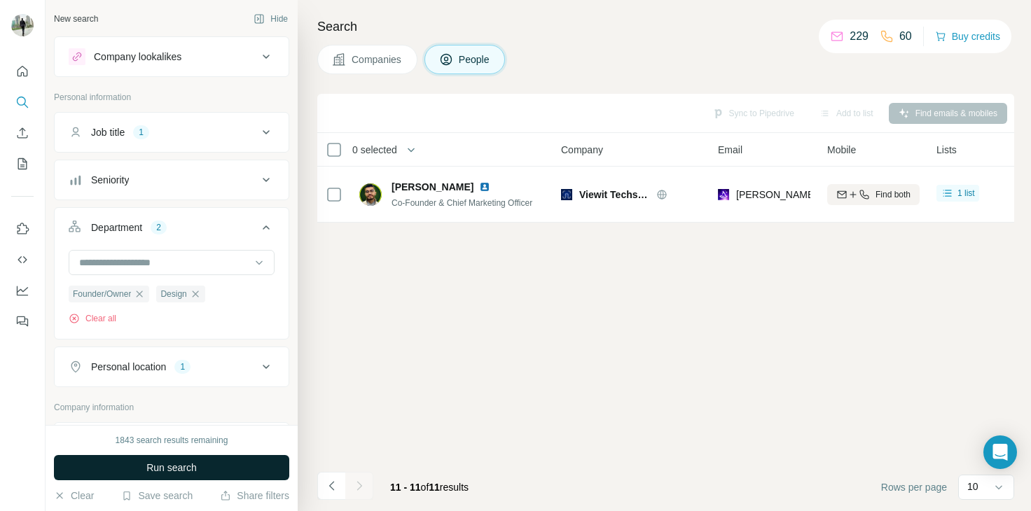
click at [188, 465] on span "Run search" at bounding box center [171, 468] width 50 height 14
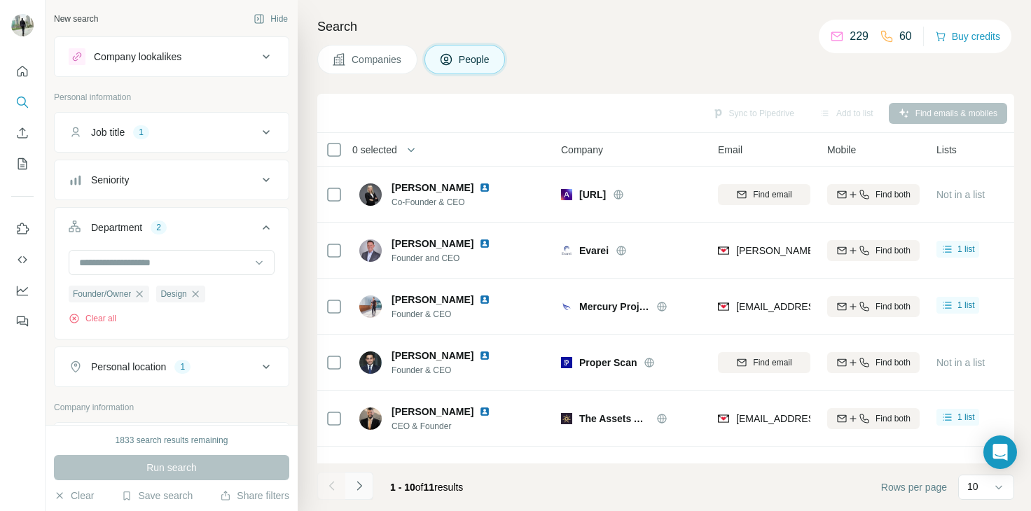
click at [357, 485] on icon "Navigate to next page" at bounding box center [359, 486] width 14 height 14
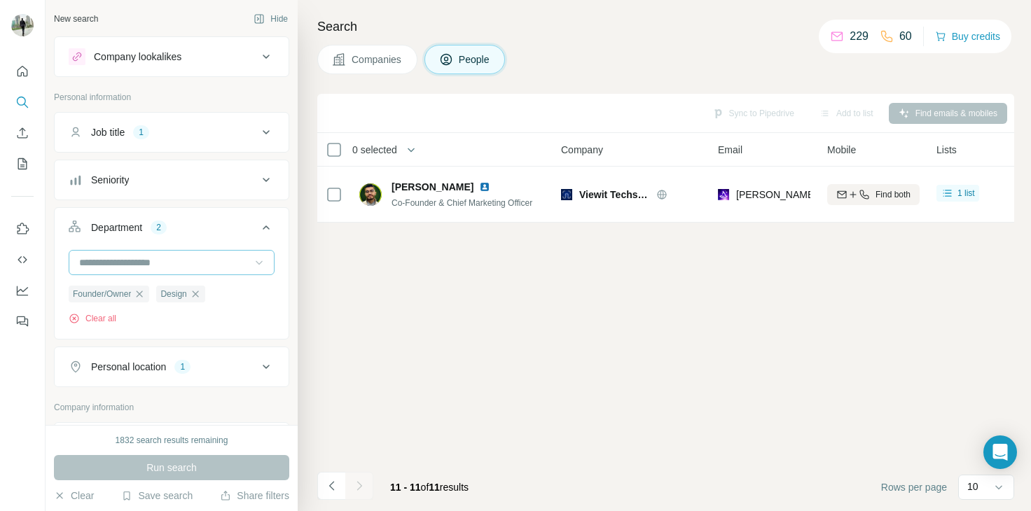
click at [254, 265] on icon at bounding box center [259, 263] width 14 height 14
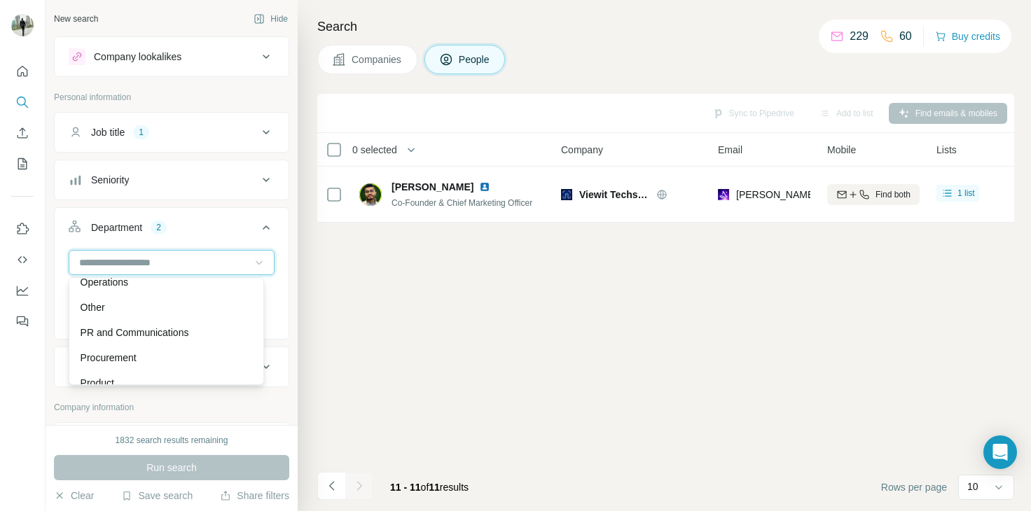
scroll to position [336, 0]
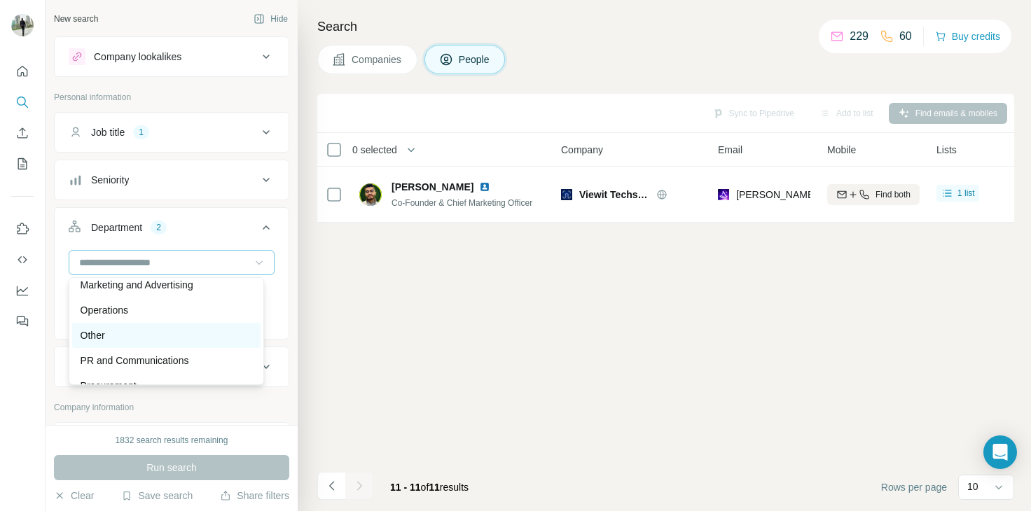
click at [93, 336] on p "Other" at bounding box center [93, 336] width 25 height 14
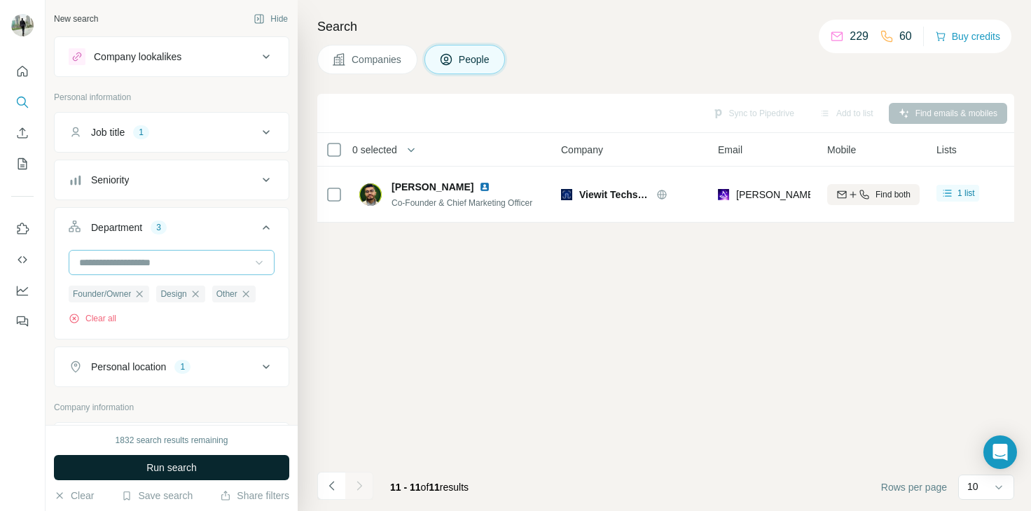
click at [222, 469] on button "Run search" at bounding box center [171, 467] width 235 height 25
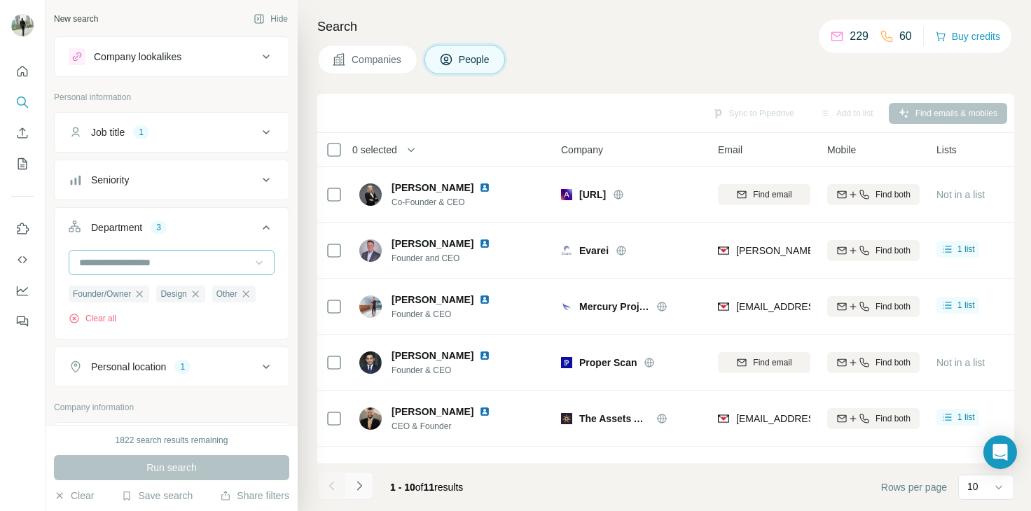
click at [357, 492] on icon "Navigate to next page" at bounding box center [359, 486] width 14 height 14
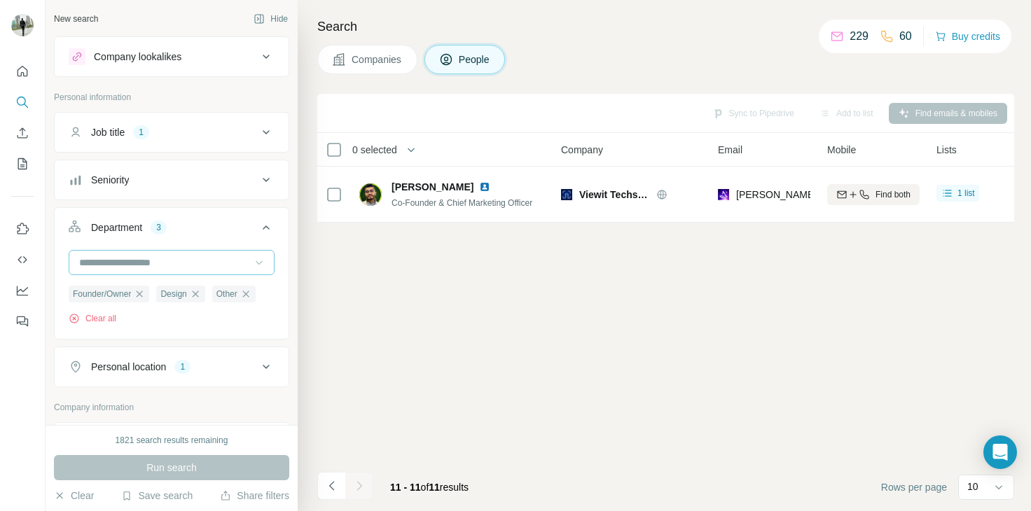
click at [787, 359] on div "Sync to Pipedrive Add to list Find emails & mobiles 0 selected People Company E…" at bounding box center [665, 303] width 697 height 418
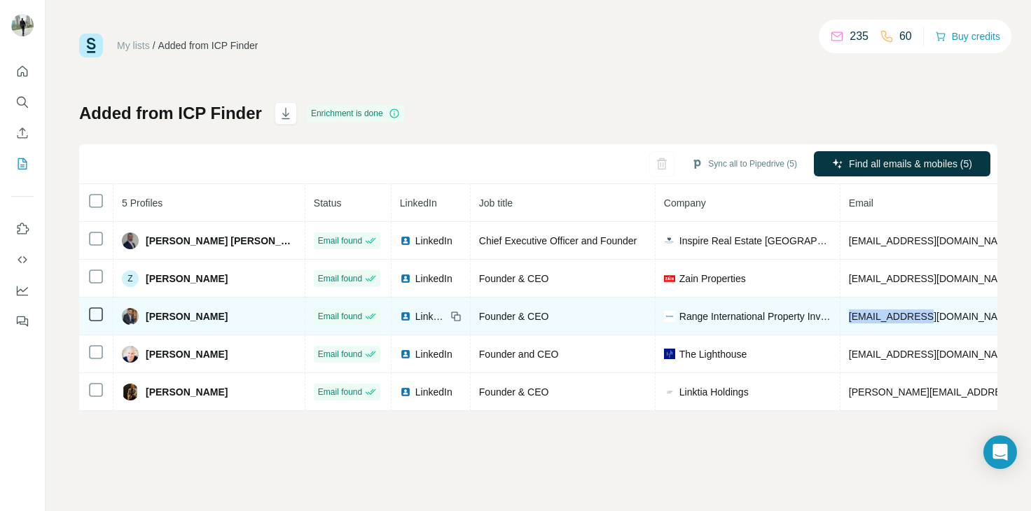
drag, startPoint x: 847, startPoint y: 310, endPoint x: 775, endPoint y: 304, distance: 72.4
click at [841, 304] on td "[EMAIL_ADDRESS][DOMAIN_NAME]" at bounding box center [973, 317] width 264 height 38
copy span "nitin@range.ae"
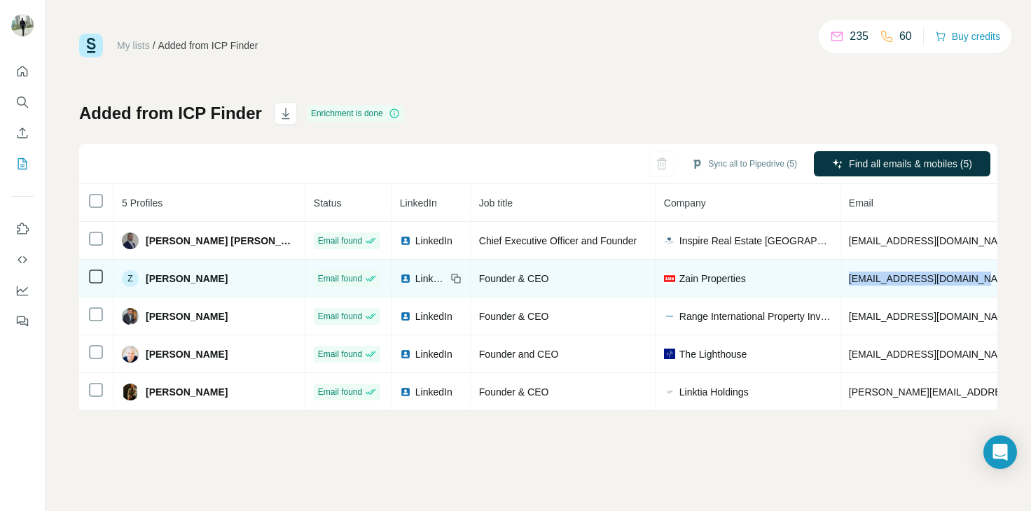
drag, startPoint x: 895, startPoint y: 277, endPoint x: 762, endPoint y: 281, distance: 132.5
click at [762, 281] on tr "Z Zubair Kazmi Email found LinkedIn Founder & CEO Zain Properties zubair@zainpr…" at bounding box center [766, 279] width 1374 height 38
copy tr "zubair@zainproperties.ae"
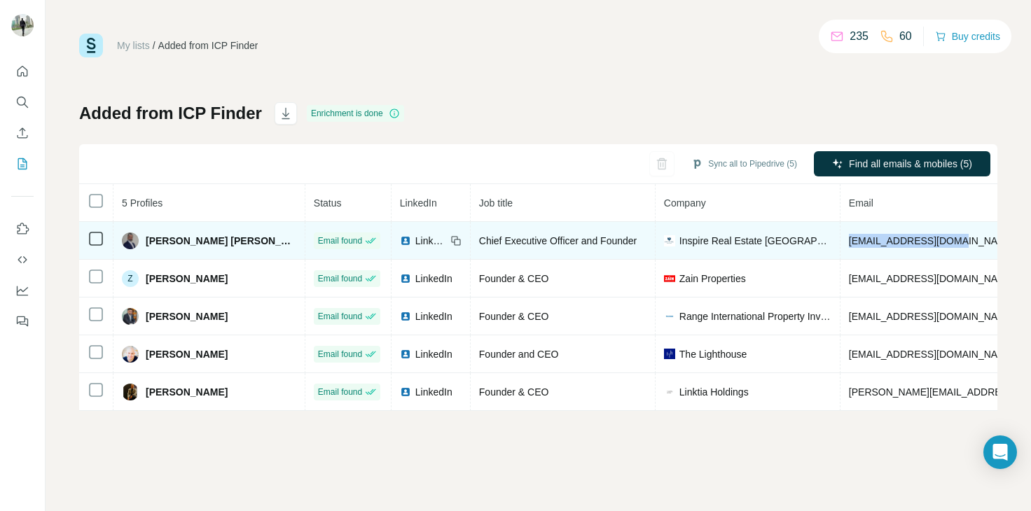
drag, startPoint x: 883, startPoint y: 240, endPoint x: 777, endPoint y: 253, distance: 106.6
click at [841, 253] on td "asad@inspireprop.com" at bounding box center [973, 241] width 264 height 38
copy span "asad@inspireprop.com"
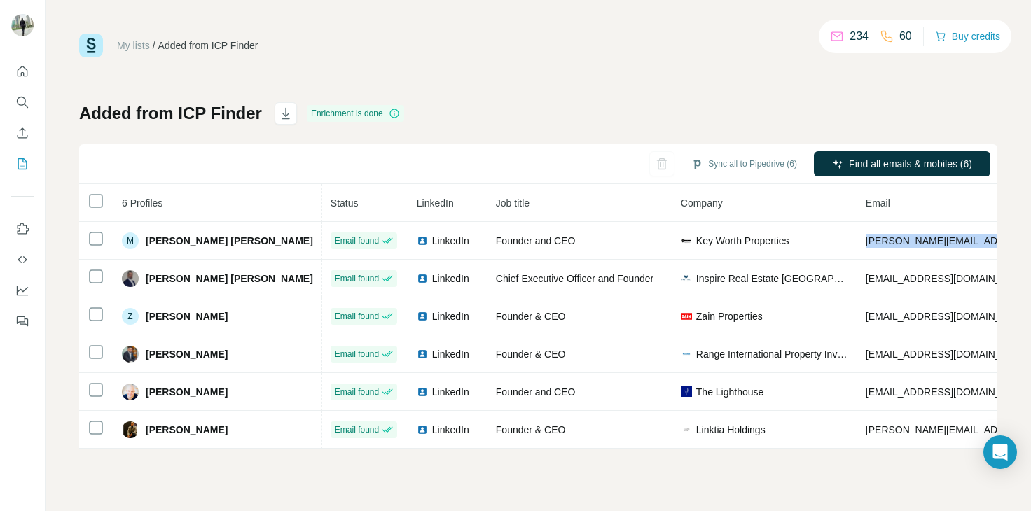
scroll to position [0, 399]
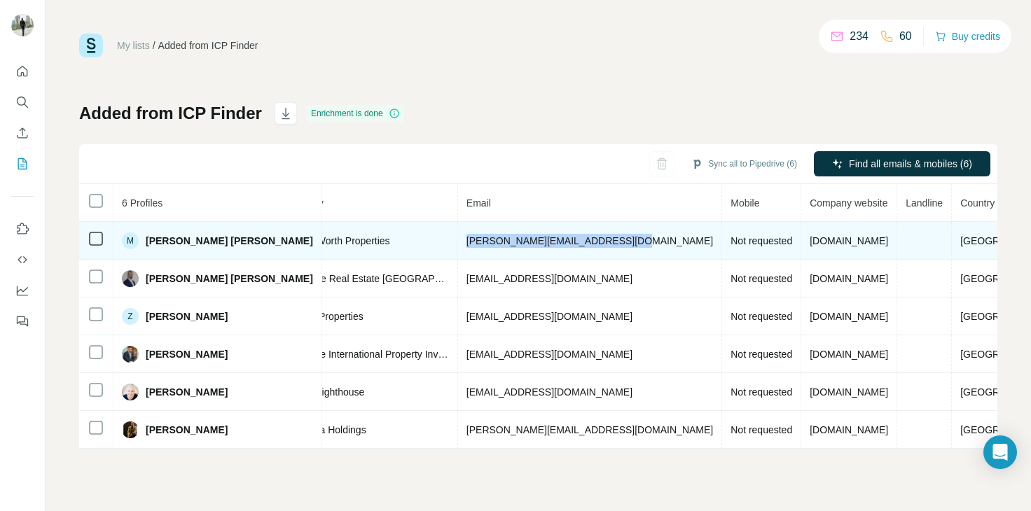
drag, startPoint x: 818, startPoint y: 237, endPoint x: 608, endPoint y: 235, distance: 209.5
click at [608, 235] on td "mohammed@keyworthproperties.com" at bounding box center [590, 241] width 264 height 38
copy span "mohammed@keyworthproperties.com"
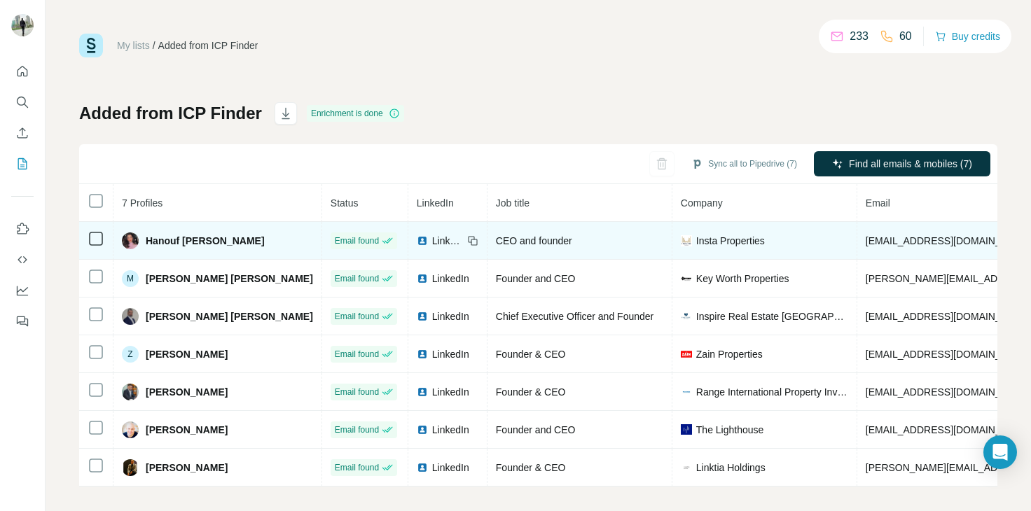
click at [953, 235] on td "[EMAIL_ADDRESS][DOMAIN_NAME]" at bounding box center [989, 241] width 264 height 38
drag, startPoint x: 953, startPoint y: 235, endPoint x: 819, endPoint y: 240, distance: 133.9
click at [857, 240] on td "[EMAIL_ADDRESS][DOMAIN_NAME]" at bounding box center [989, 241] width 264 height 38
copy span "[EMAIL_ADDRESS][DOMAIN_NAME]"
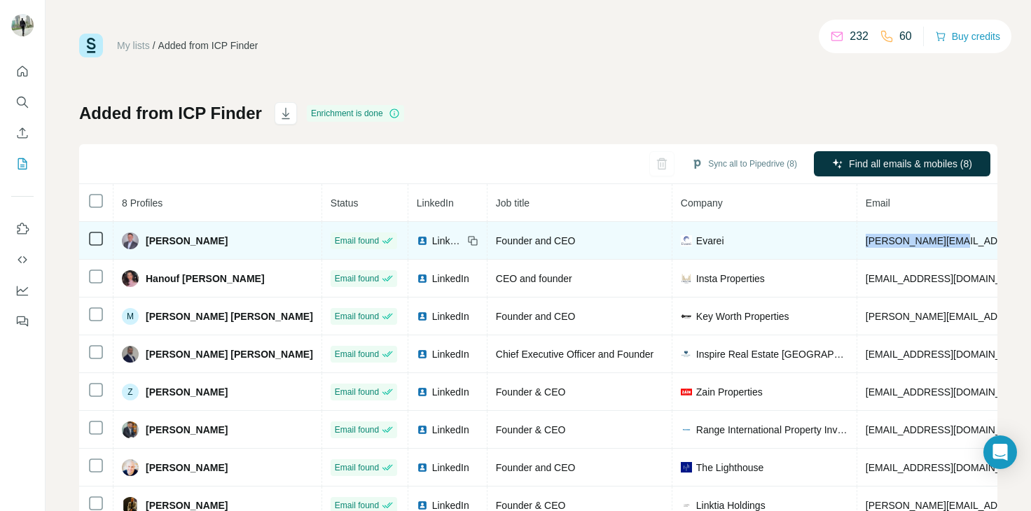
drag, startPoint x: 917, startPoint y: 242, endPoint x: 822, endPoint y: 252, distance: 95.8
click at [857, 252] on td "[PERSON_NAME][EMAIL_ADDRESS][DOMAIN_NAME]" at bounding box center [989, 241] width 264 height 38
copy span "[PERSON_NAME][EMAIL_ADDRESS][DOMAIN_NAME]"
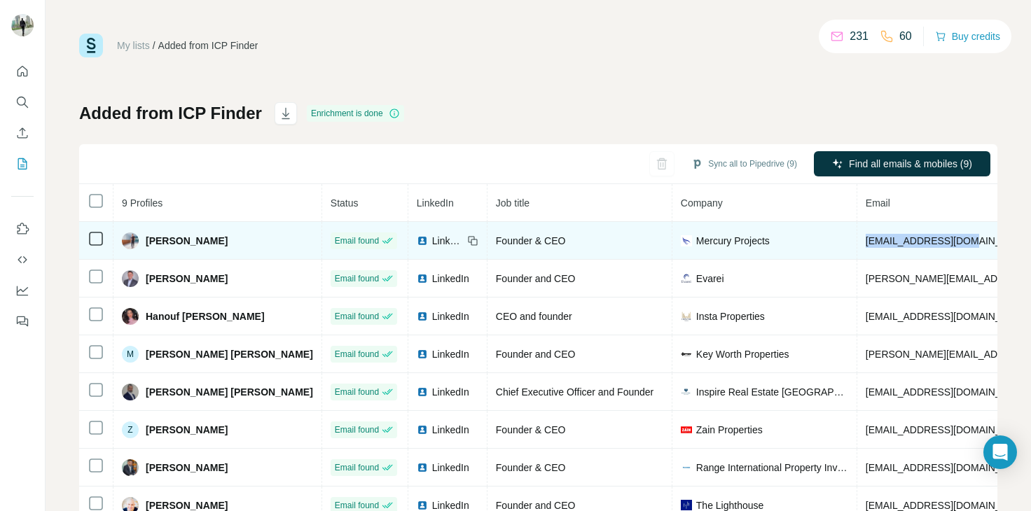
drag, startPoint x: 941, startPoint y: 238, endPoint x: 822, endPoint y: 239, distance: 119.1
click at [857, 239] on td "[EMAIL_ADDRESS][DOMAIN_NAME]" at bounding box center [989, 241] width 264 height 38
copy span "[EMAIL_ADDRESS][DOMAIN_NAME]"
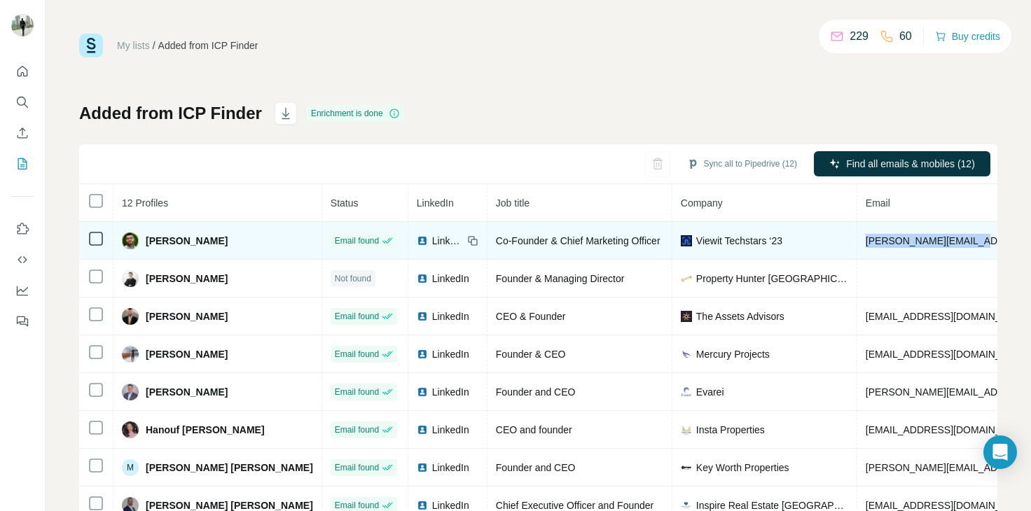
drag, startPoint x: 933, startPoint y: 242, endPoint x: 824, endPoint y: 253, distance: 109.8
click at [857, 253] on td "[PERSON_NAME][EMAIL_ADDRESS][DOMAIN_NAME]" at bounding box center [989, 241] width 264 height 38
copy span "[PERSON_NAME][EMAIL_ADDRESS][DOMAIN_NAME]"
